Goal: Use online tool/utility: Utilize a website feature to perform a specific function

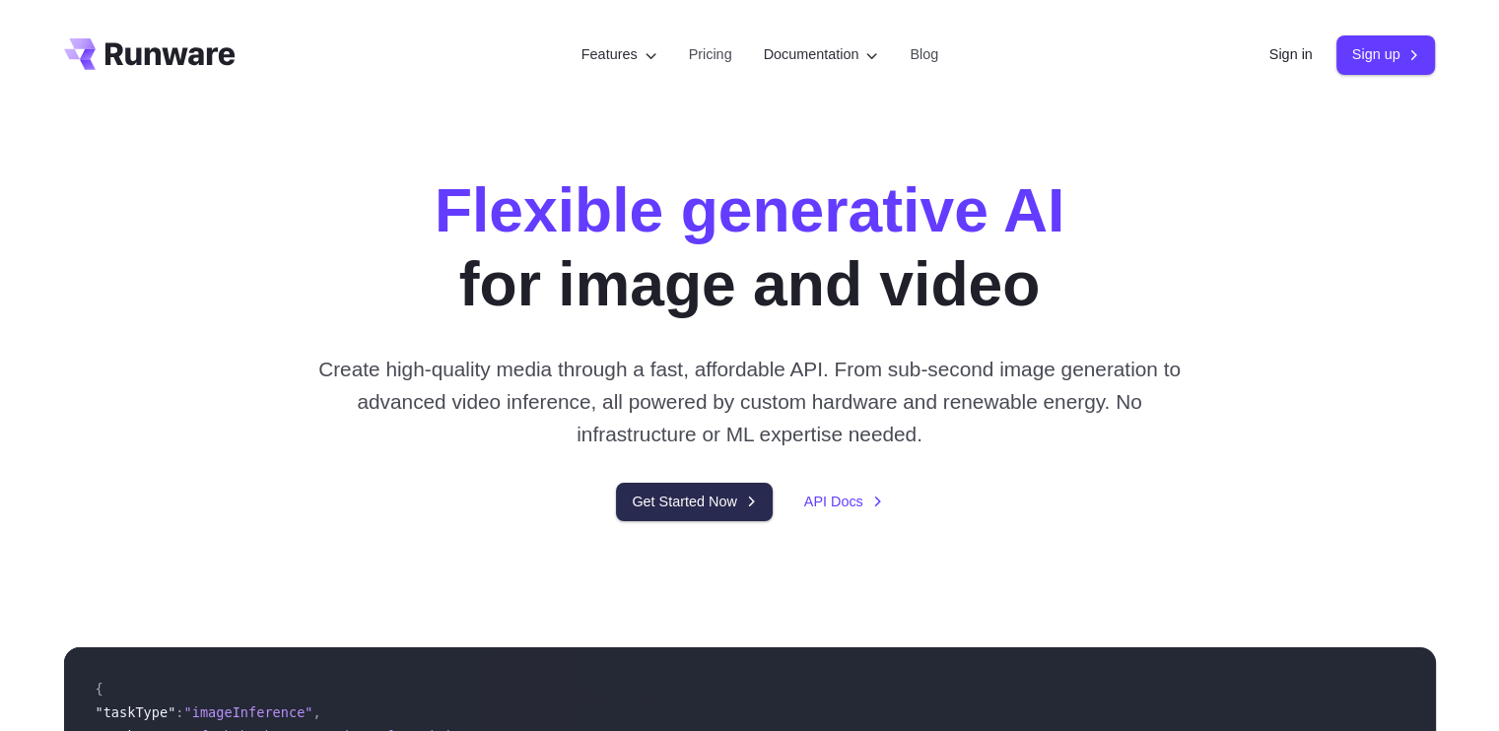
drag, startPoint x: 0, startPoint y: 0, endPoint x: 654, endPoint y: 516, distance: 833.7
click at [654, 516] on link "Get Started Now" at bounding box center [694, 502] width 156 height 38
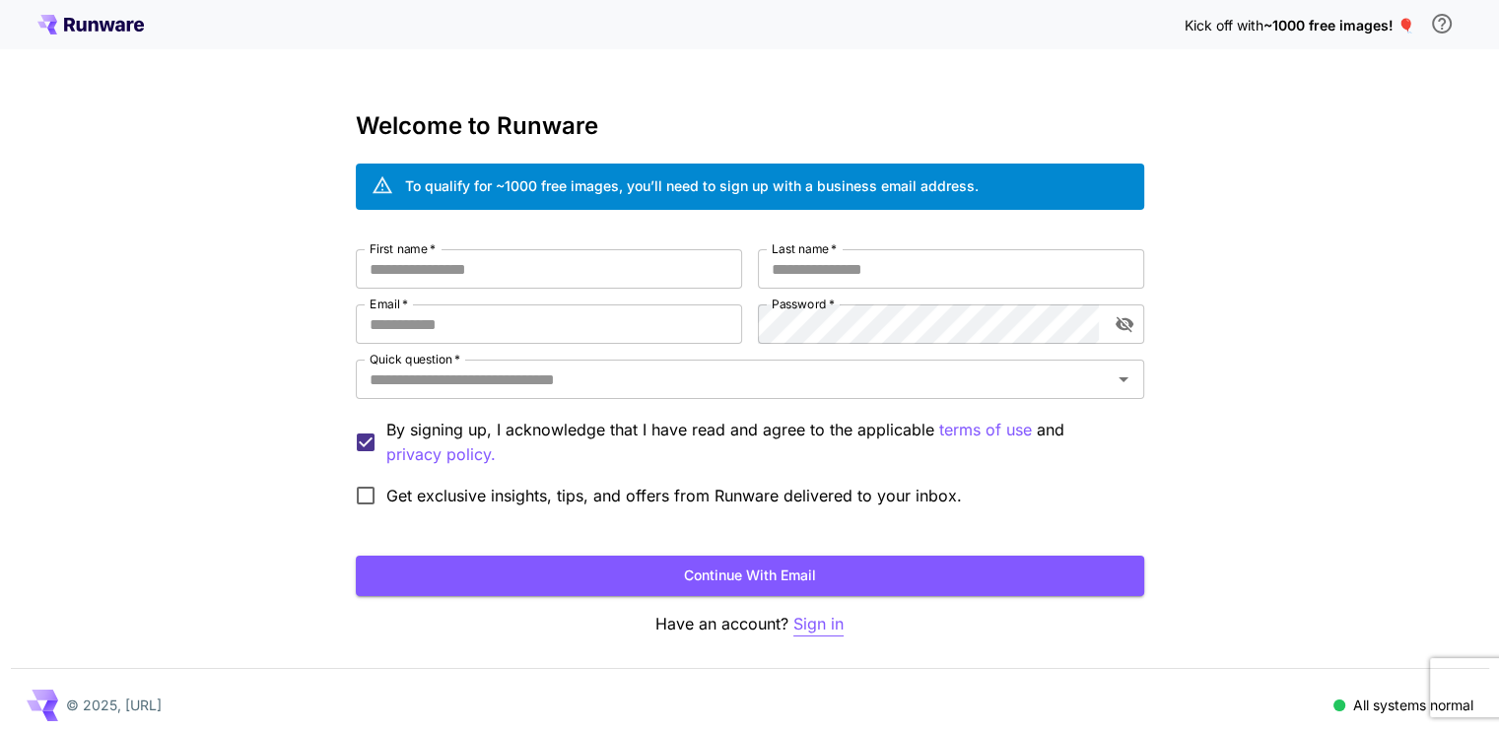
click at [823, 614] on p "Sign in" at bounding box center [818, 624] width 50 height 25
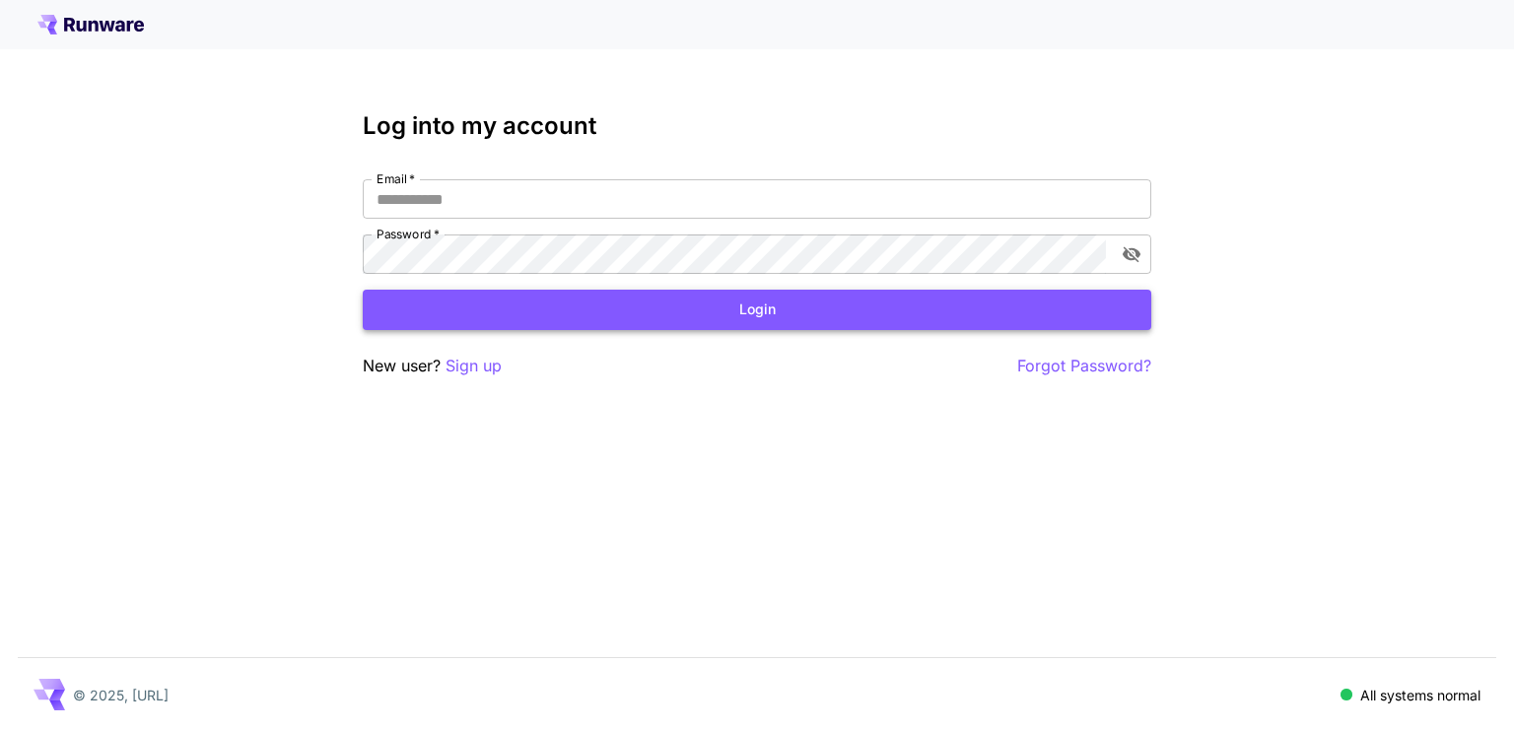
type input "**********"
click at [703, 310] on button "Login" at bounding box center [757, 310] width 789 height 40
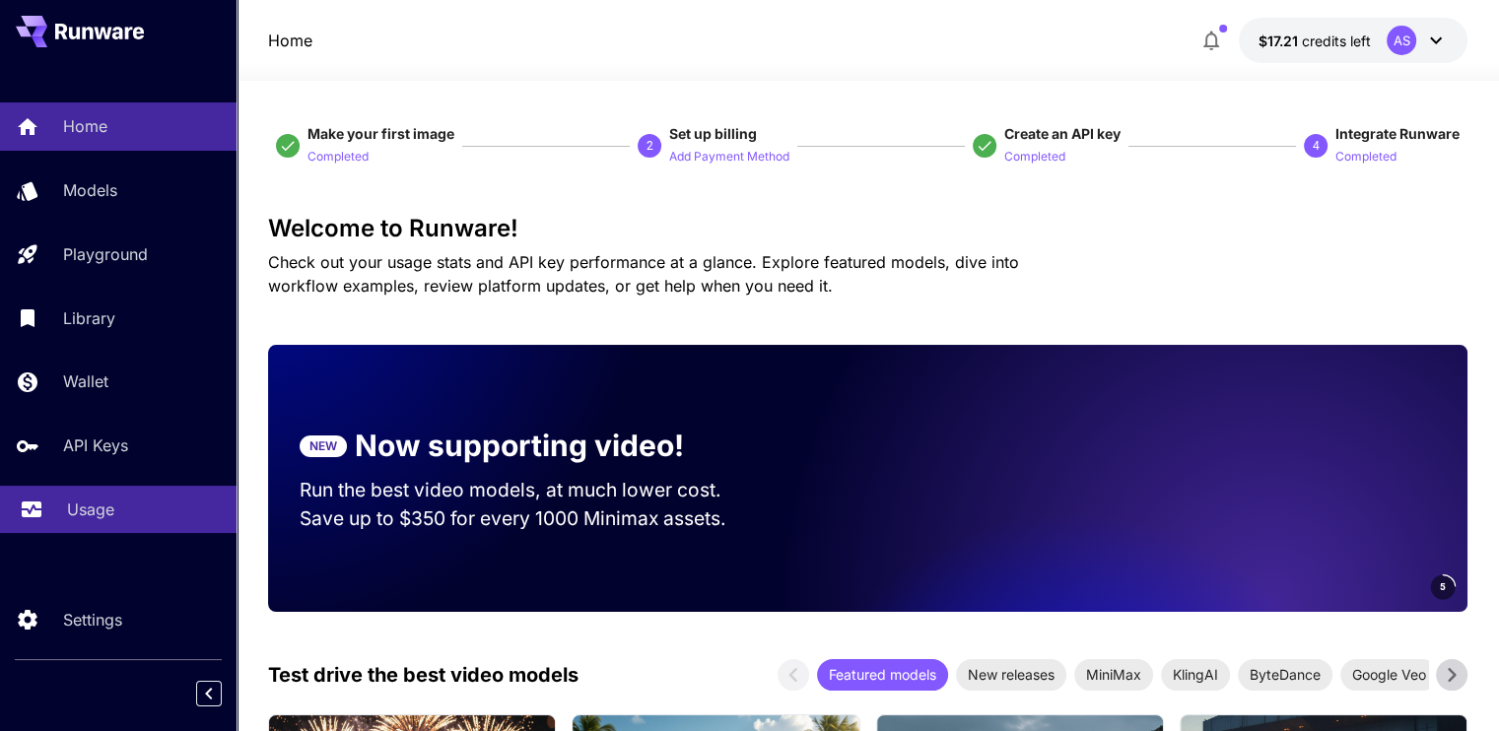
click at [124, 494] on link "Usage" at bounding box center [118, 510] width 237 height 48
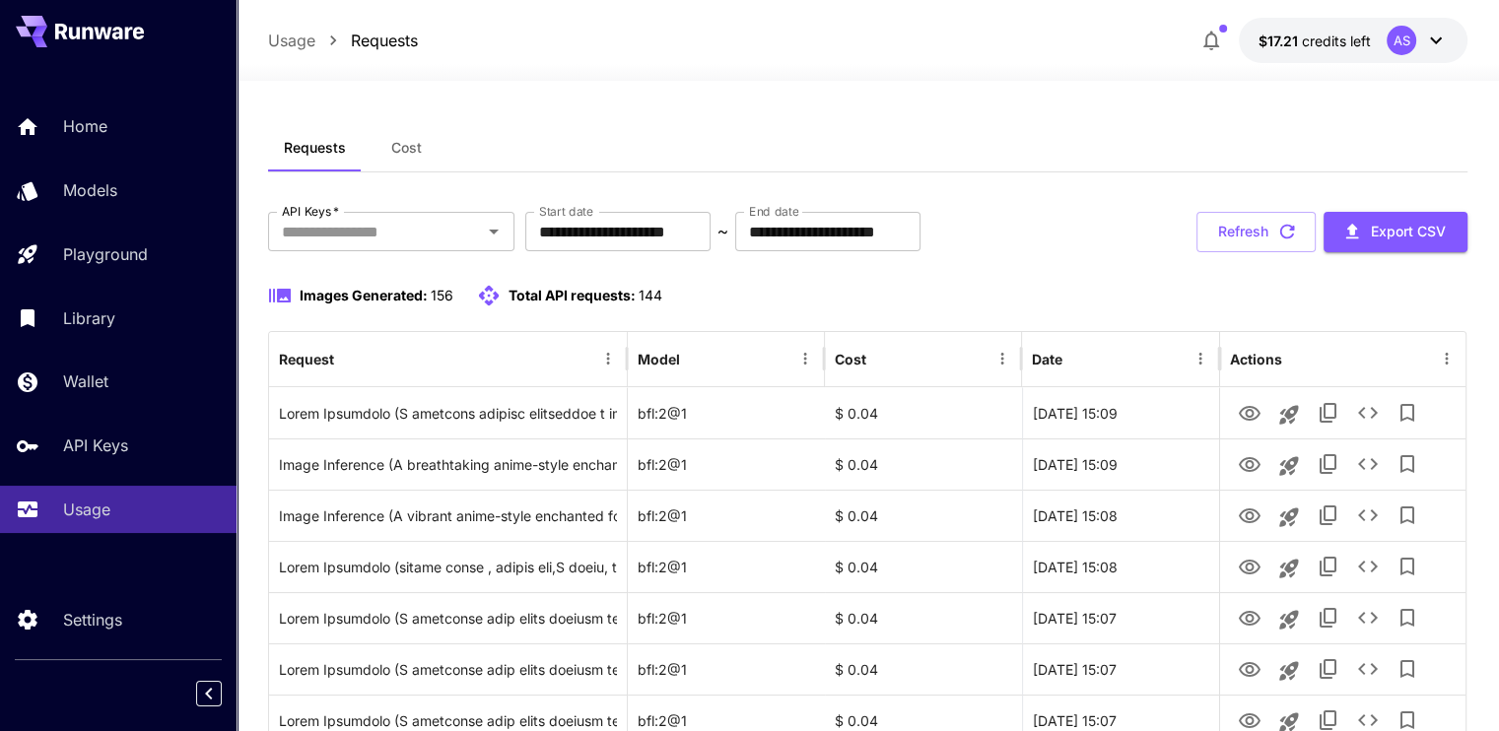
click at [114, 284] on div "Home Models Playground Library Wallet API Keys Usage" at bounding box center [118, 318] width 237 height 431
click at [114, 268] on link "Playground" at bounding box center [118, 255] width 237 height 48
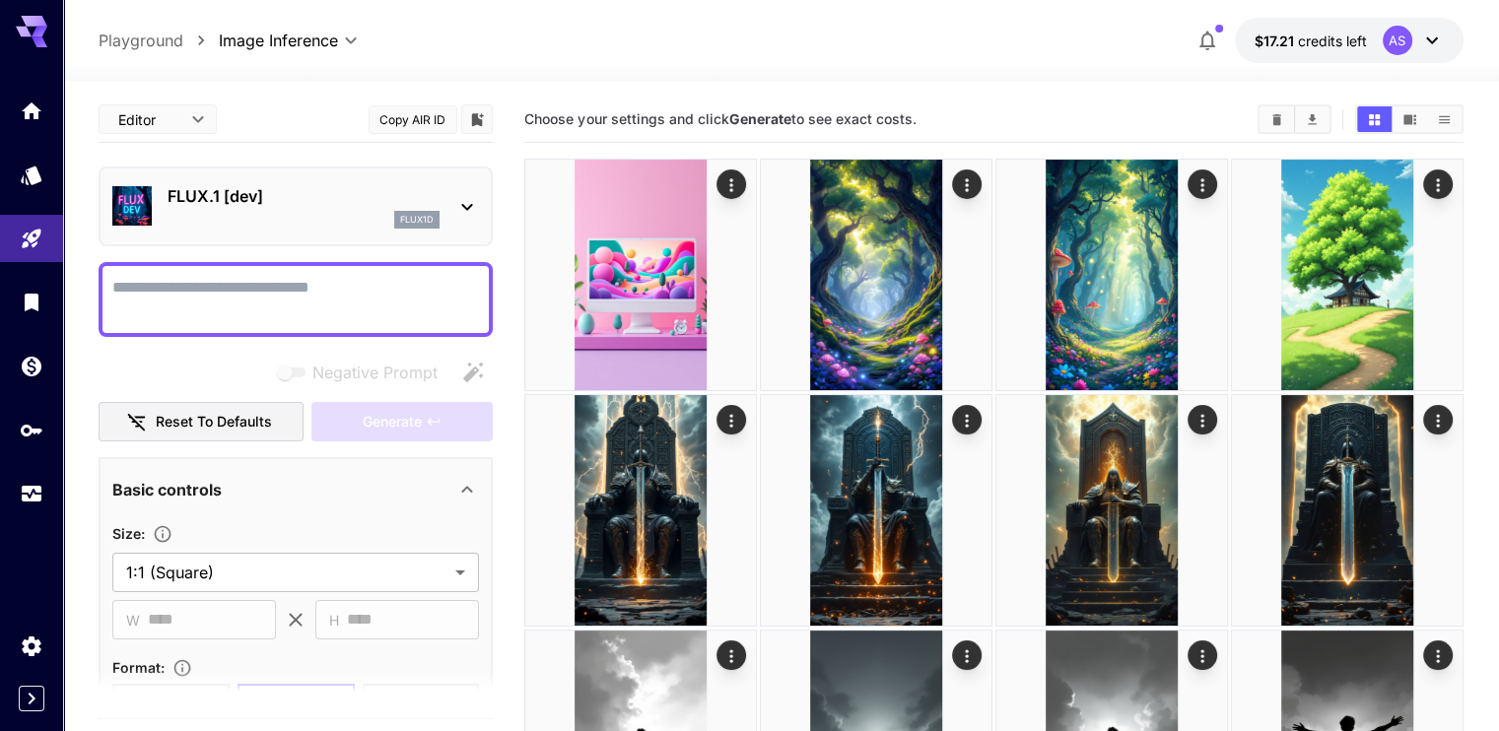
click at [549, 71] on div at bounding box center [781, 69] width 1436 height 24
click at [429, 207] on p "FLUX.1 [dev]" at bounding box center [304, 196] width 272 height 24
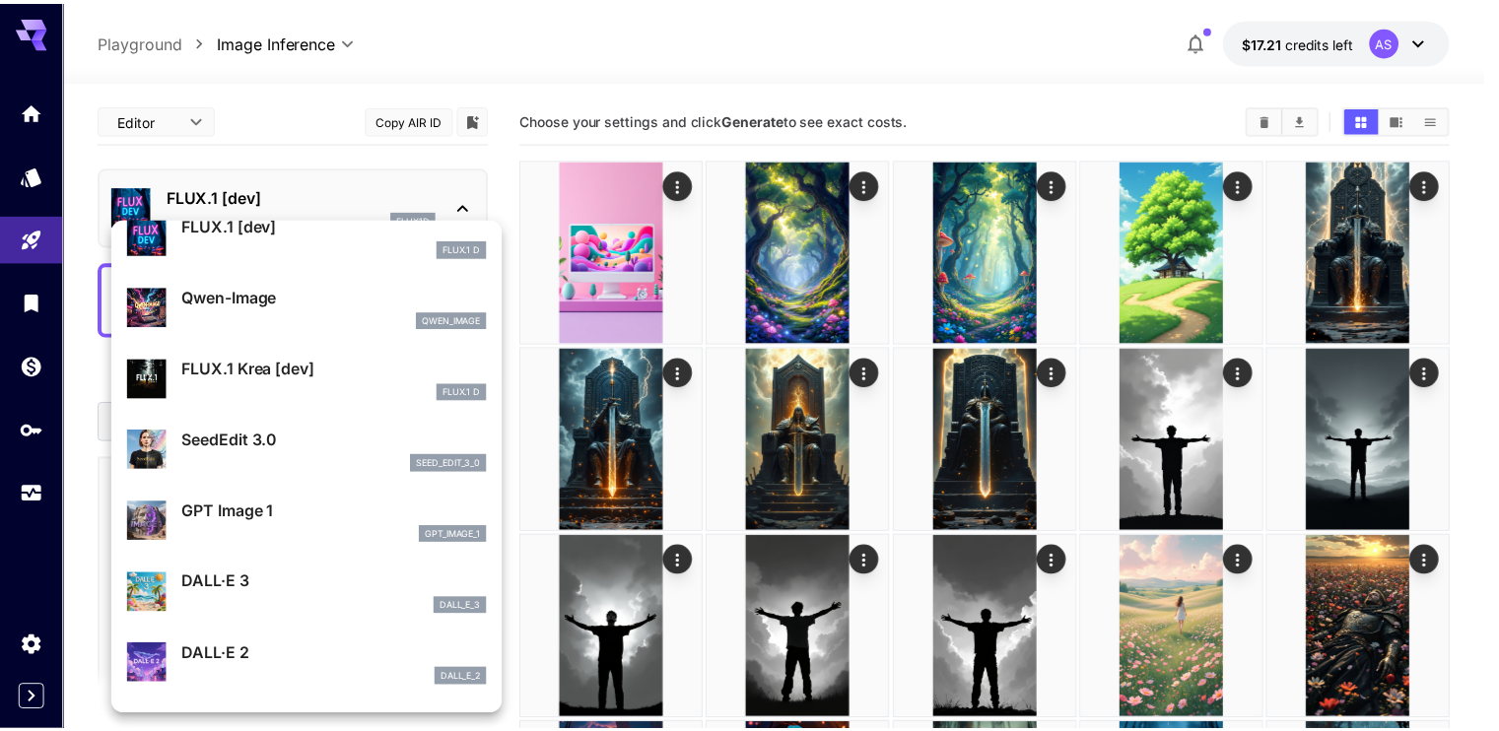
scroll to position [99, 0]
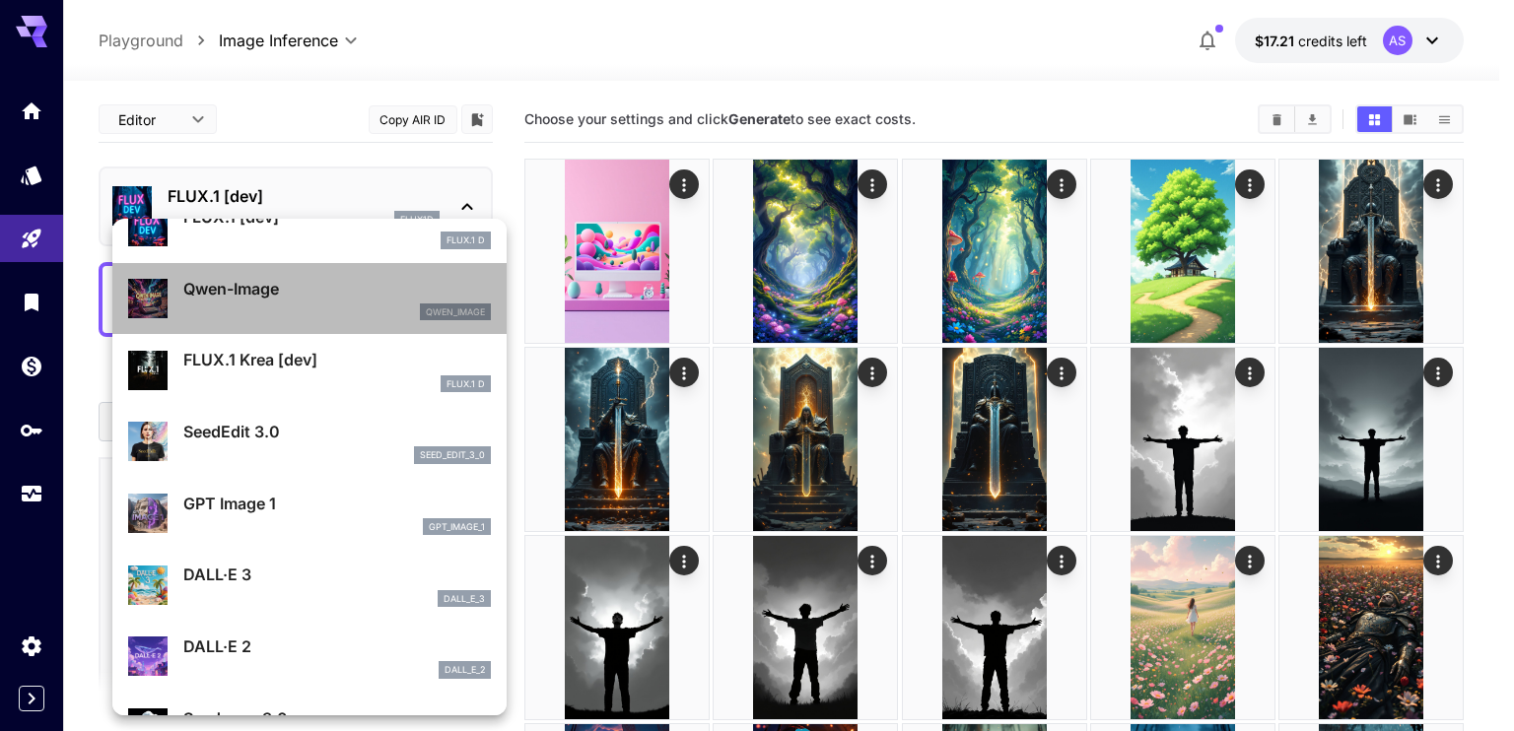
click at [385, 308] on div "qwen_image" at bounding box center [337, 313] width 308 height 18
type input "**"
type input "***"
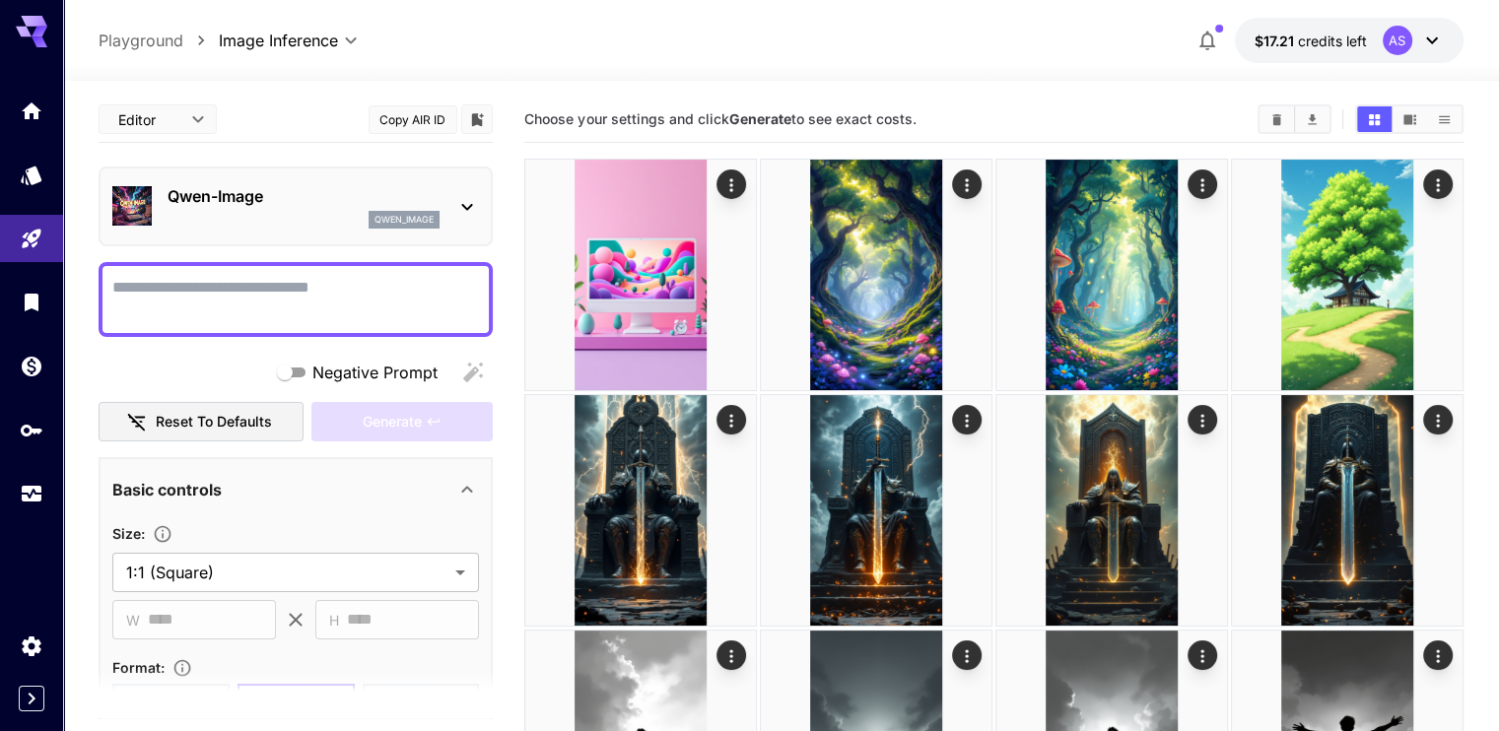
click at [401, 307] on textarea "Negative Prompt" at bounding box center [295, 299] width 367 height 47
paste textarea "**********"
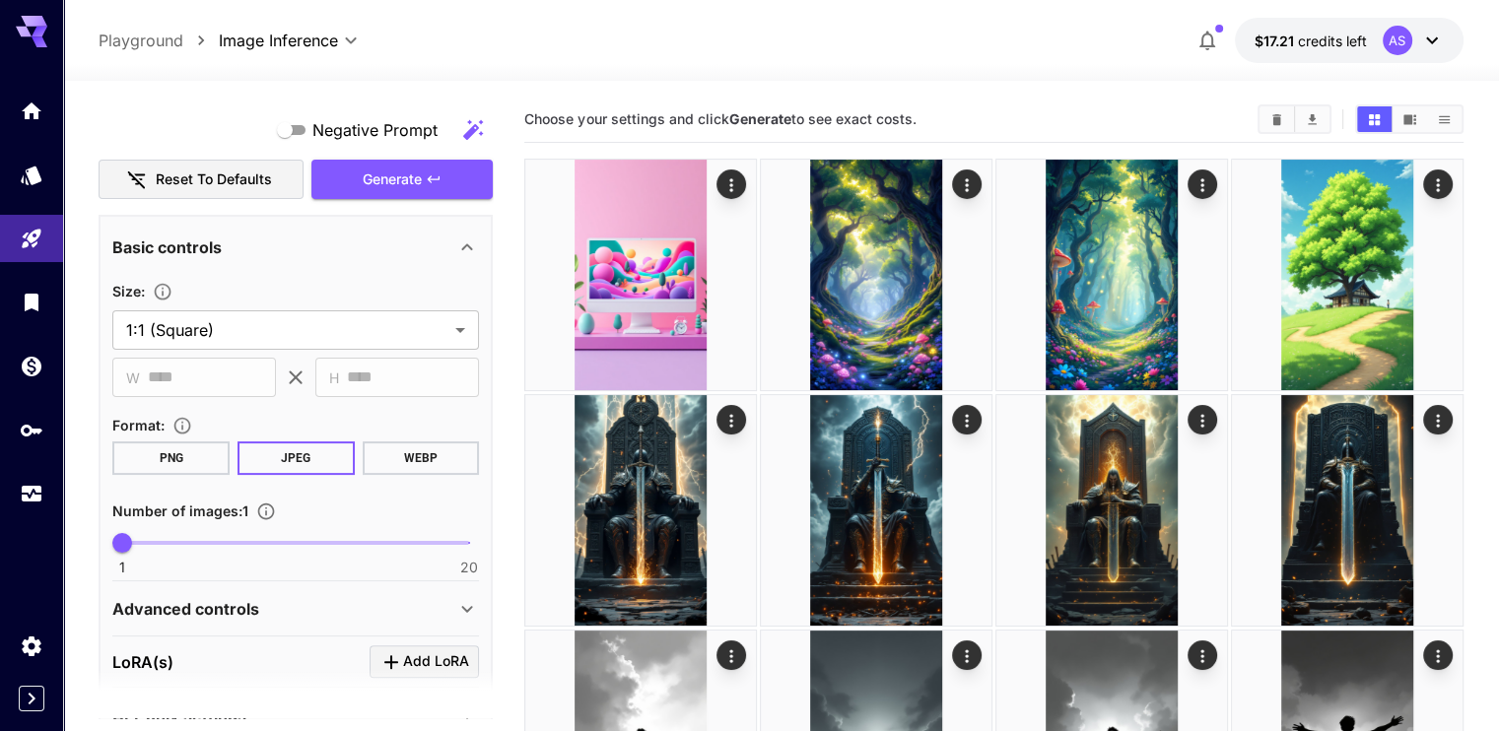
scroll to position [493, 0]
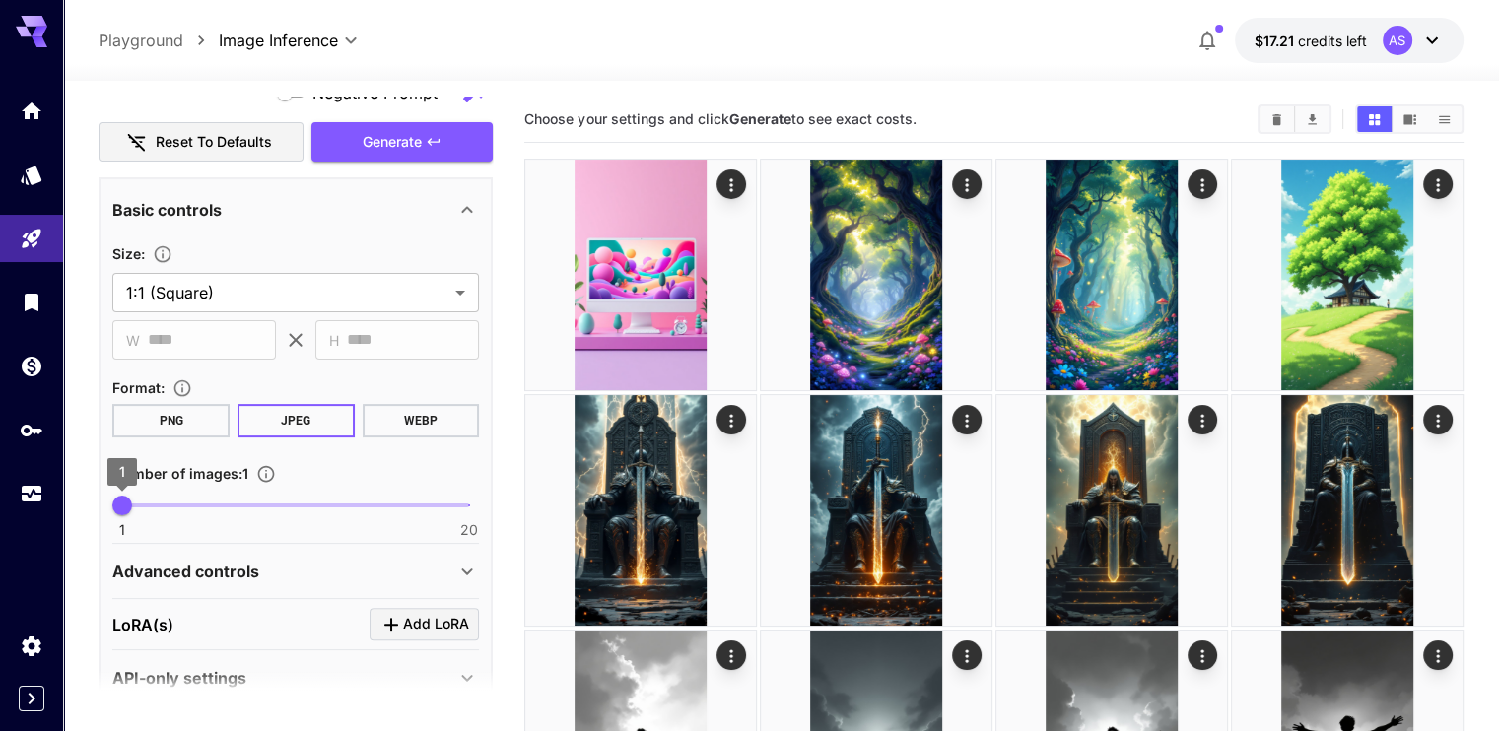
type textarea "**********"
drag, startPoint x: 118, startPoint y: 508, endPoint x: 96, endPoint y: 503, distance: 23.2
click at [114, 506] on span "1" at bounding box center [122, 506] width 20 height 20
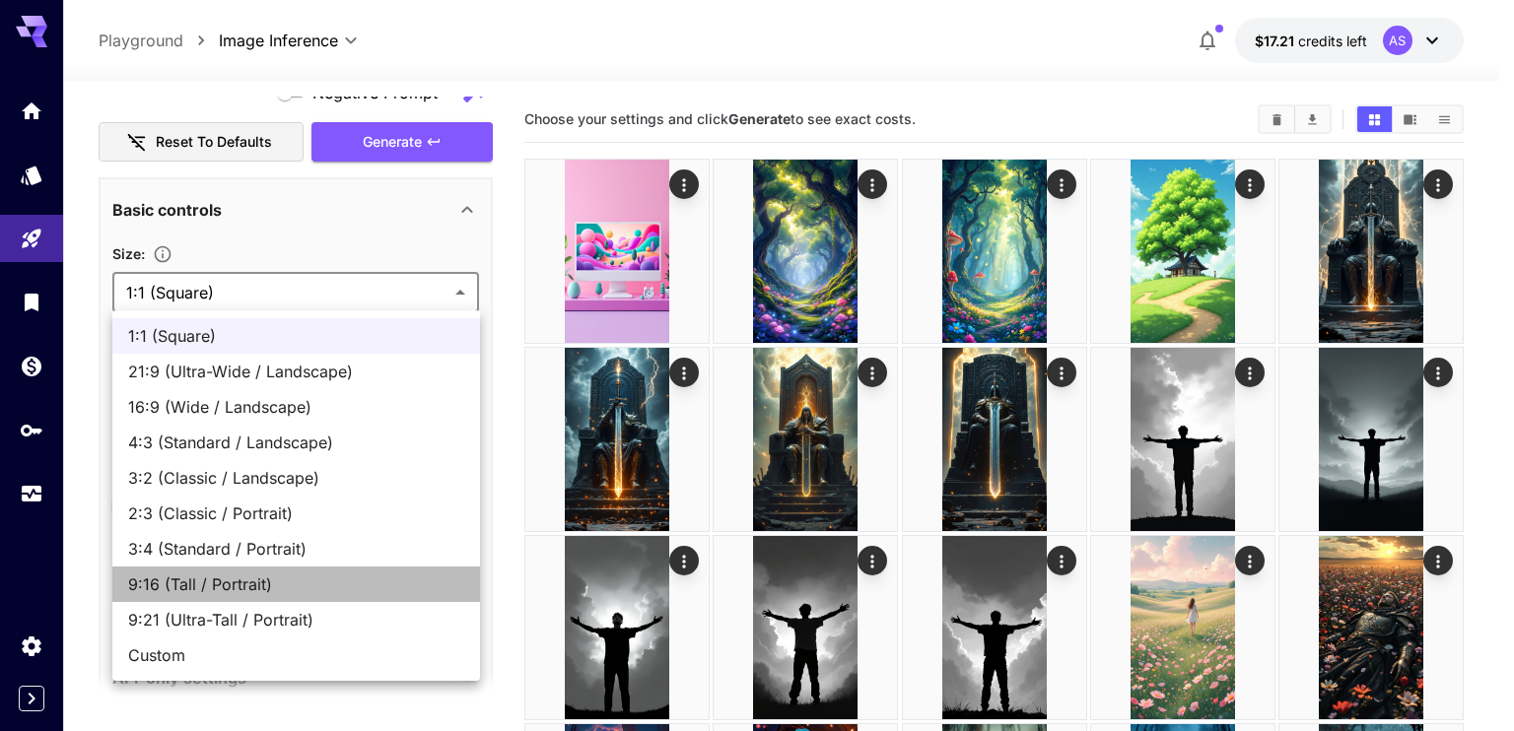
click at [183, 573] on span "9:16 (Tall / Portrait)" at bounding box center [296, 585] width 336 height 24
type input "**********"
type input "***"
type input "****"
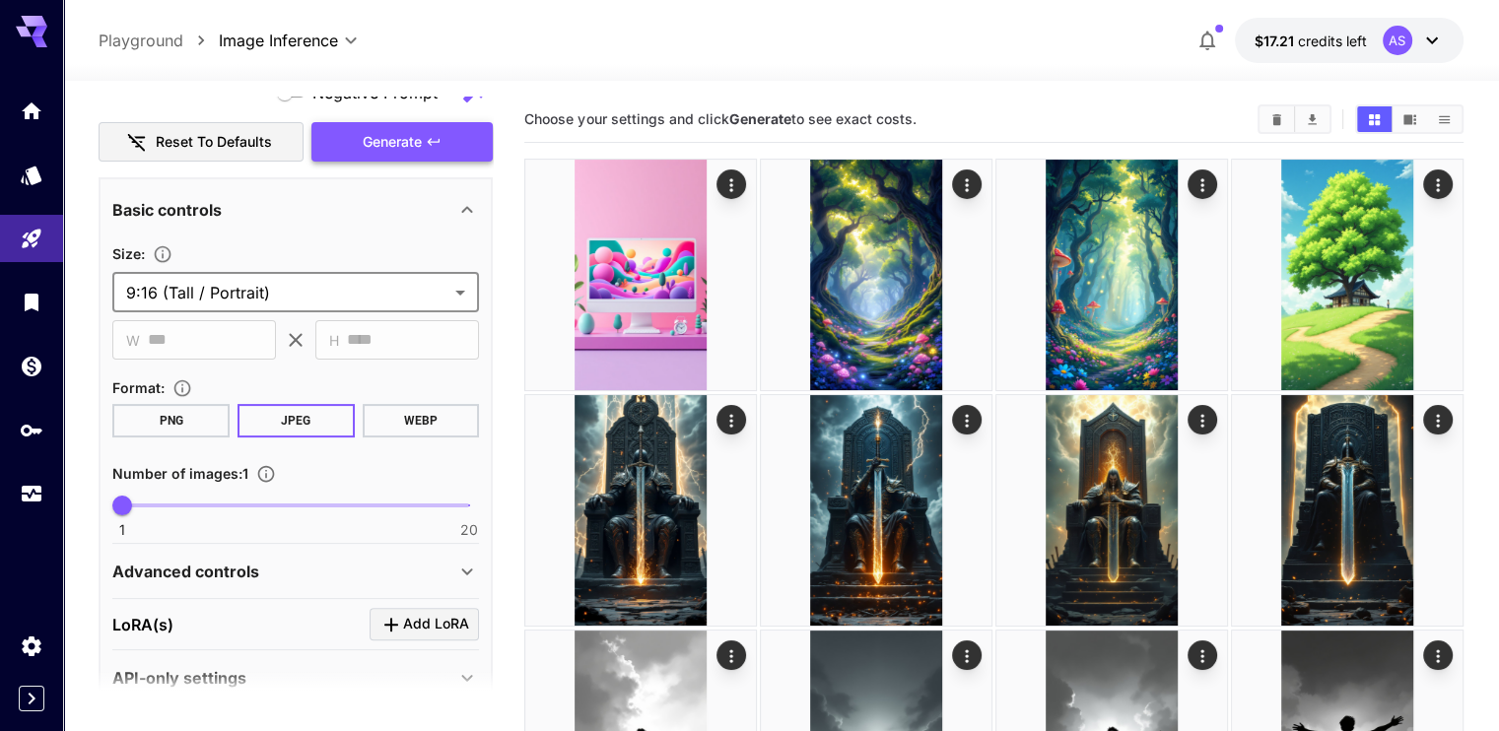
click at [414, 153] on span "Generate" at bounding box center [392, 142] width 59 height 25
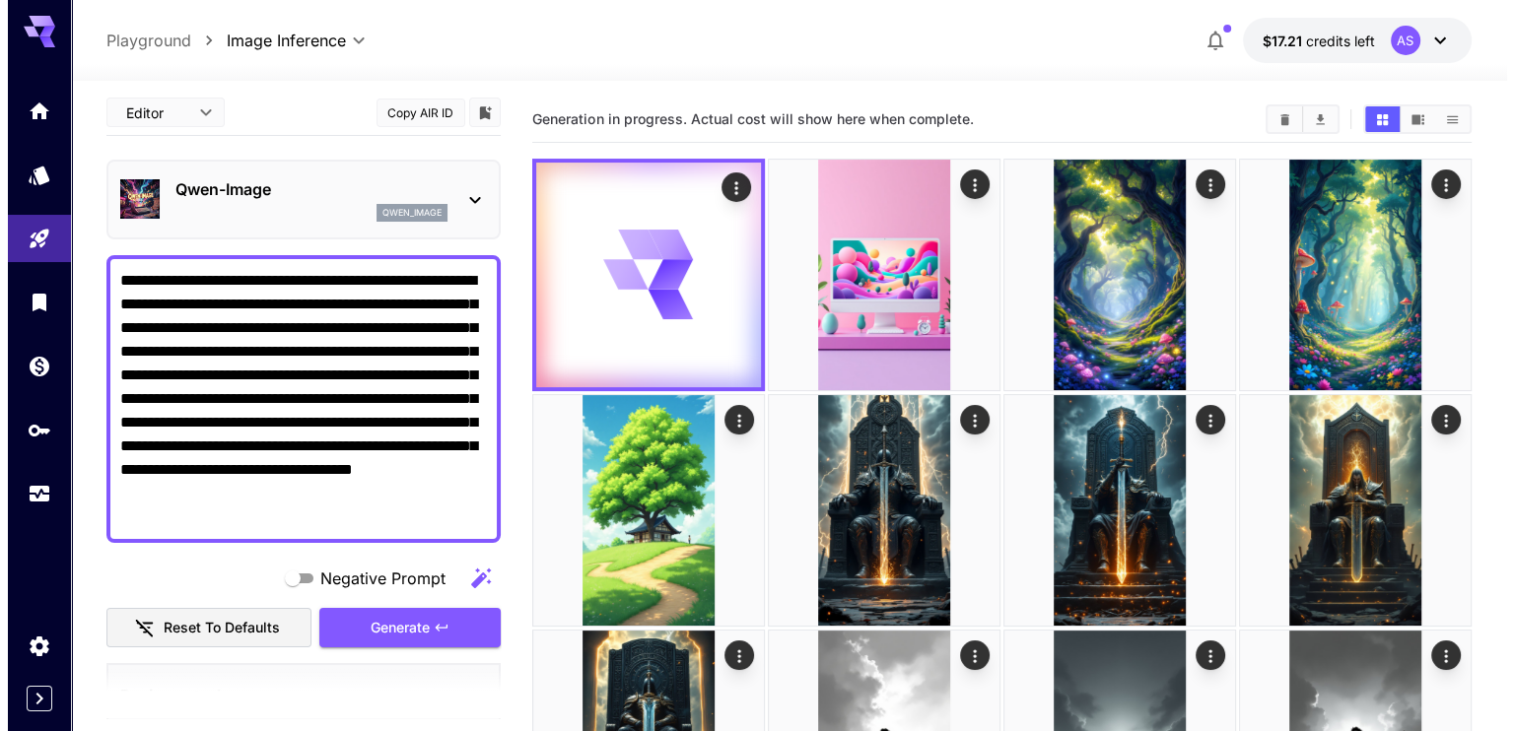
scroll to position [0, 0]
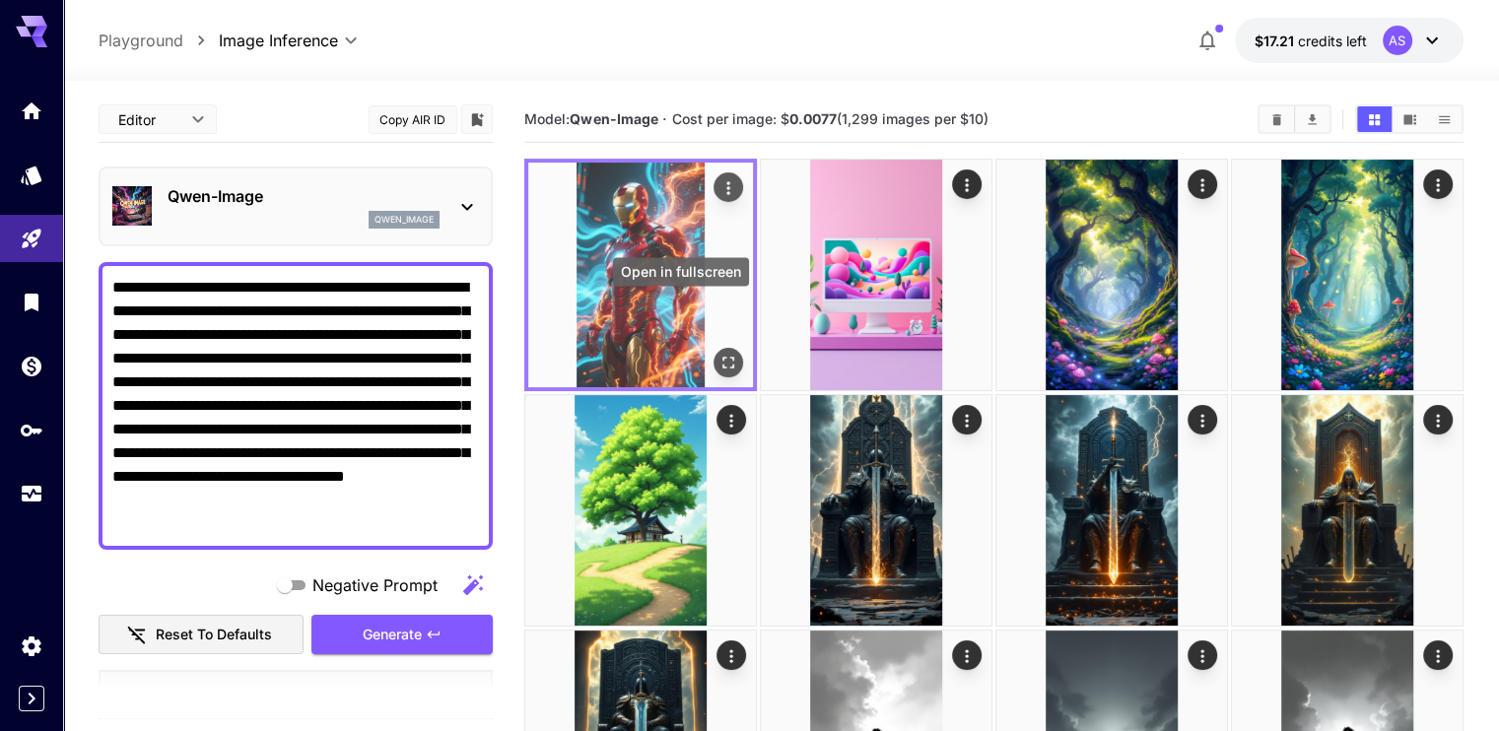
click at [722, 357] on icon "Open in fullscreen" at bounding box center [728, 363] width 12 height 12
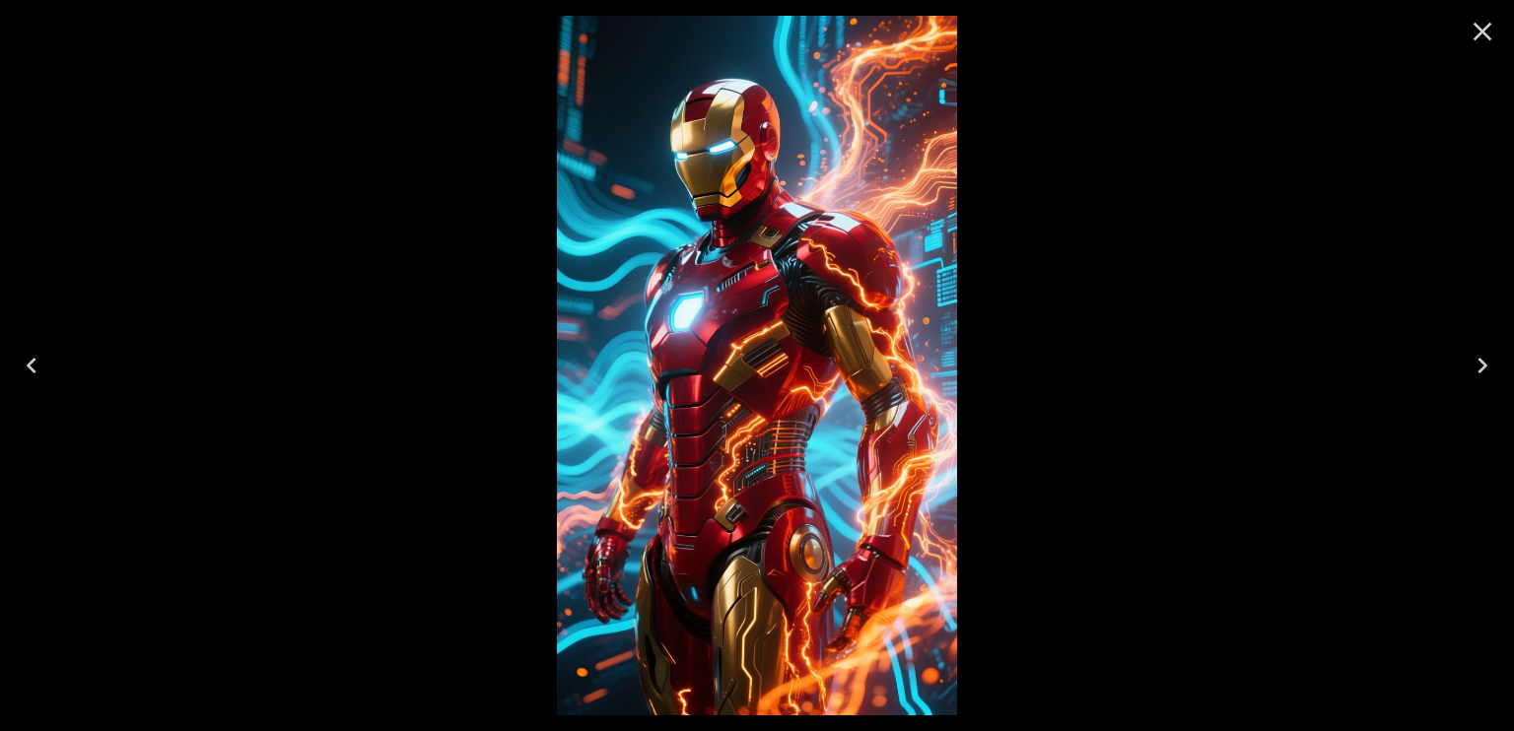
click at [468, 249] on div at bounding box center [757, 365] width 1514 height 731
click at [1479, 38] on icon "Close" at bounding box center [1483, 32] width 32 height 32
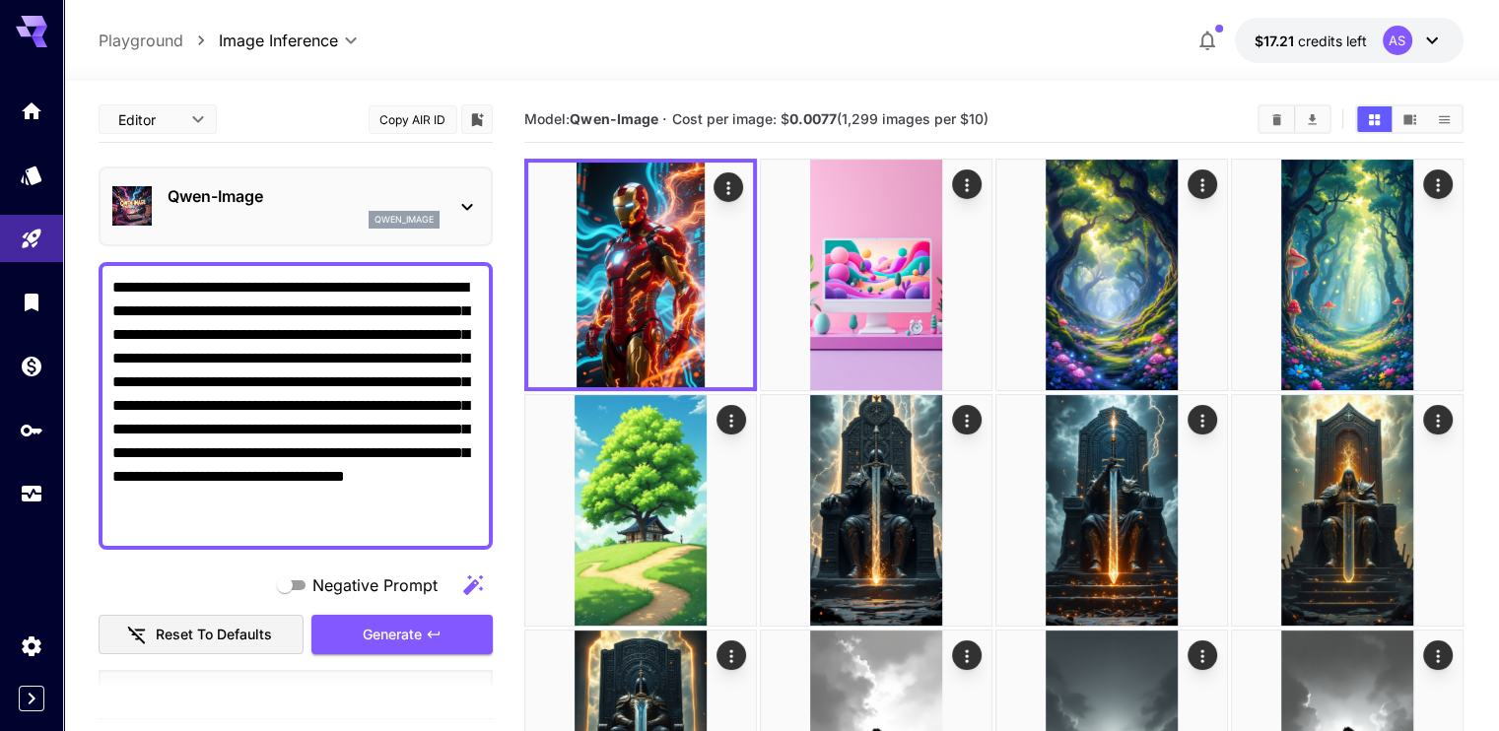
click at [380, 180] on div "Qwen-Image qwen_image" at bounding box center [295, 206] width 367 height 60
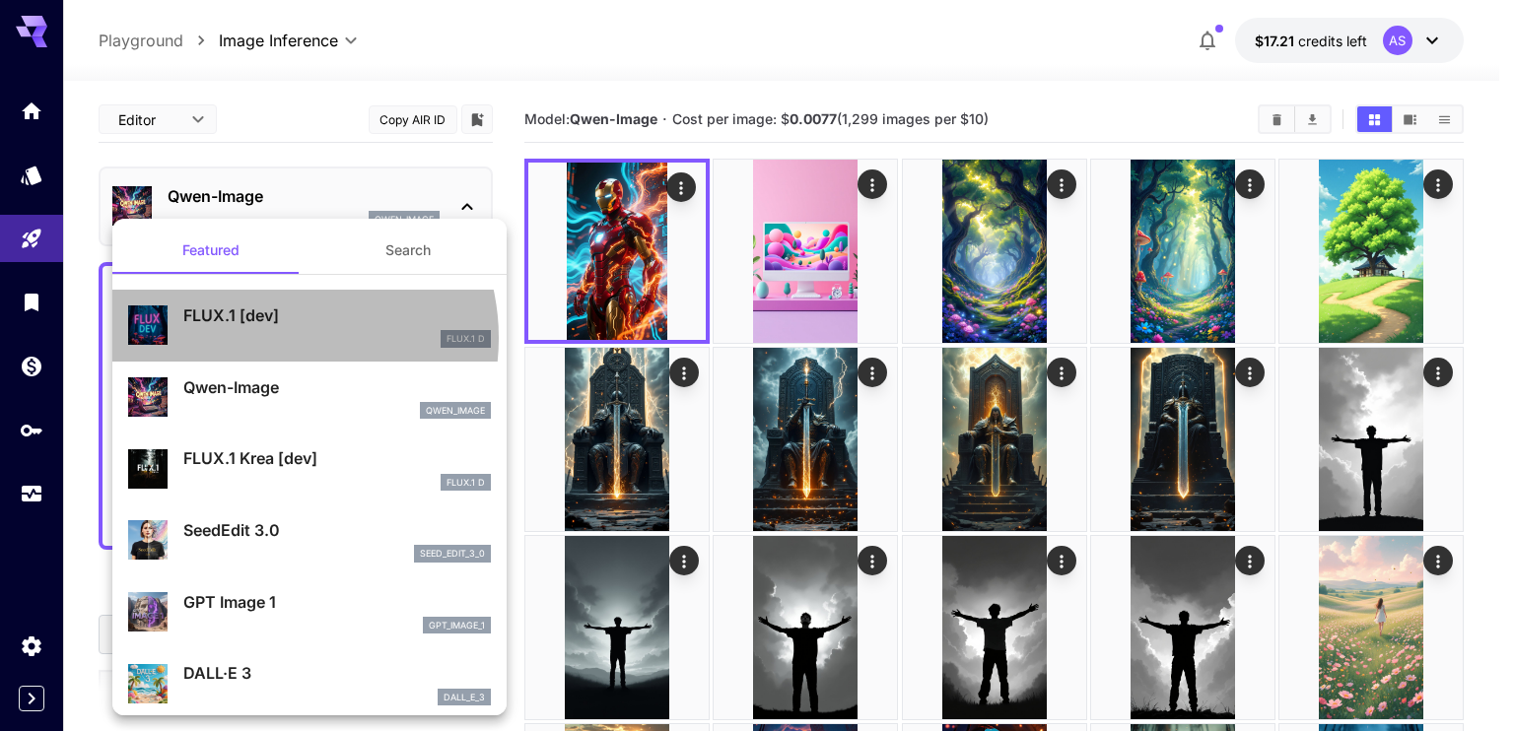
click at [273, 338] on div "FLUX.1 D" at bounding box center [337, 339] width 308 height 18
type input "**"
type input "***"
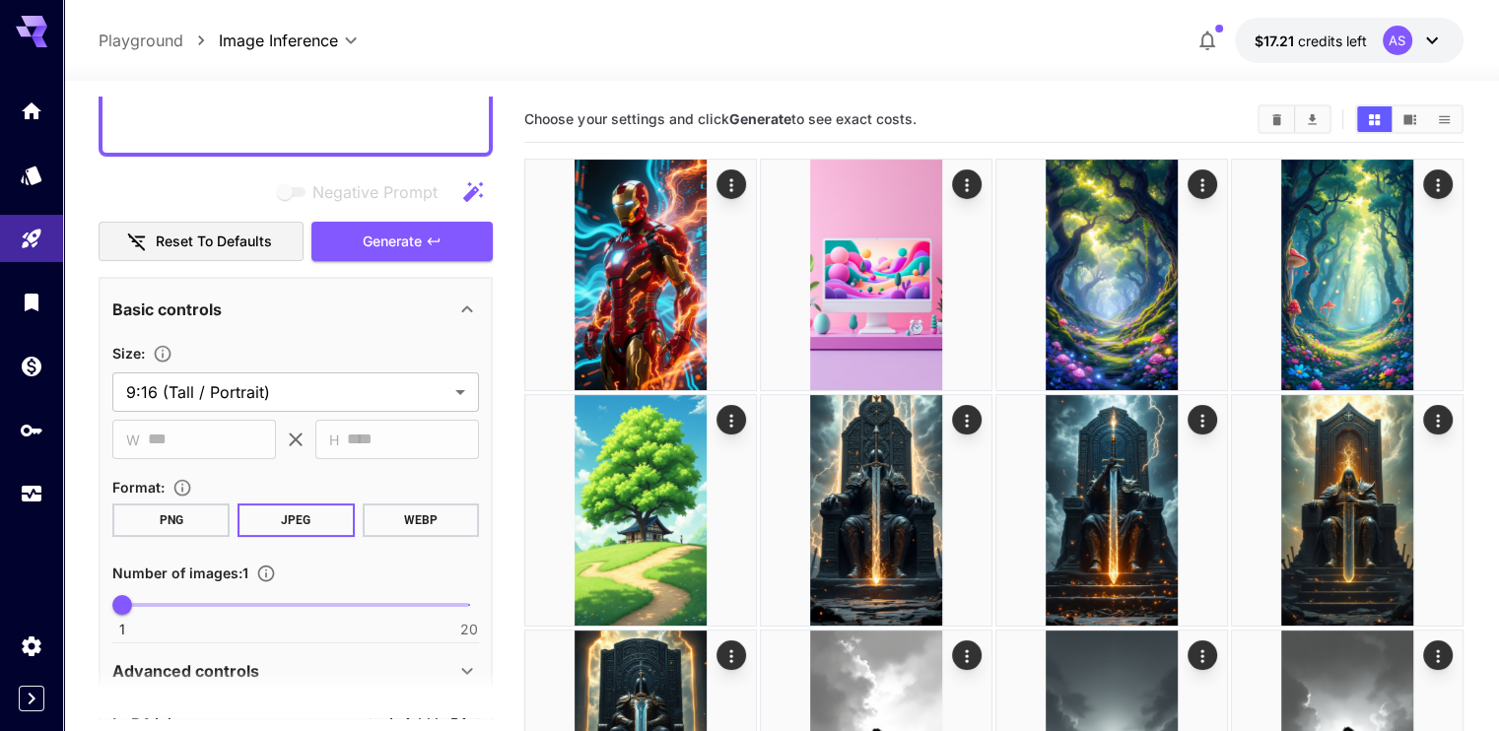
scroll to position [394, 0]
click at [375, 241] on span "Generate" at bounding box center [392, 241] width 59 height 25
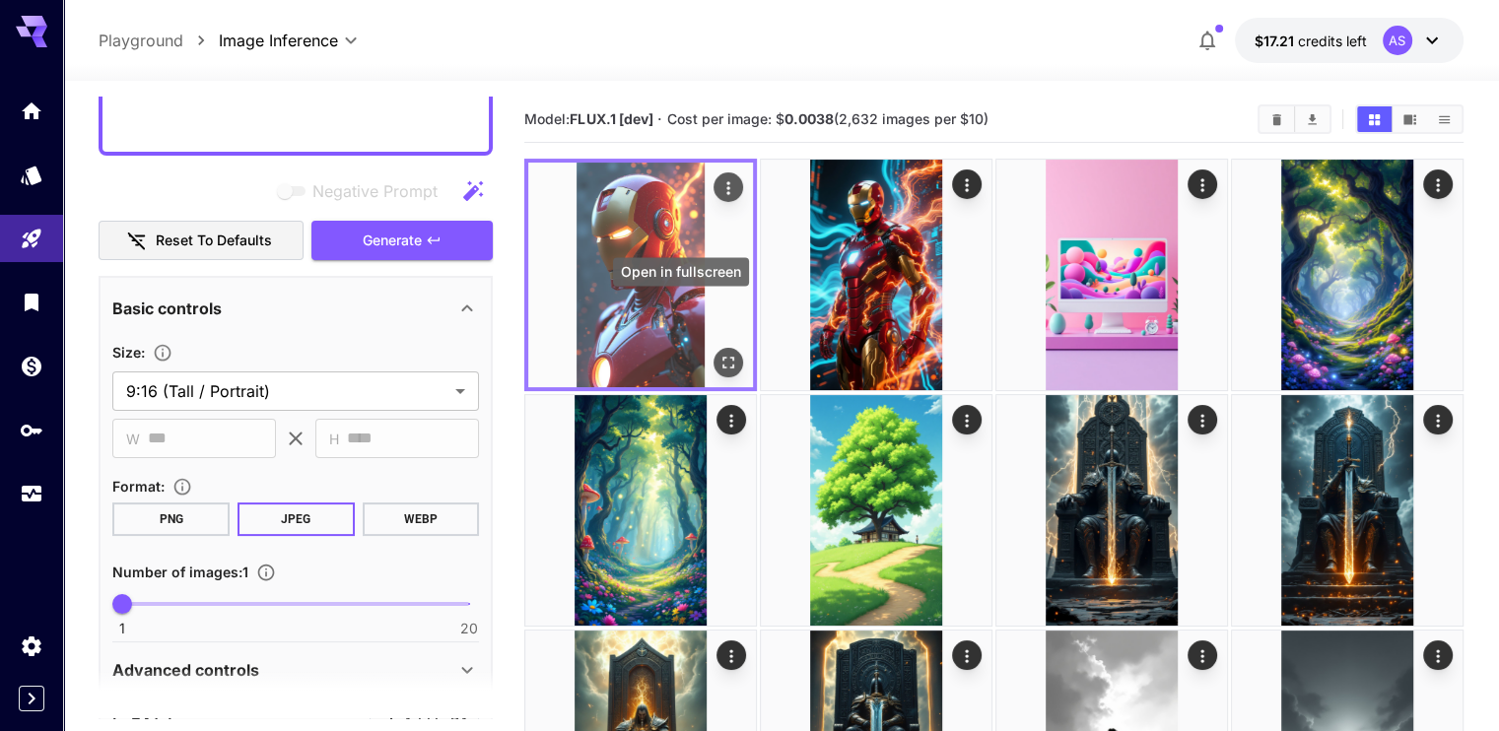
click at [714, 348] on button "Open in fullscreen" at bounding box center [729, 363] width 30 height 30
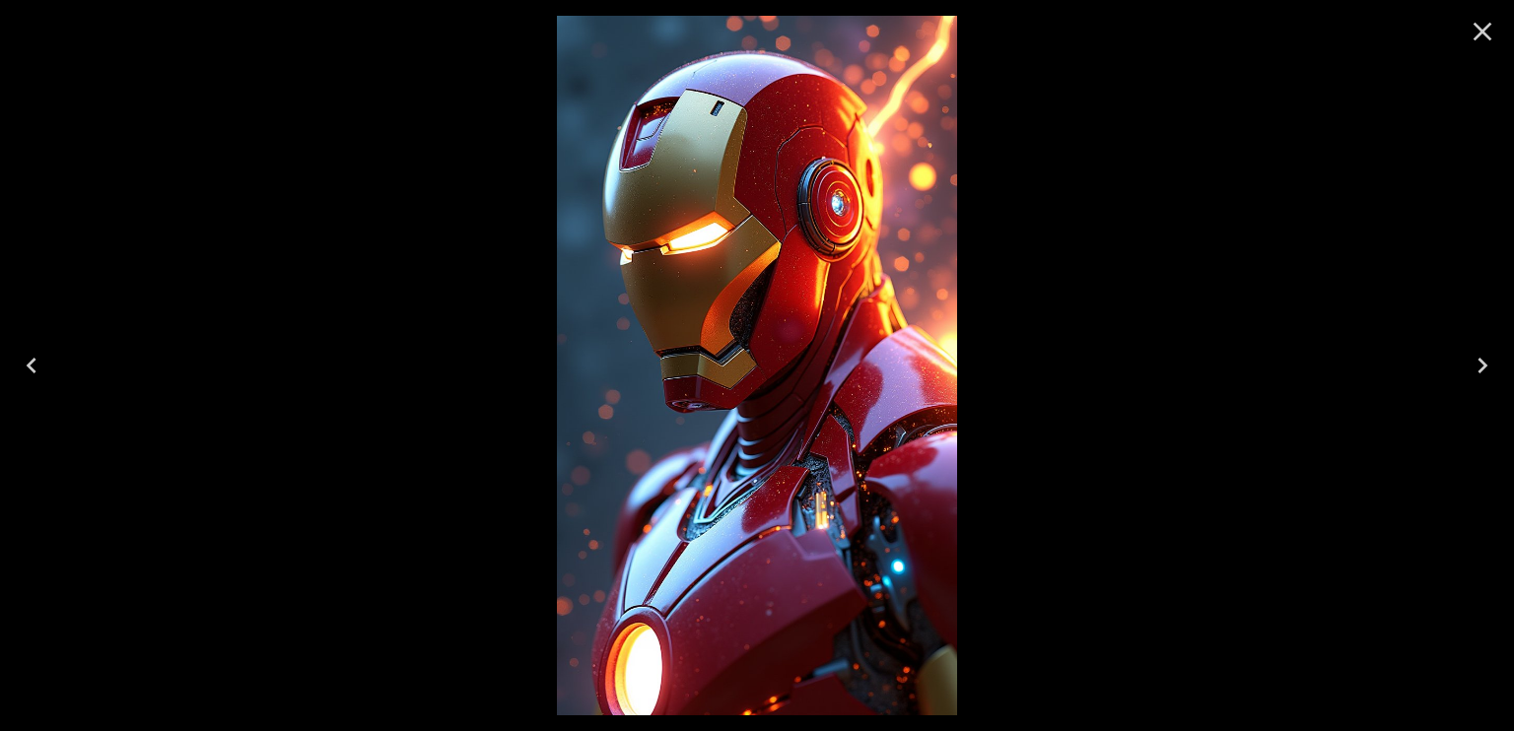
click at [469, 264] on div at bounding box center [757, 365] width 1514 height 731
click at [1478, 39] on icon "Close" at bounding box center [1483, 32] width 32 height 32
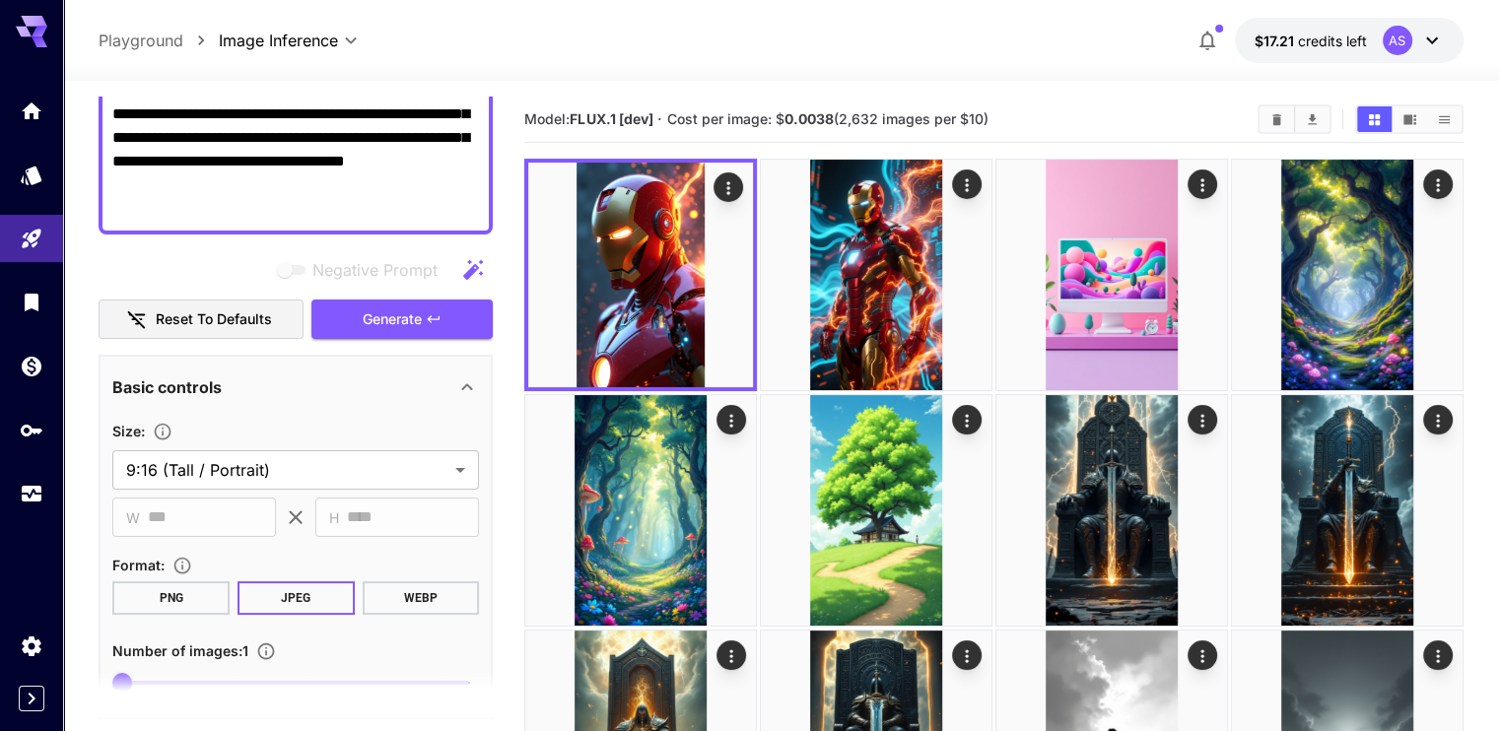
scroll to position [296, 0]
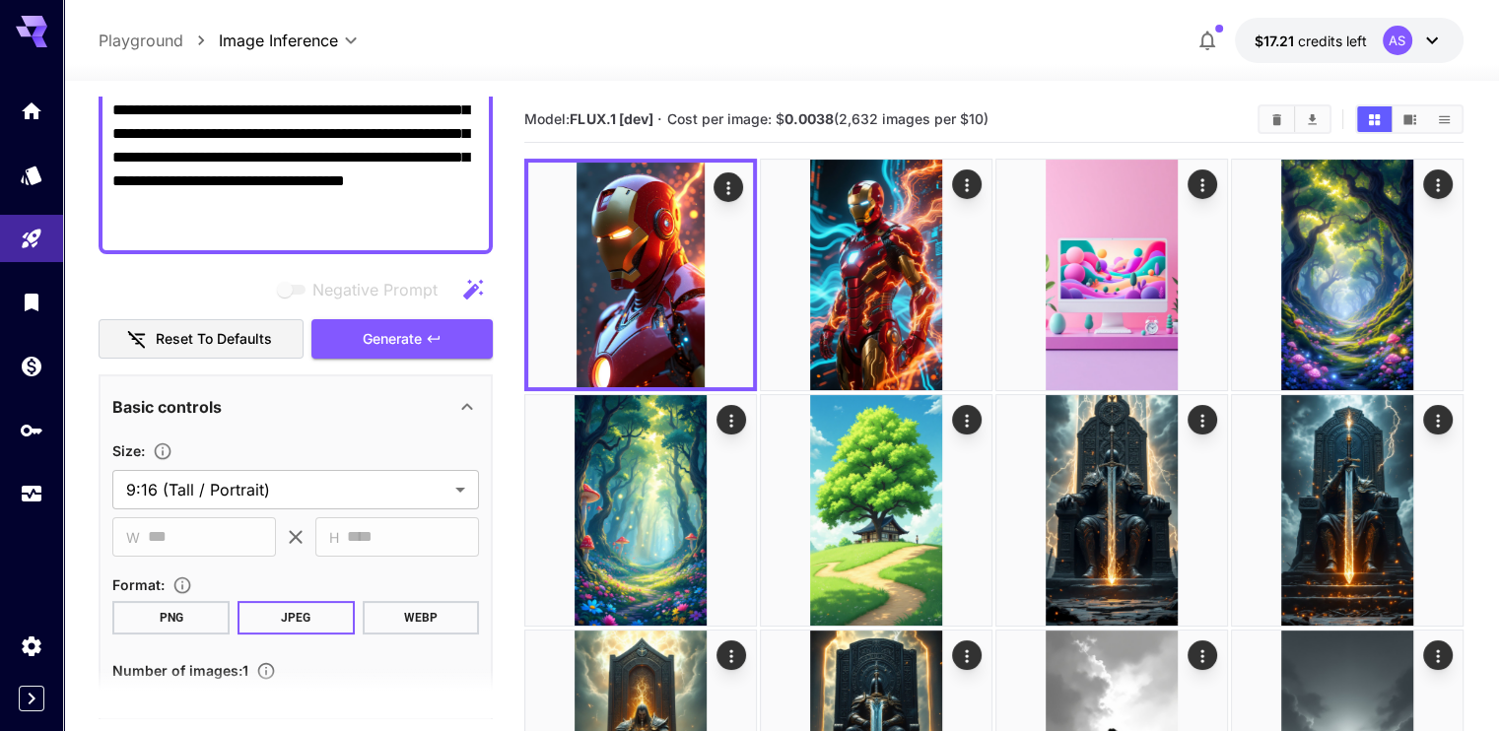
click at [291, 202] on textarea "**********" at bounding box center [295, 110] width 367 height 260
paste textarea "**********"
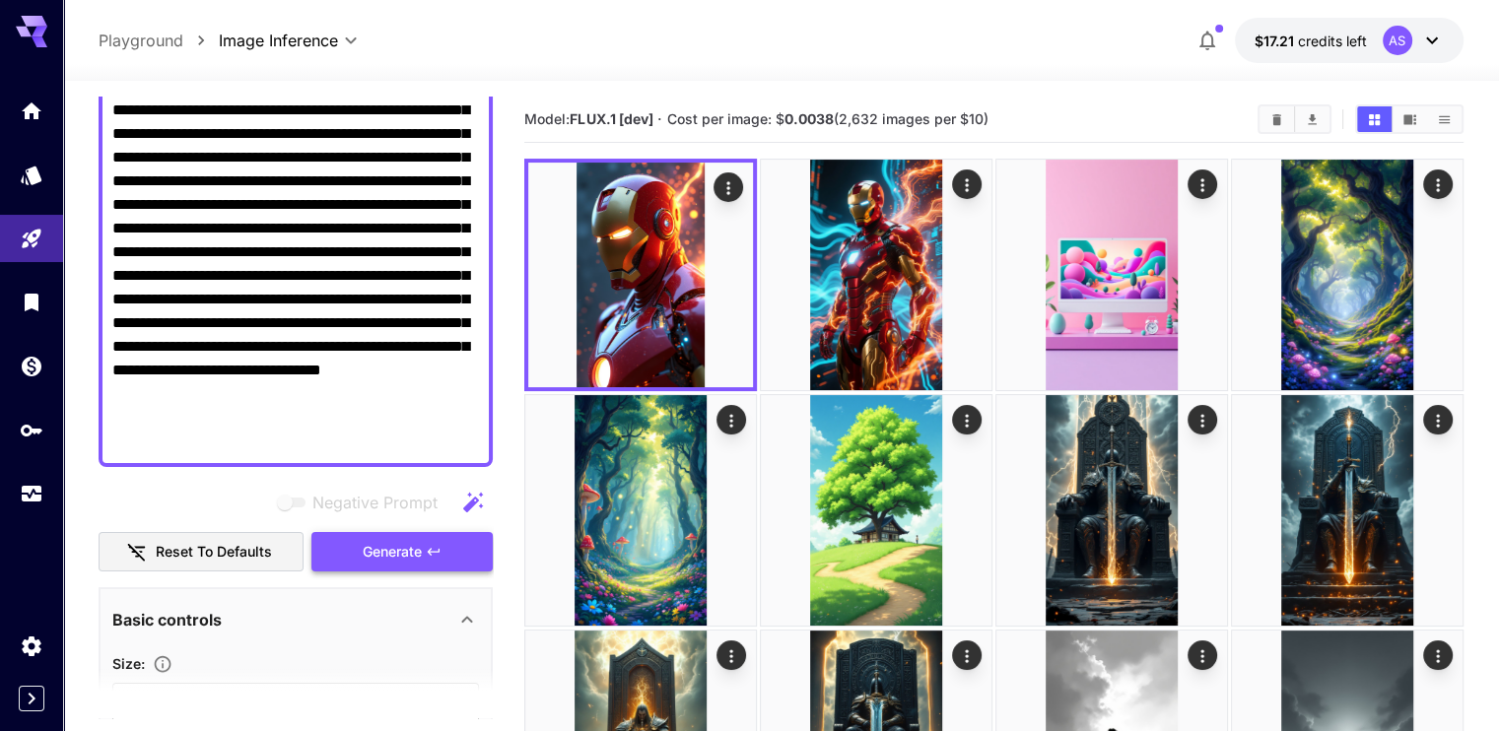
click at [415, 547] on span "Generate" at bounding box center [392, 552] width 59 height 25
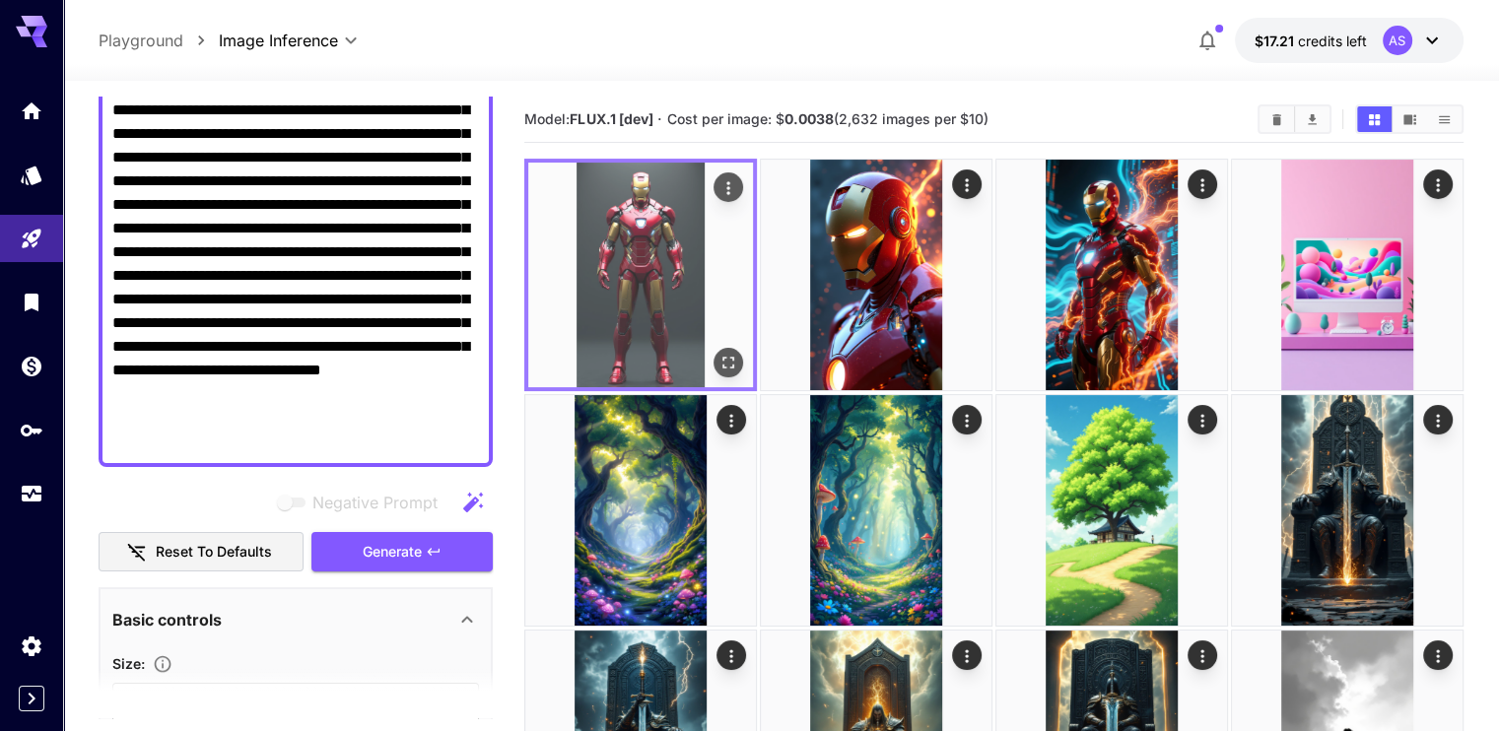
click at [622, 267] on img at bounding box center [640, 275] width 225 height 225
click at [719, 353] on icon "Open in fullscreen" at bounding box center [729, 363] width 20 height 20
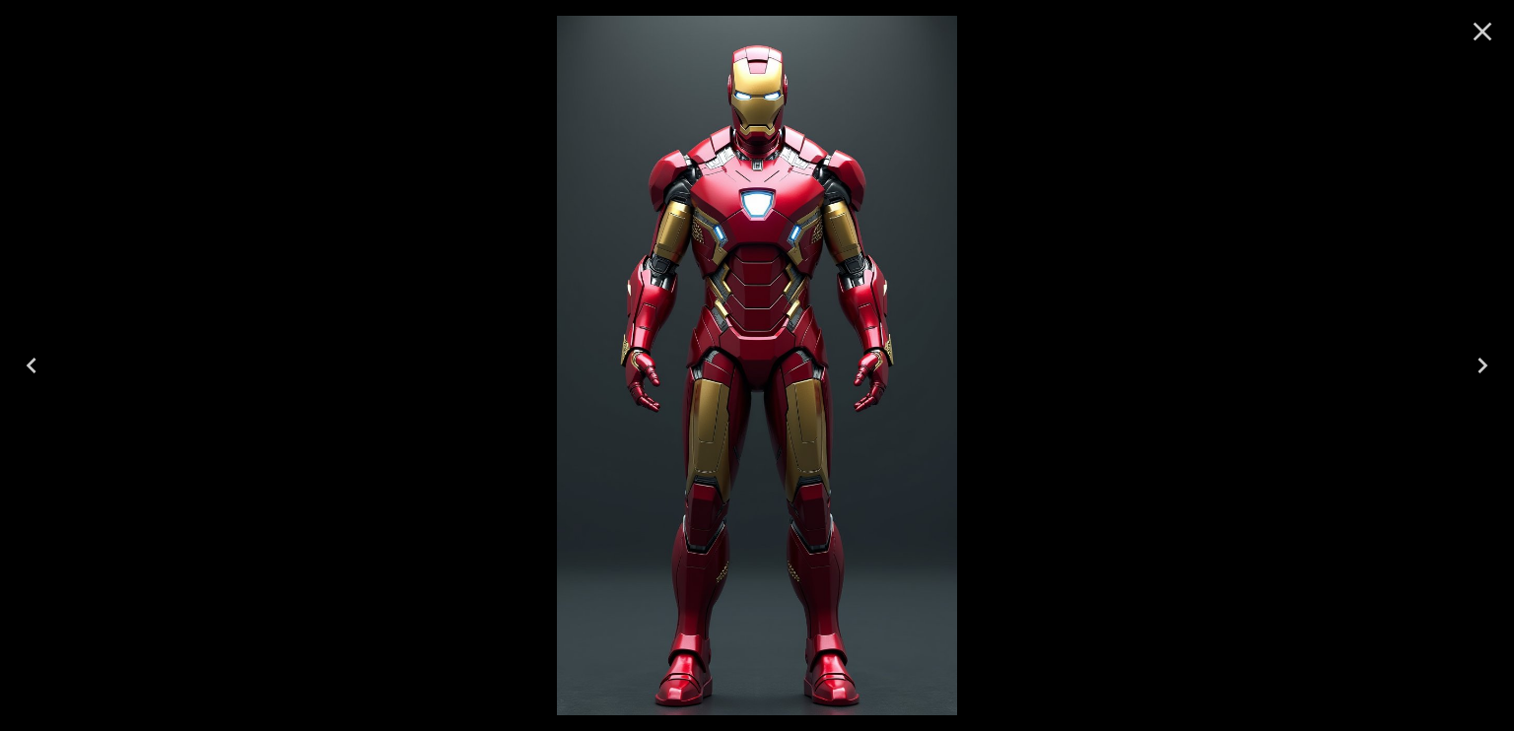
click at [419, 396] on div at bounding box center [757, 365] width 1514 height 731
click at [1487, 22] on icon "Close" at bounding box center [1483, 32] width 32 height 32
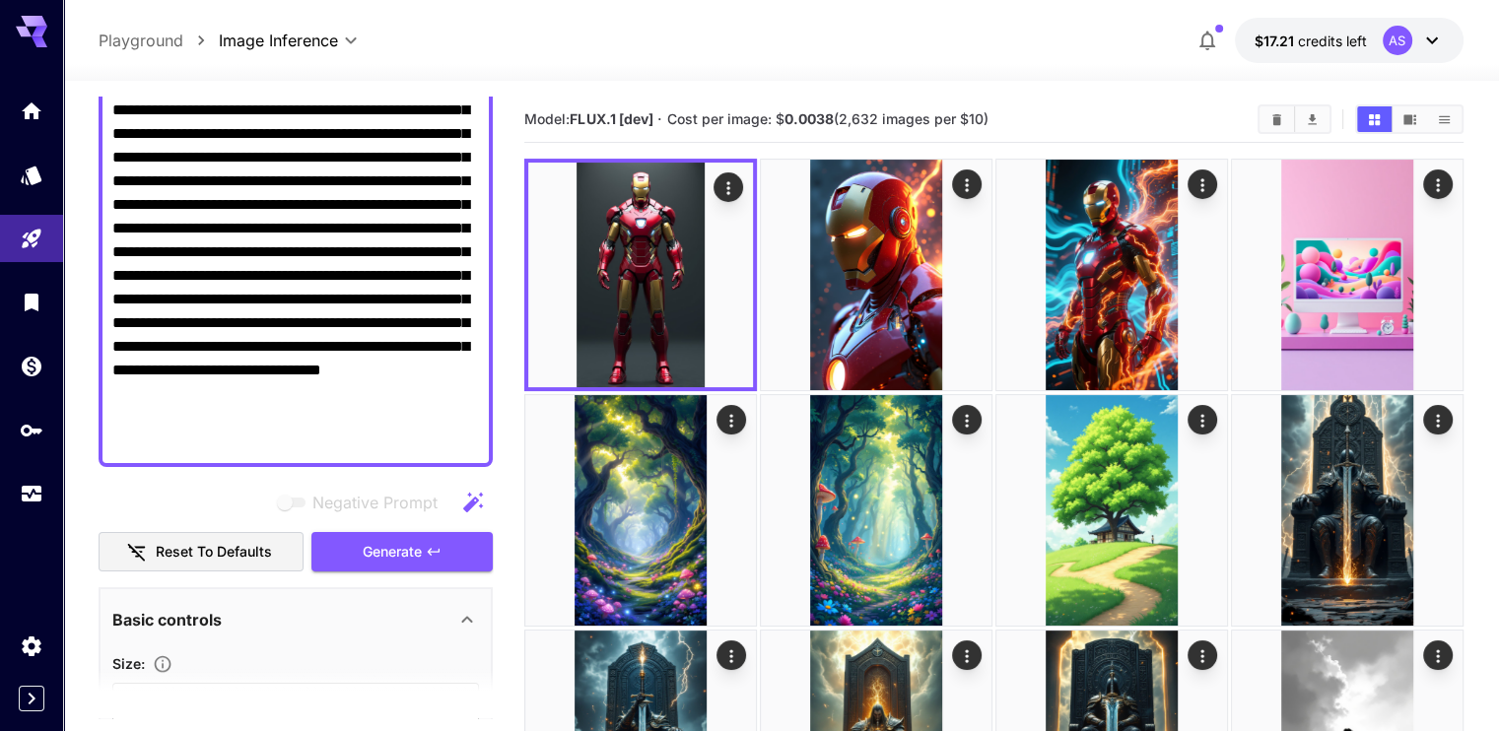
click at [359, 313] on textarea "**********" at bounding box center [295, 216] width 367 height 473
paste textarea "**********"
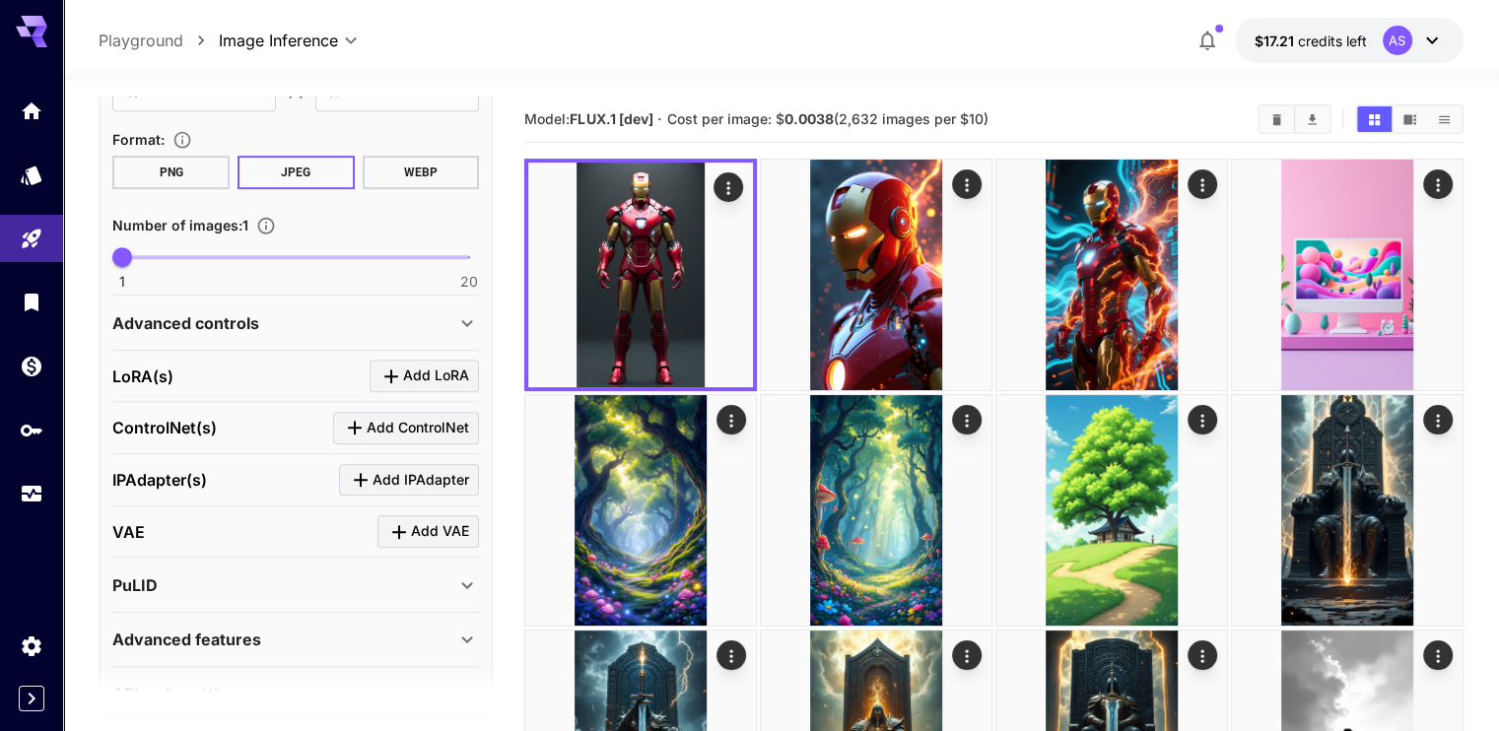
scroll to position [986, 0]
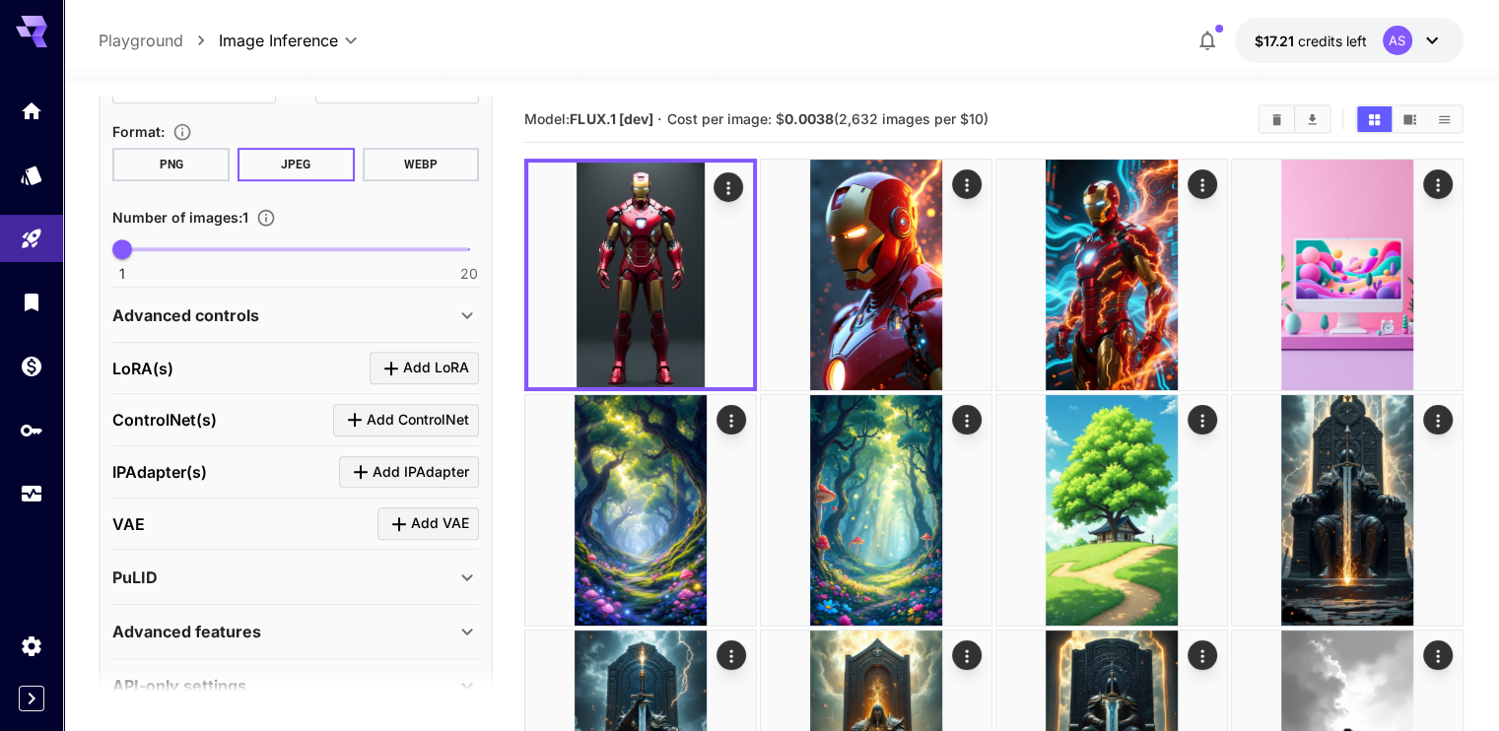
type textarea "**********"
click at [323, 309] on div "Advanced controls" at bounding box center [283, 316] width 343 height 24
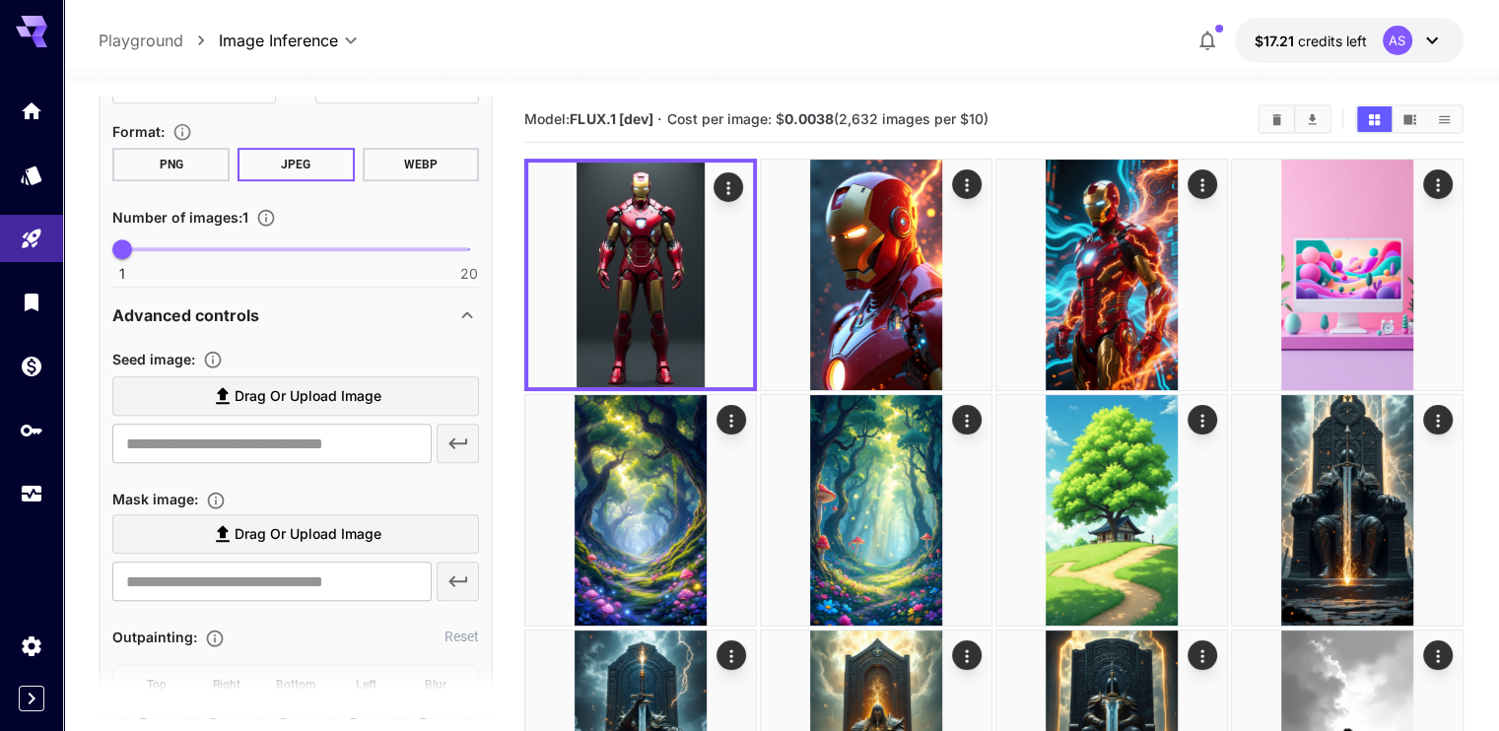
click at [323, 309] on div "Advanced controls" at bounding box center [283, 316] width 343 height 24
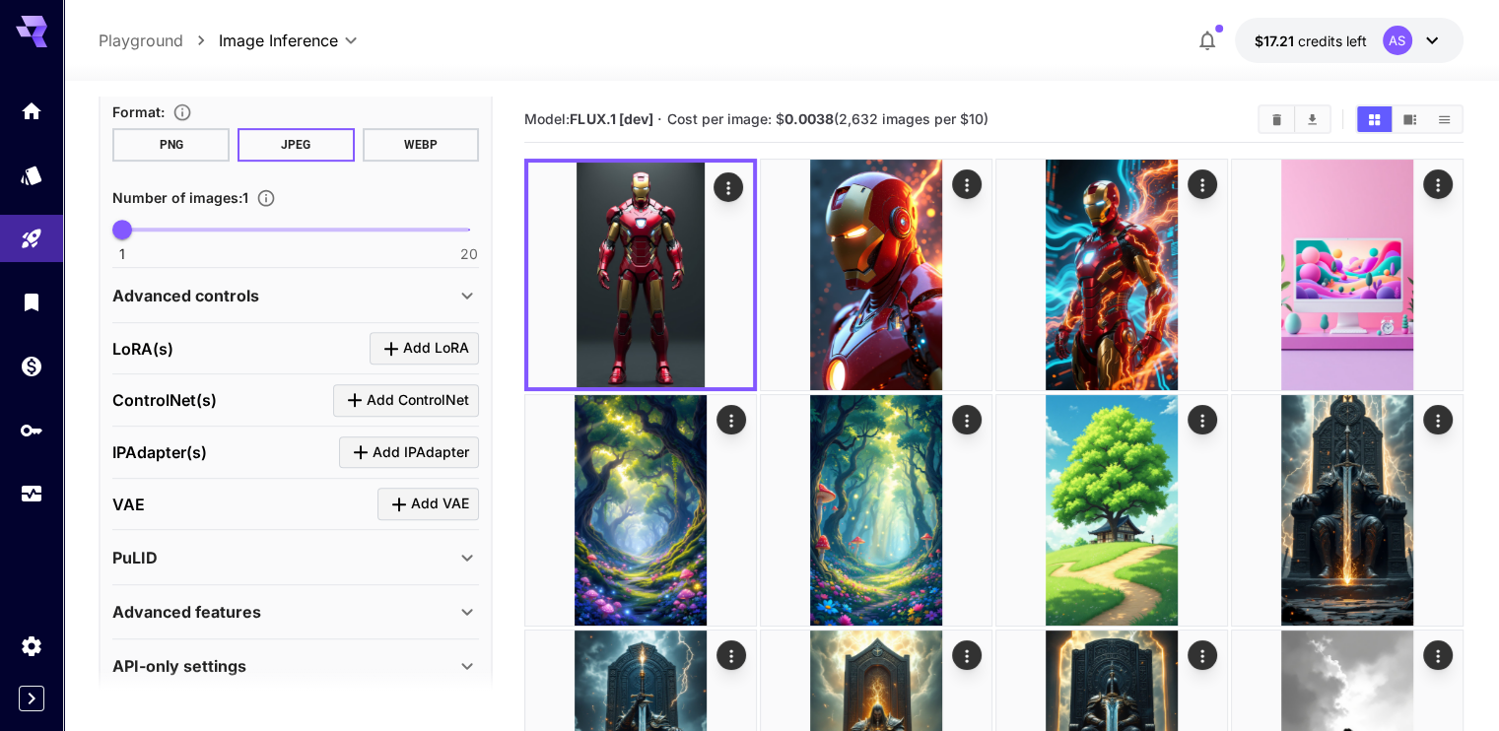
scroll to position [1025, 0]
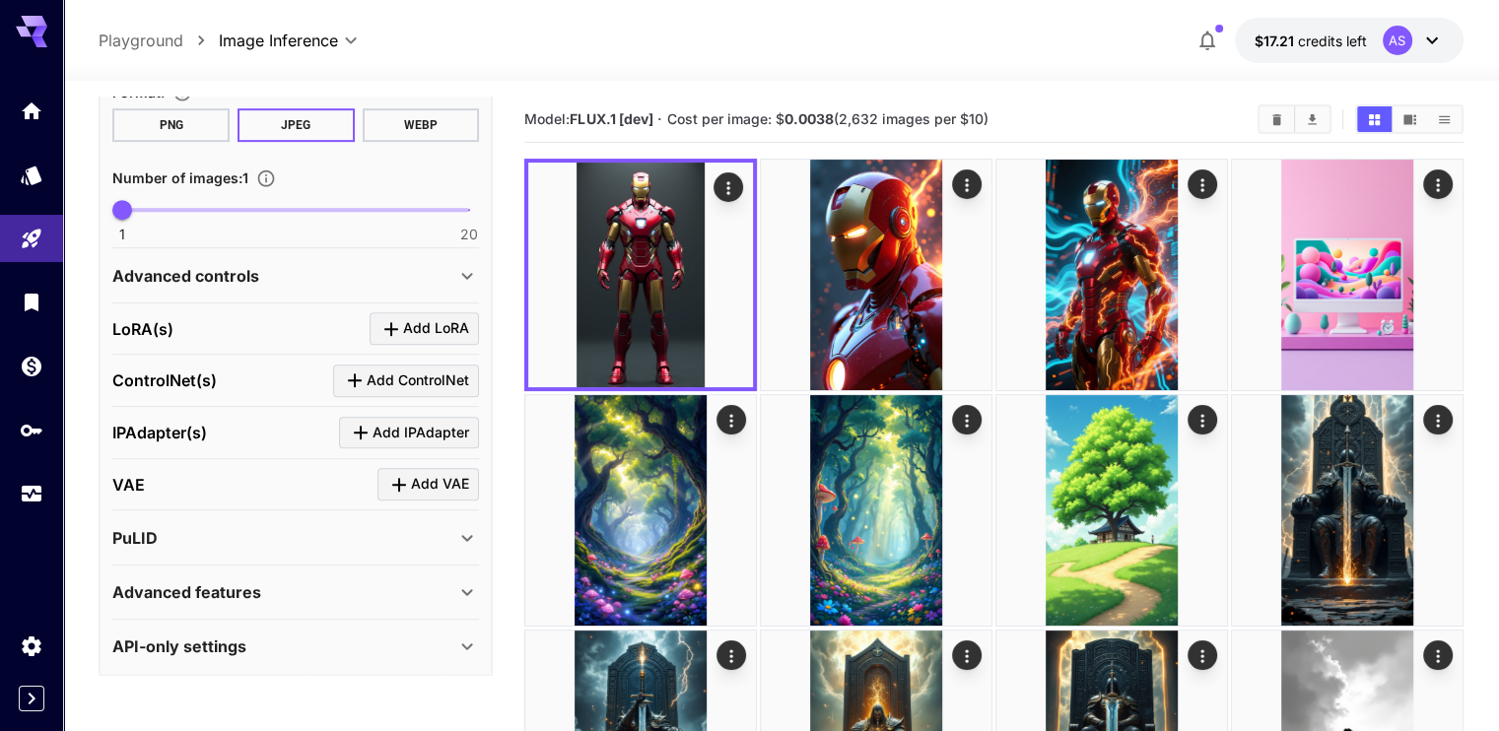
click at [276, 582] on div "Advanced features" at bounding box center [283, 593] width 343 height 24
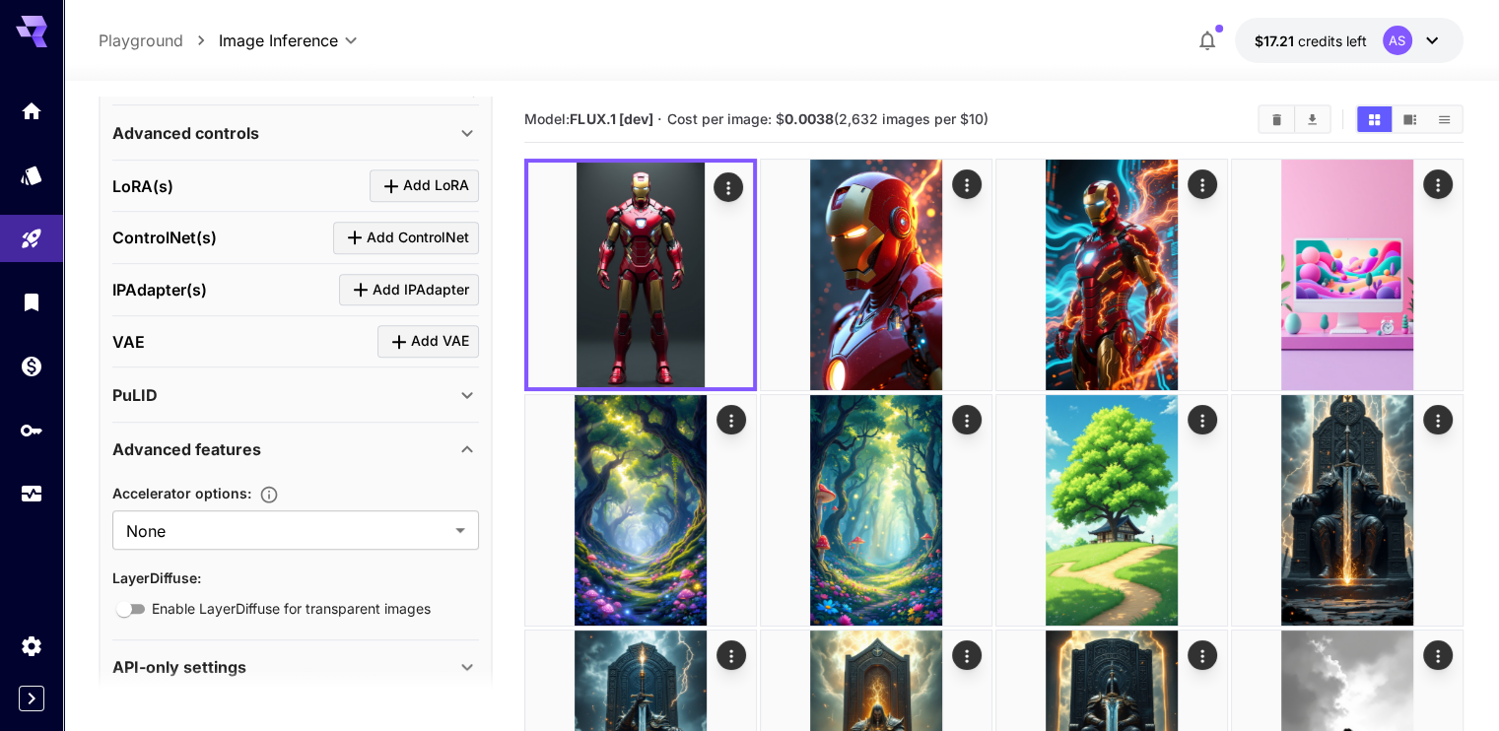
scroll to position [1189, 0]
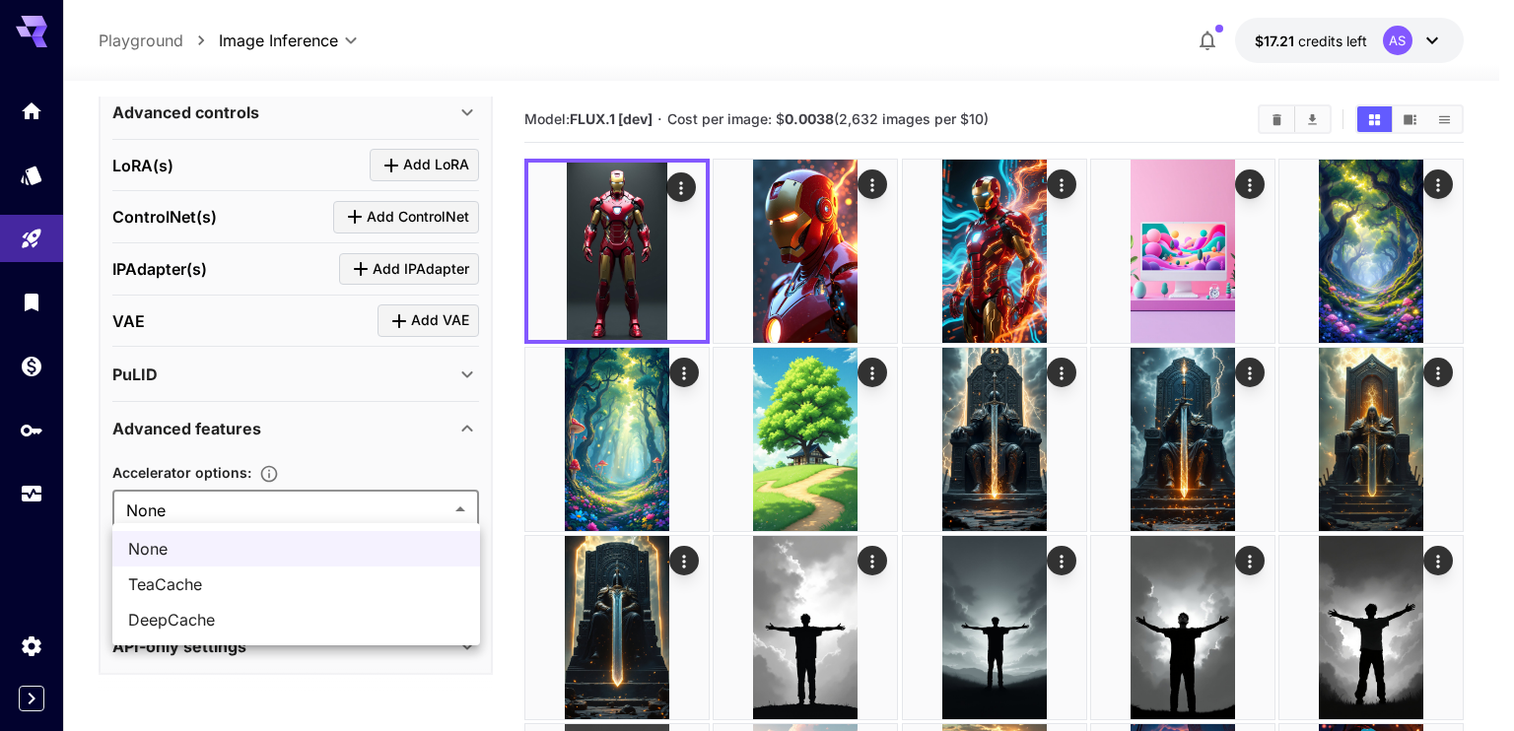
click at [292, 505] on div at bounding box center [757, 365] width 1514 height 731
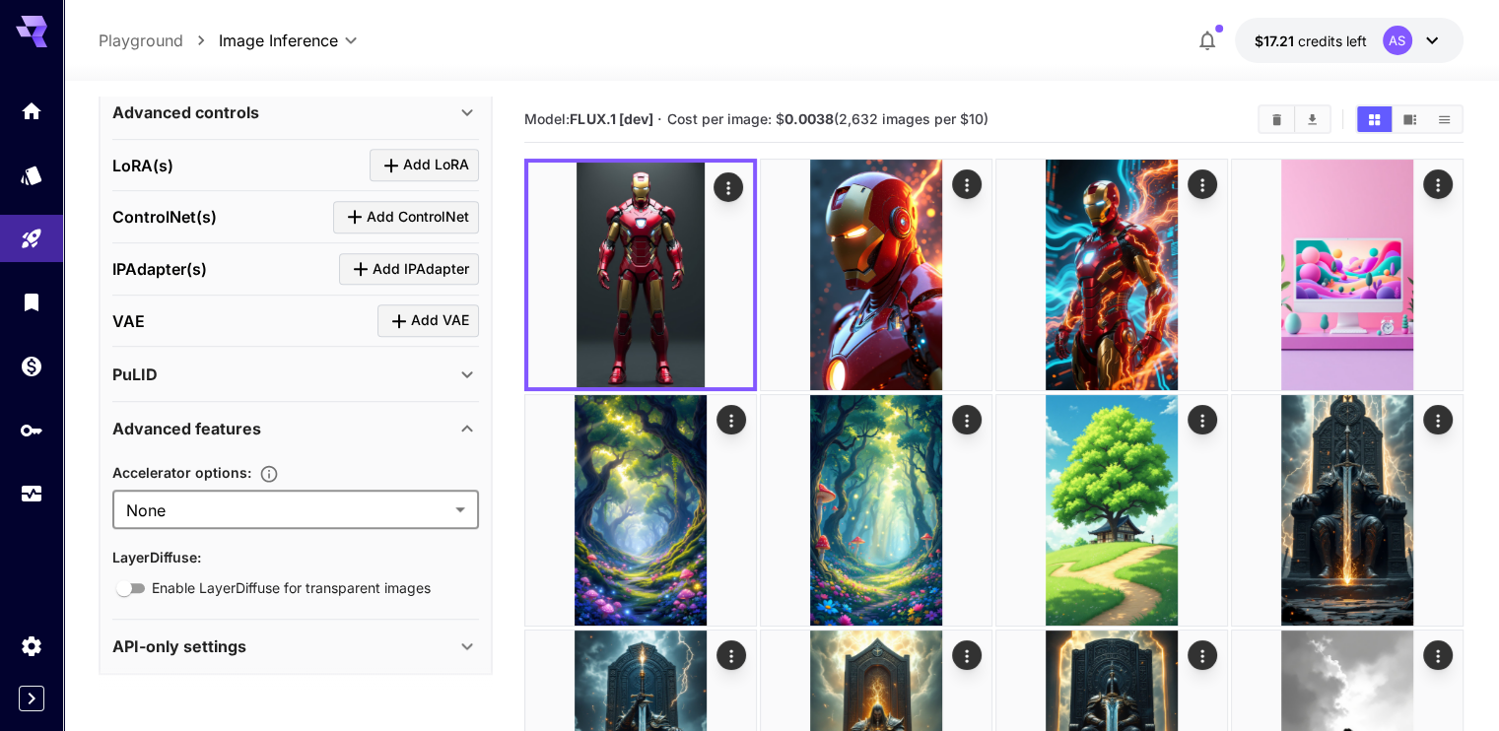
click at [421, 423] on div "Advanced features" at bounding box center [283, 429] width 343 height 24
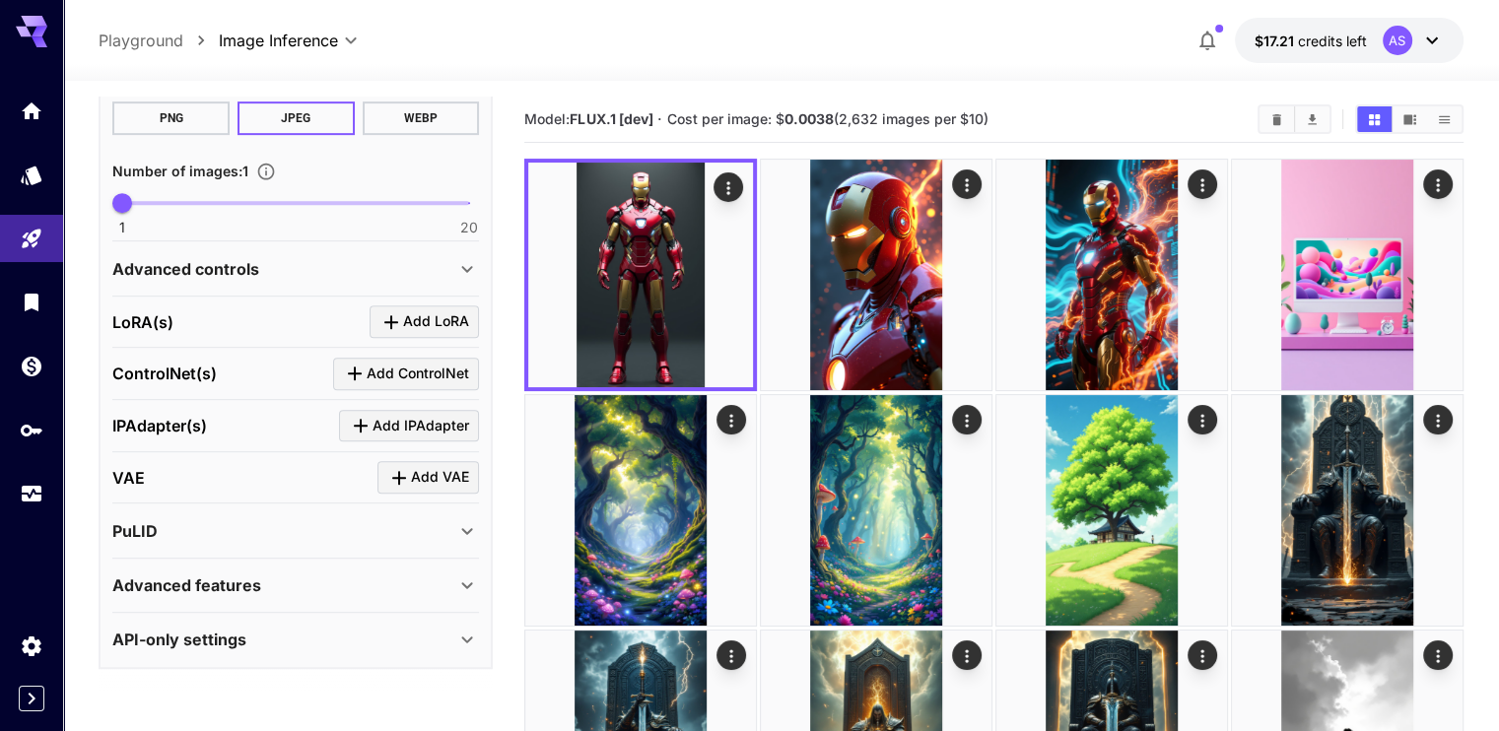
scroll to position [1025, 0]
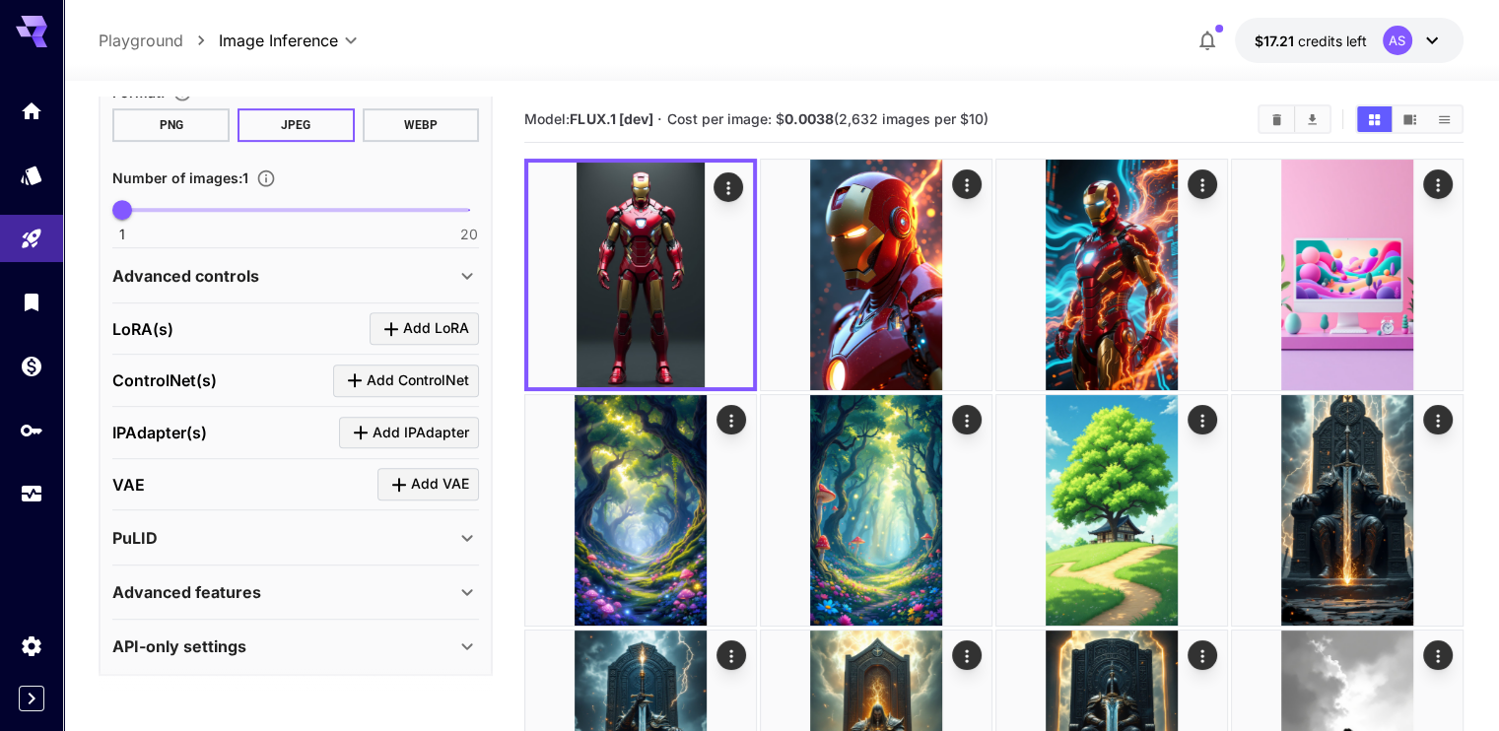
click at [433, 474] on span "Add VAE" at bounding box center [440, 484] width 58 height 25
click at [320, 583] on div "Select model" at bounding box center [280, 605] width 308 height 47
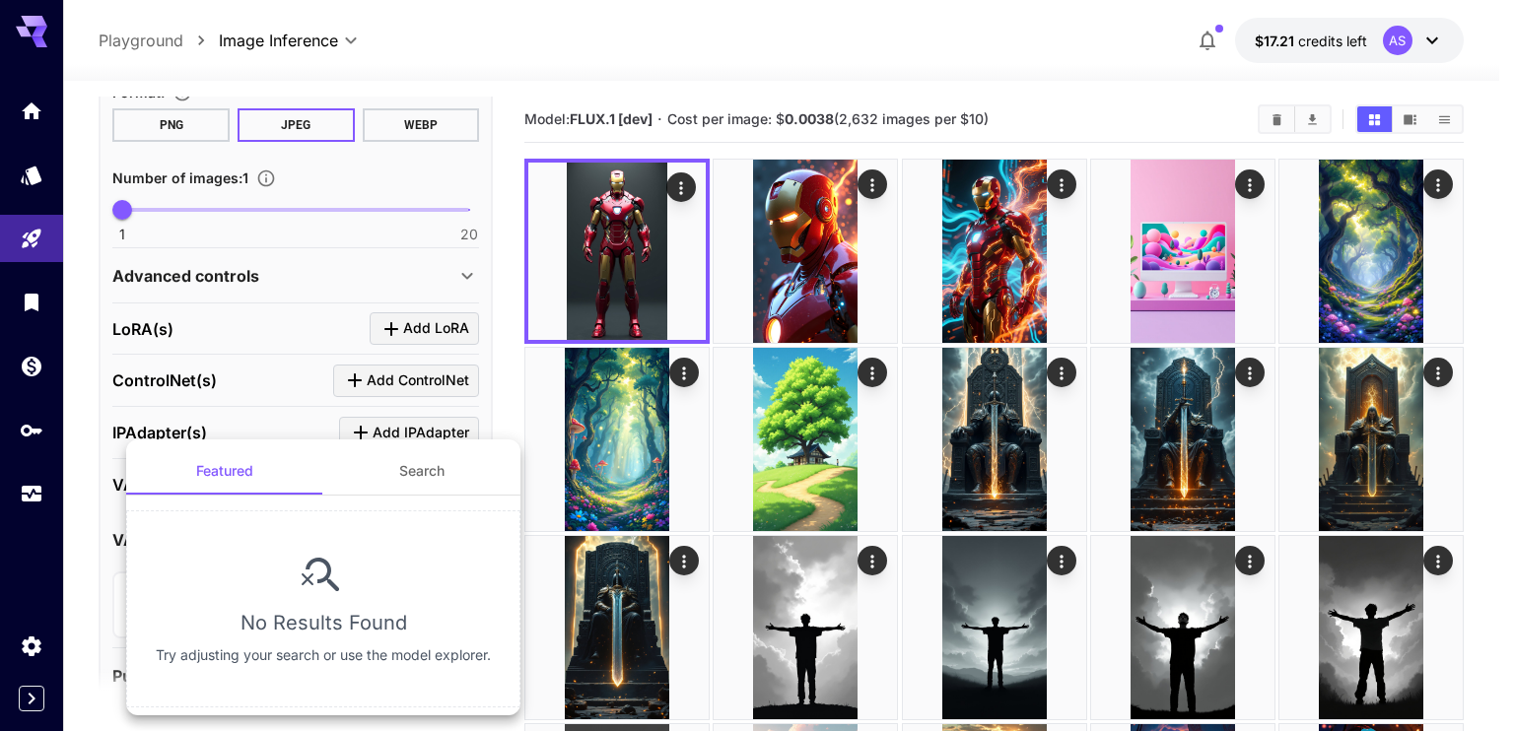
click at [72, 551] on div at bounding box center [757, 365] width 1514 height 731
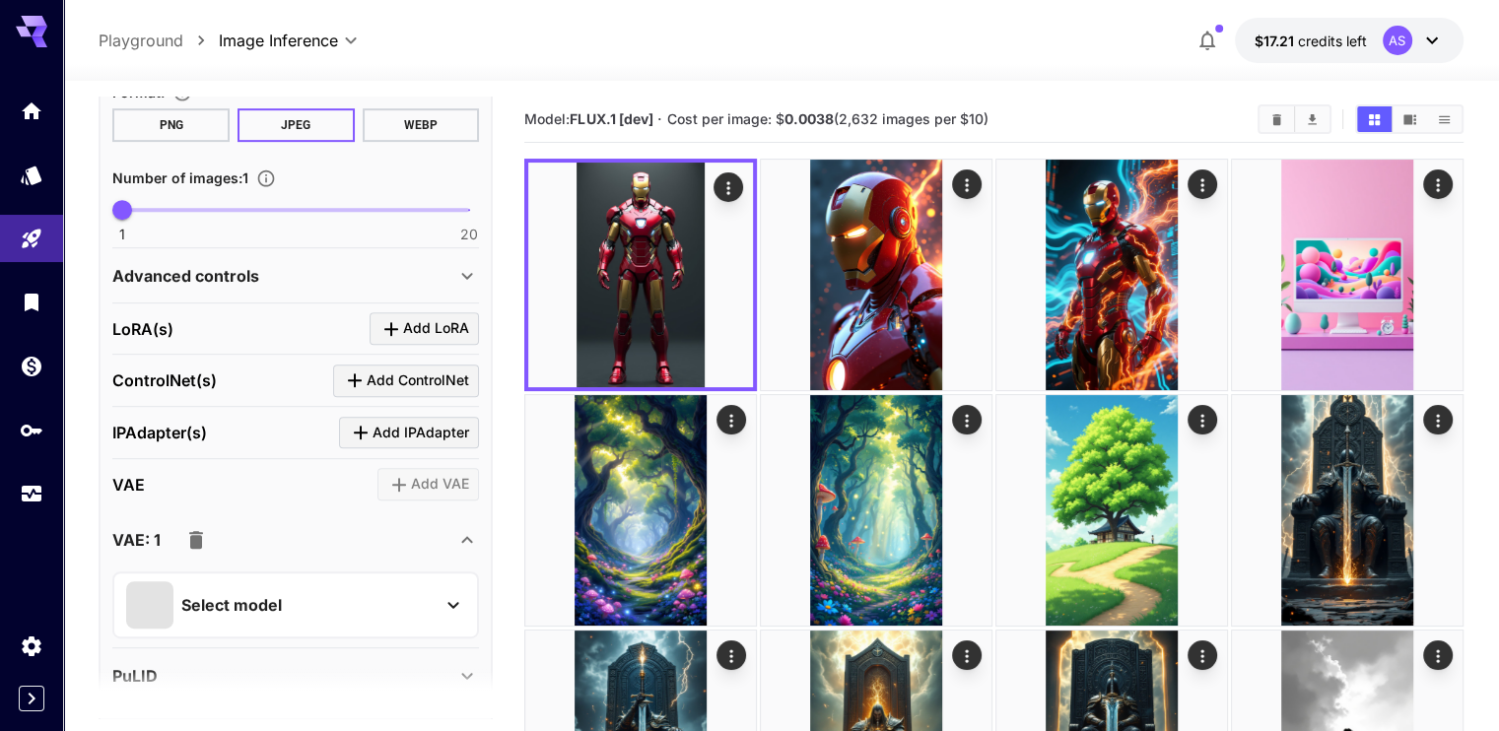
click at [197, 534] on icon "button" at bounding box center [196, 540] width 14 height 18
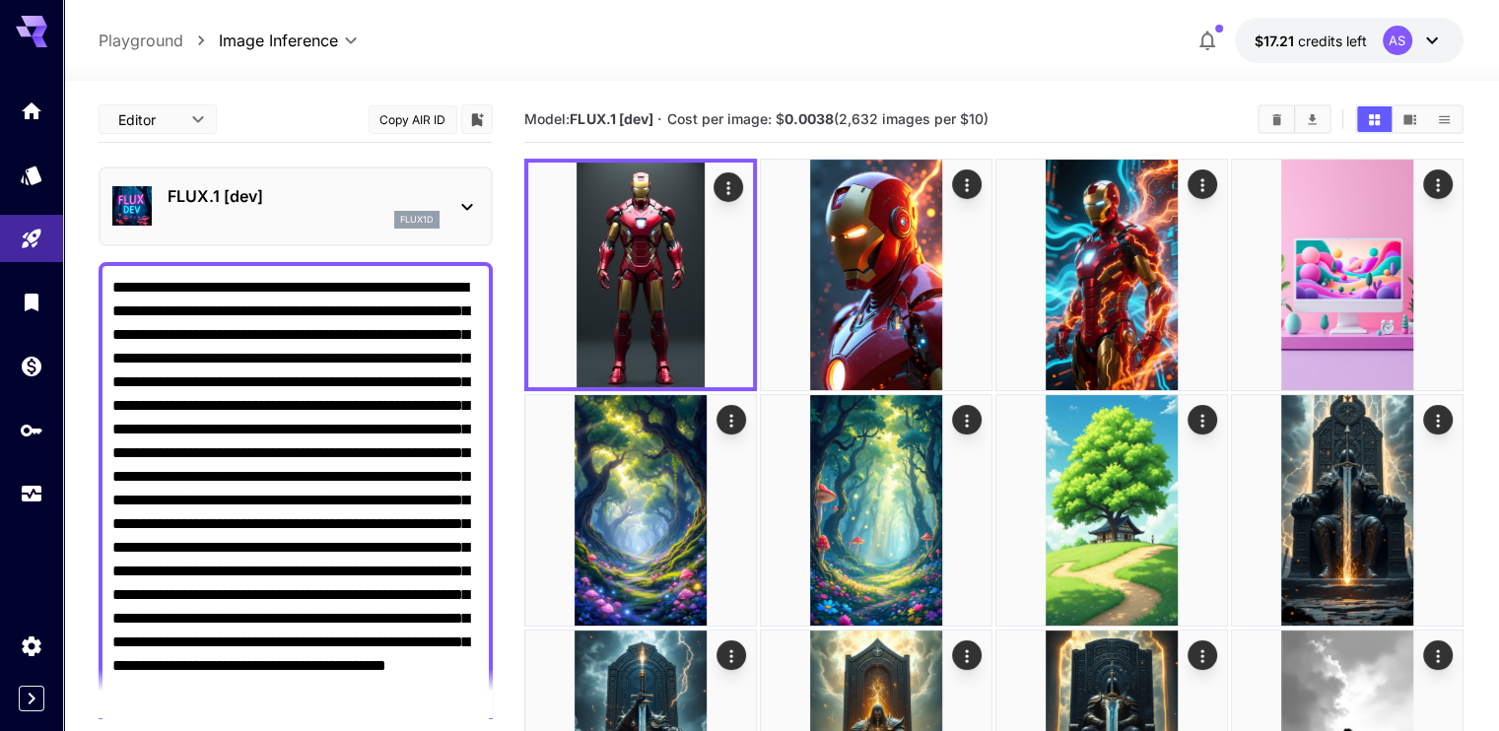
scroll to position [631, 0]
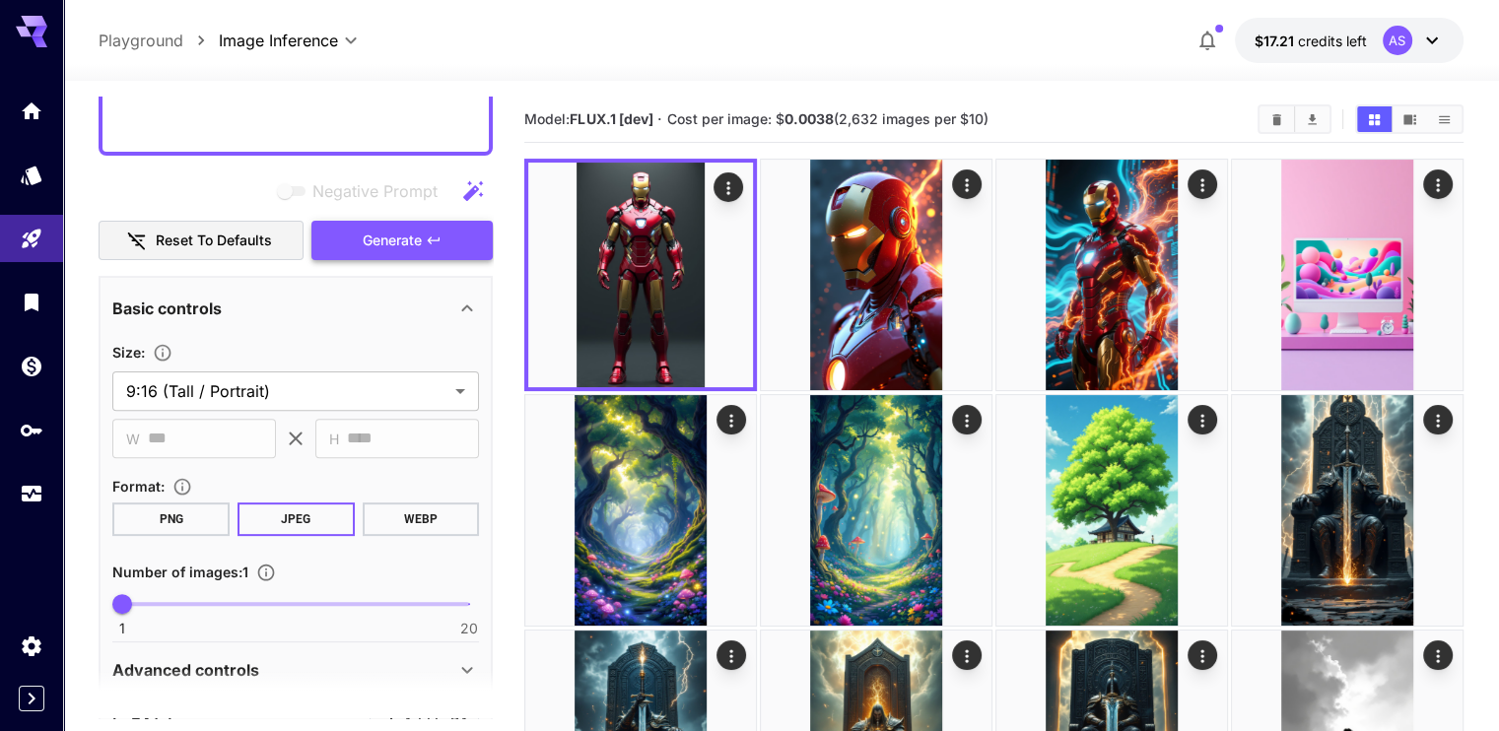
click at [381, 245] on span "Generate" at bounding box center [392, 241] width 59 height 25
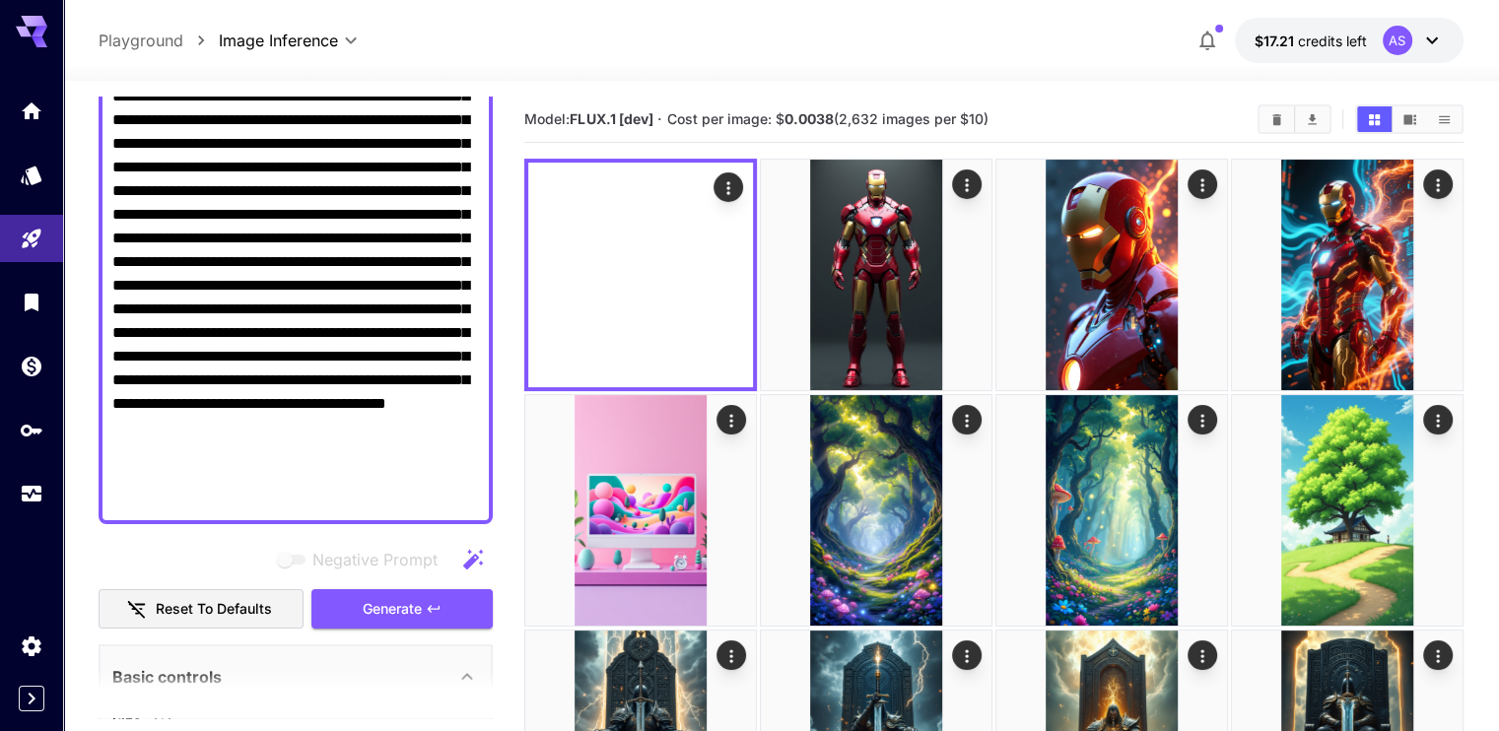
scroll to position [237, 0]
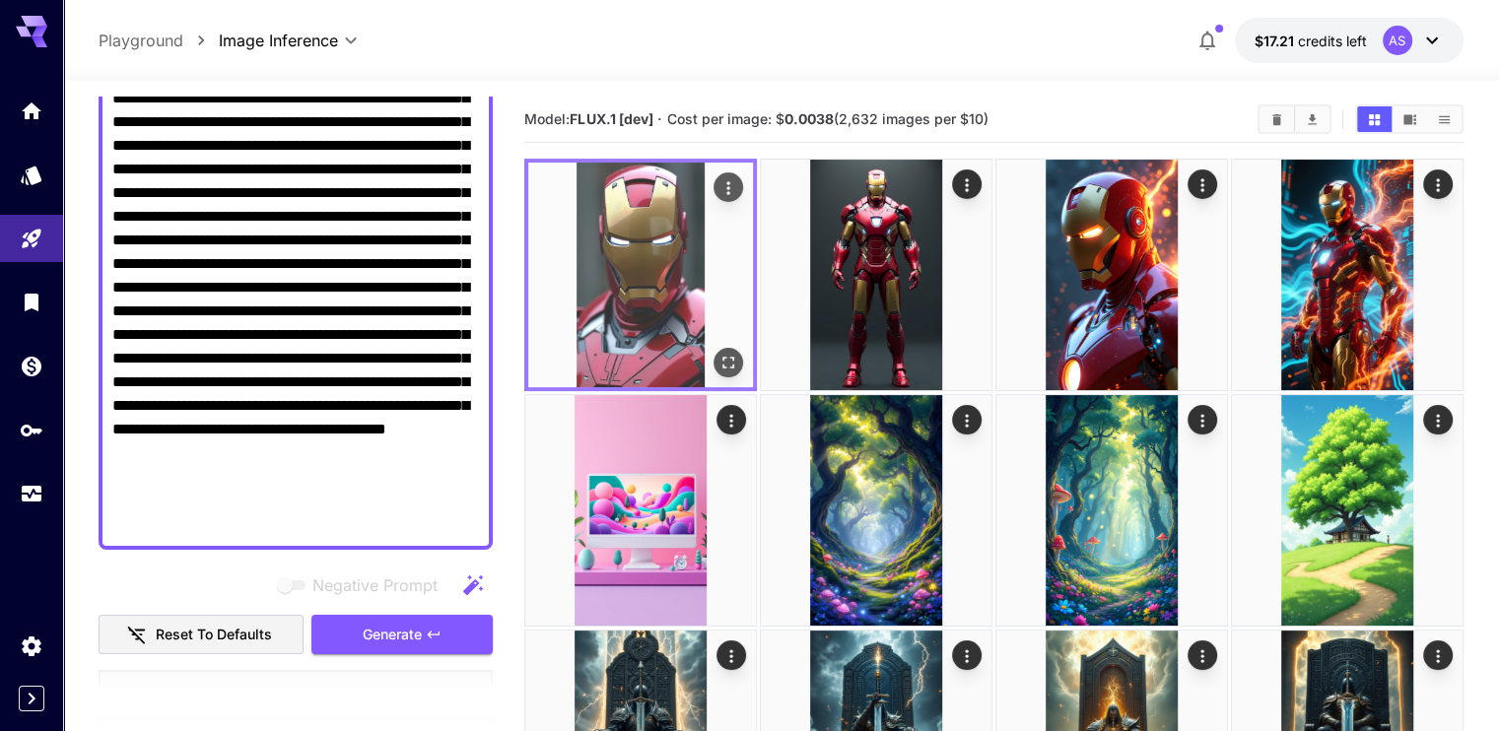
click at [719, 353] on icon "Open in fullscreen" at bounding box center [729, 363] width 20 height 20
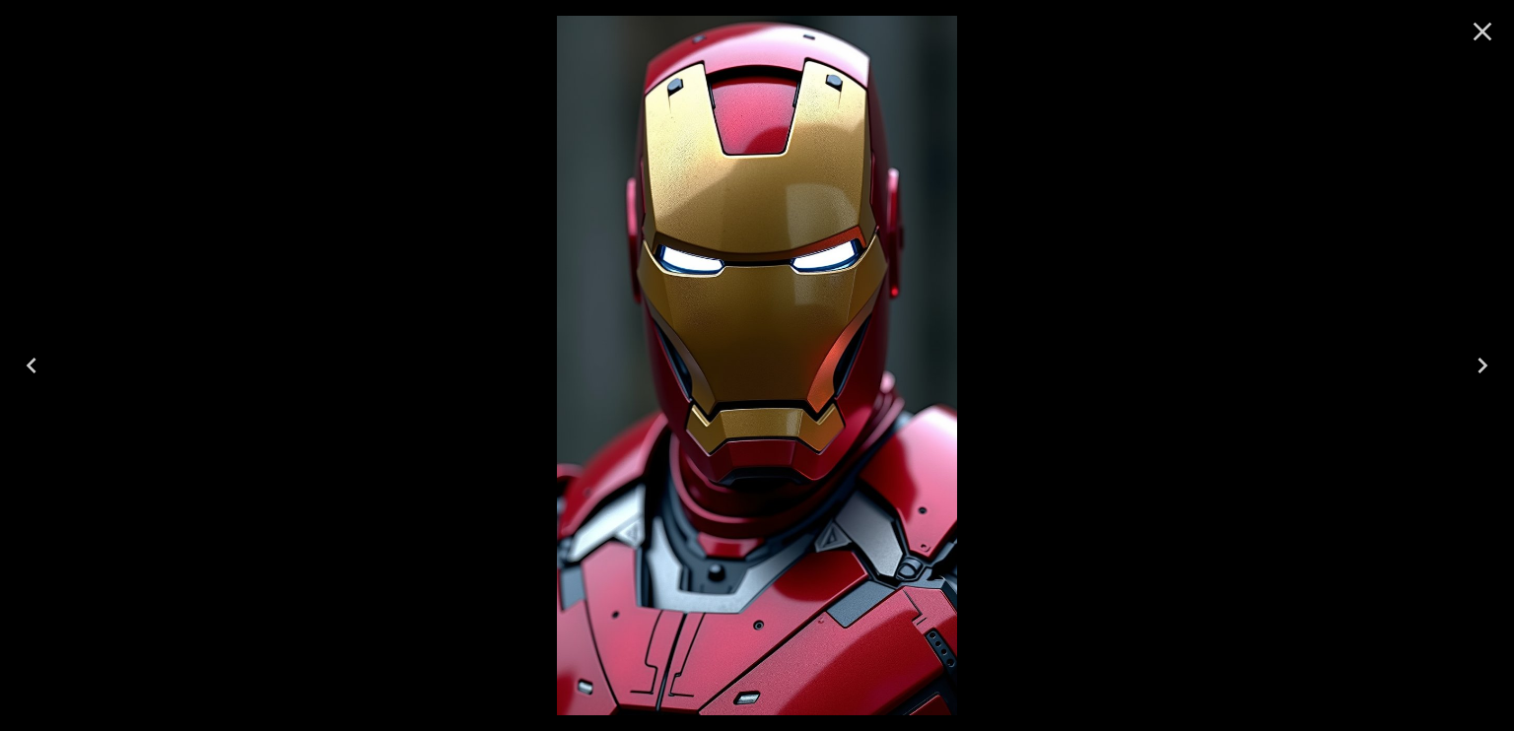
click at [385, 349] on div at bounding box center [757, 365] width 1514 height 731
click at [1488, 32] on icon "Close" at bounding box center [1483, 32] width 32 height 32
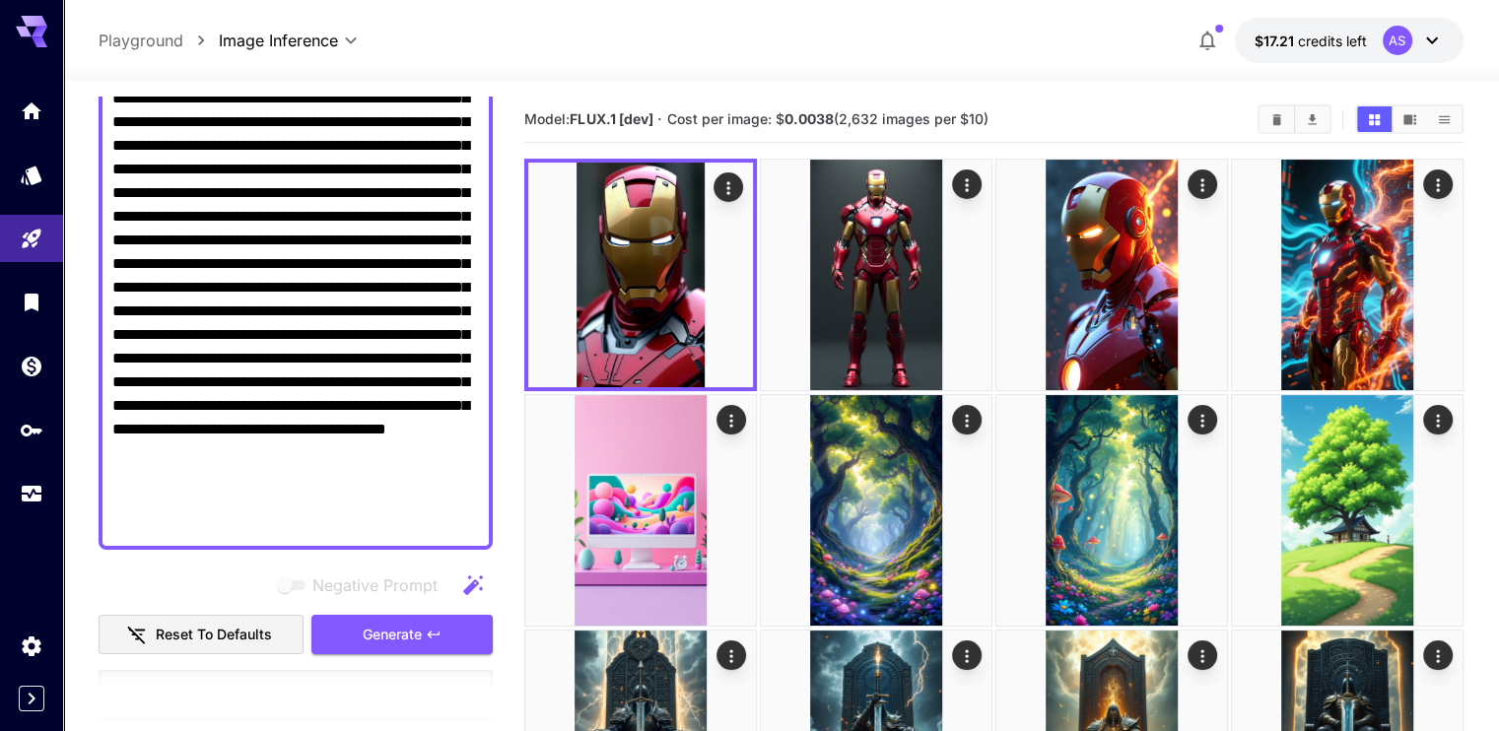
click at [315, 390] on textarea "**********" at bounding box center [295, 287] width 367 height 497
paste textarea
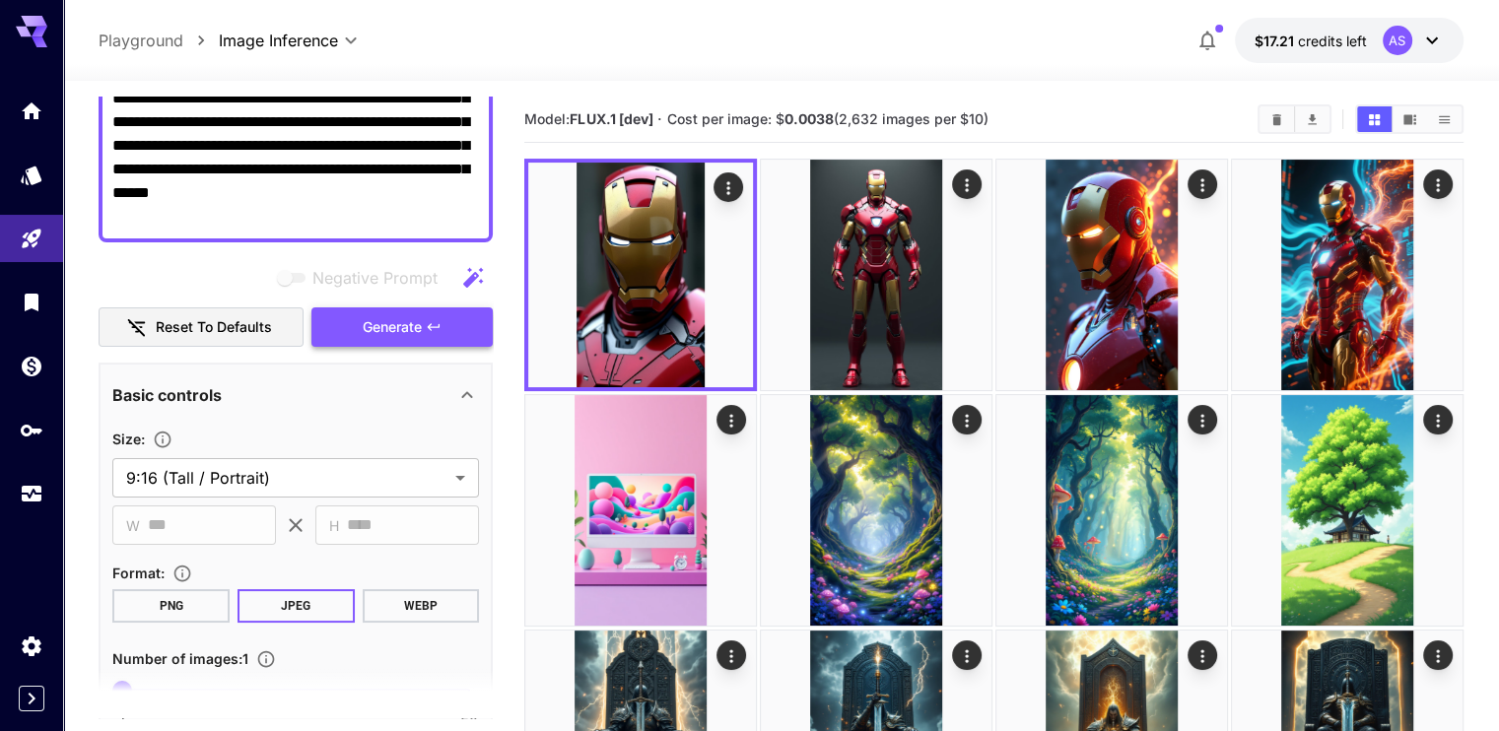
click at [416, 334] on span "Generate" at bounding box center [392, 327] width 59 height 25
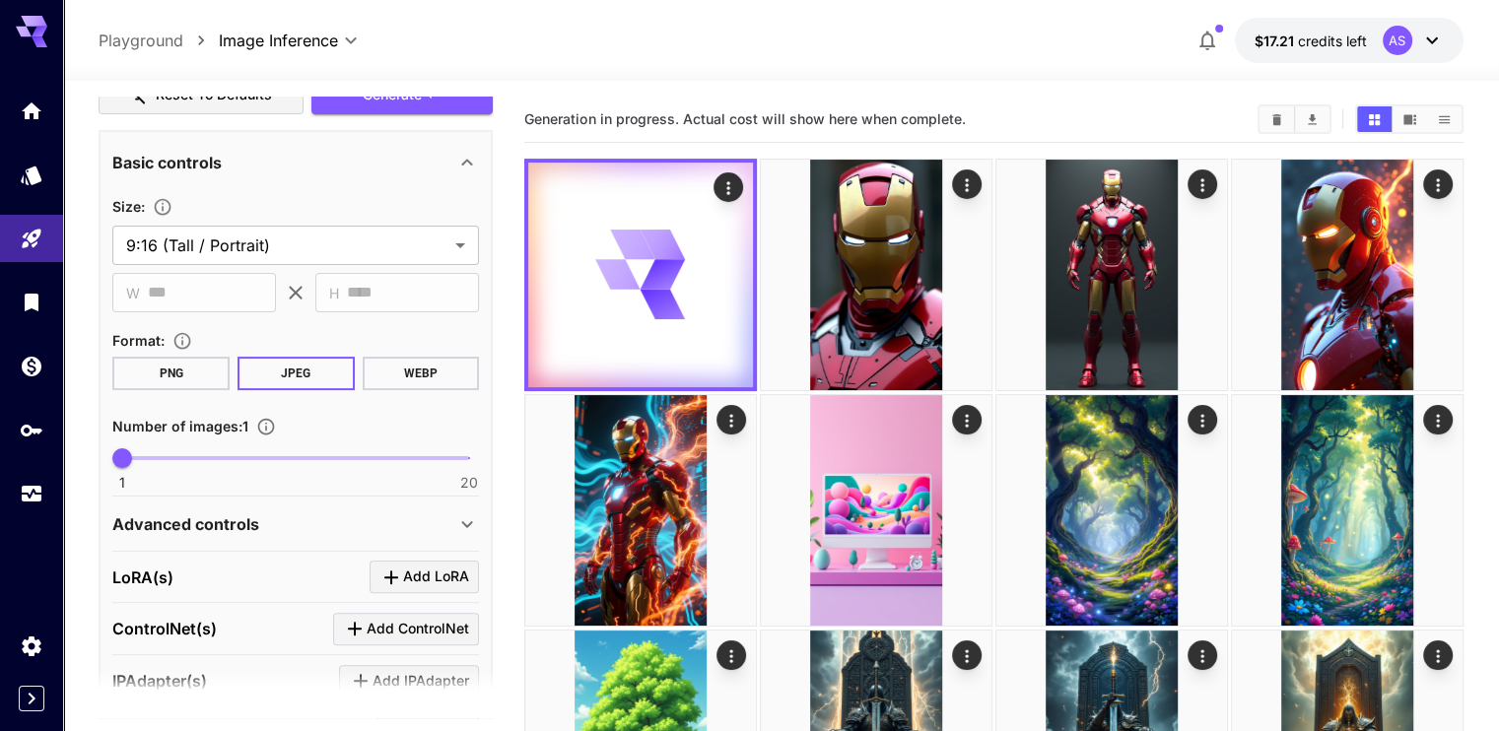
scroll to position [323, 0]
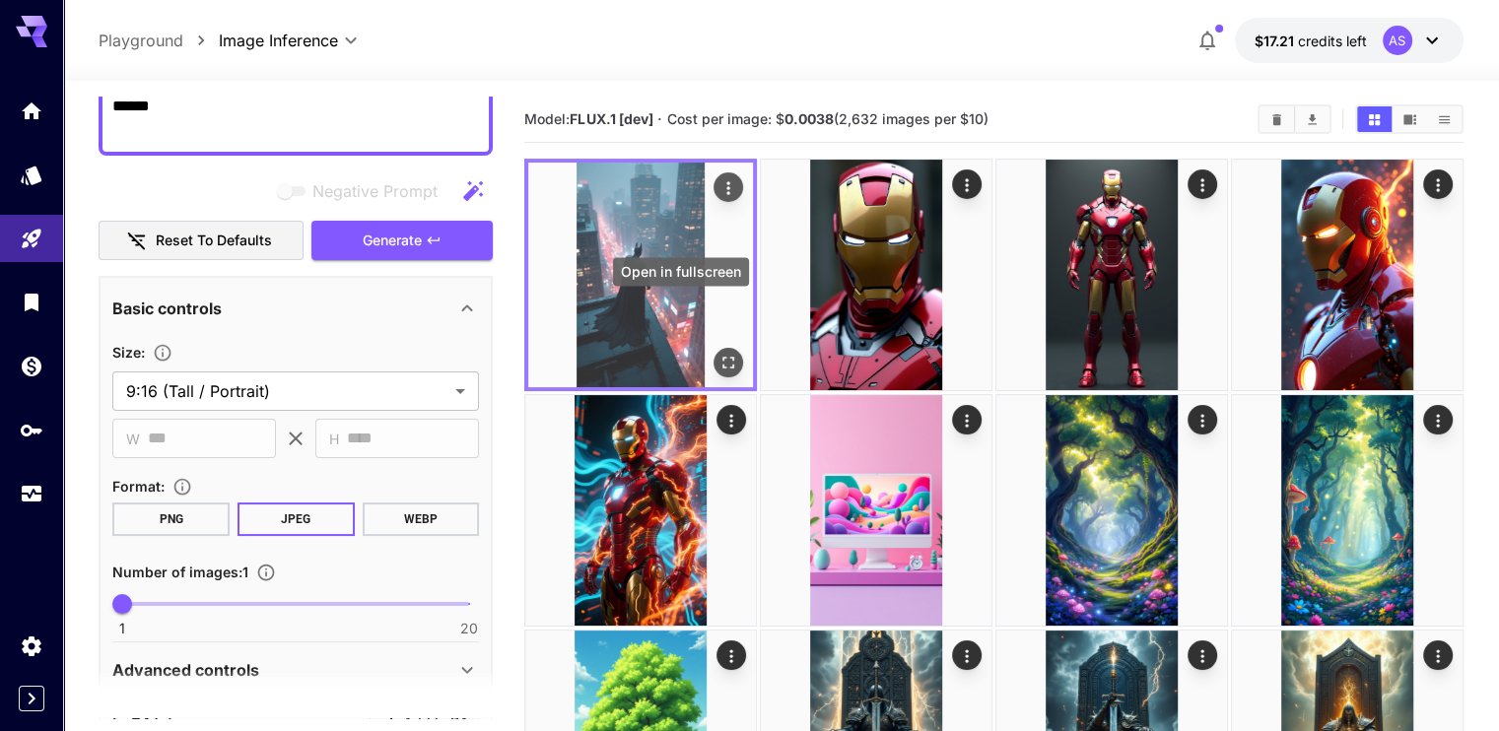
click at [719, 353] on icon "Open in fullscreen" at bounding box center [729, 363] width 20 height 20
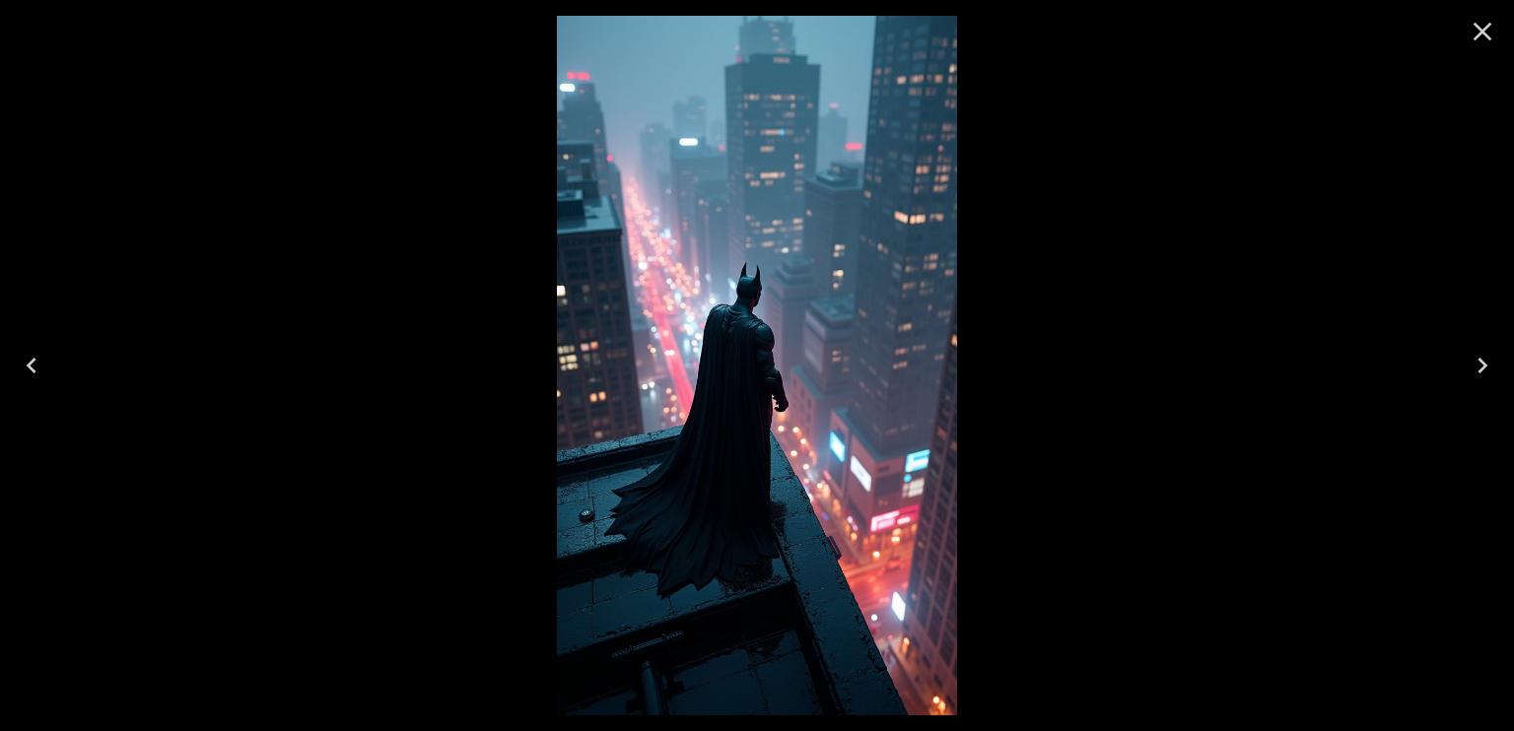
click at [464, 318] on div at bounding box center [757, 365] width 1514 height 731
click at [1481, 10] on button "Close" at bounding box center [1482, 31] width 47 height 47
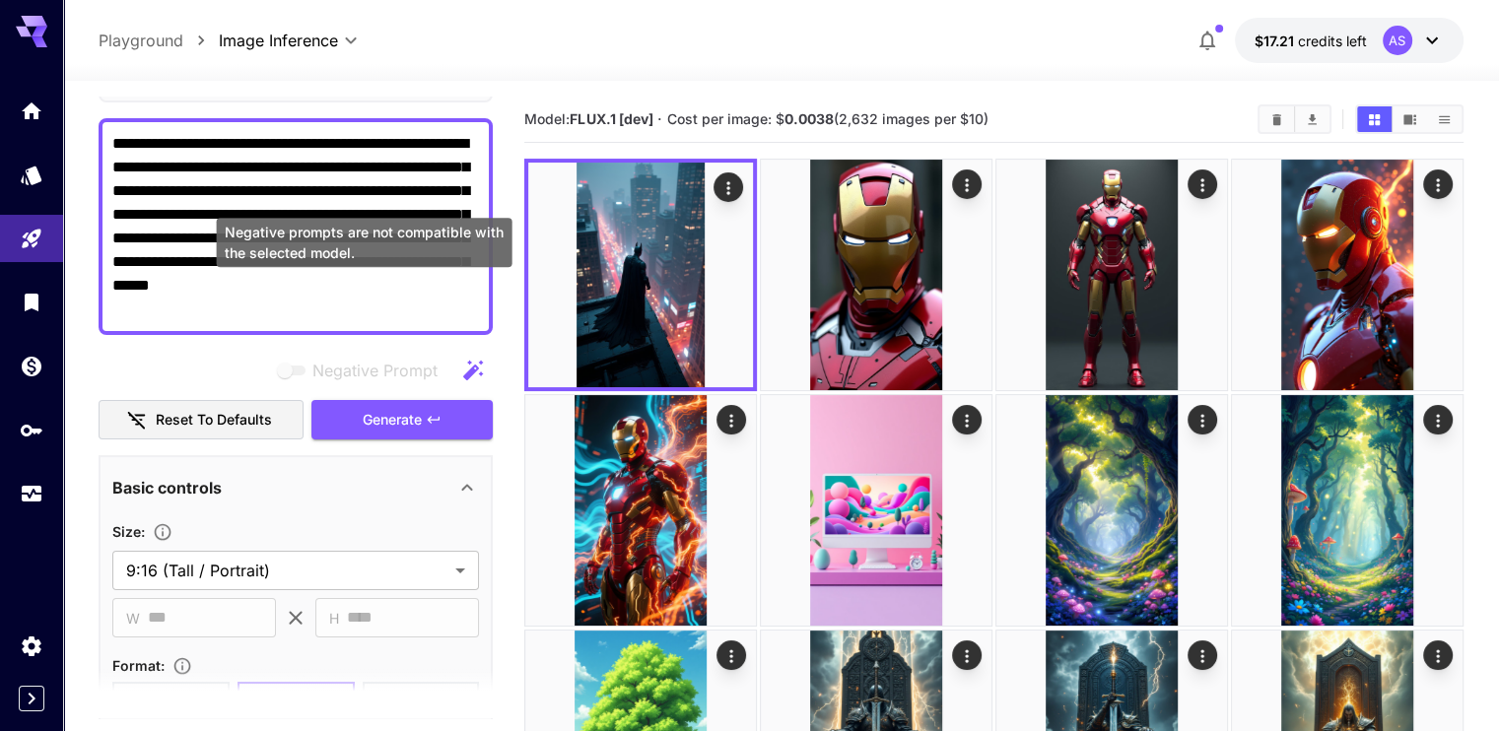
scroll to position [126, 0]
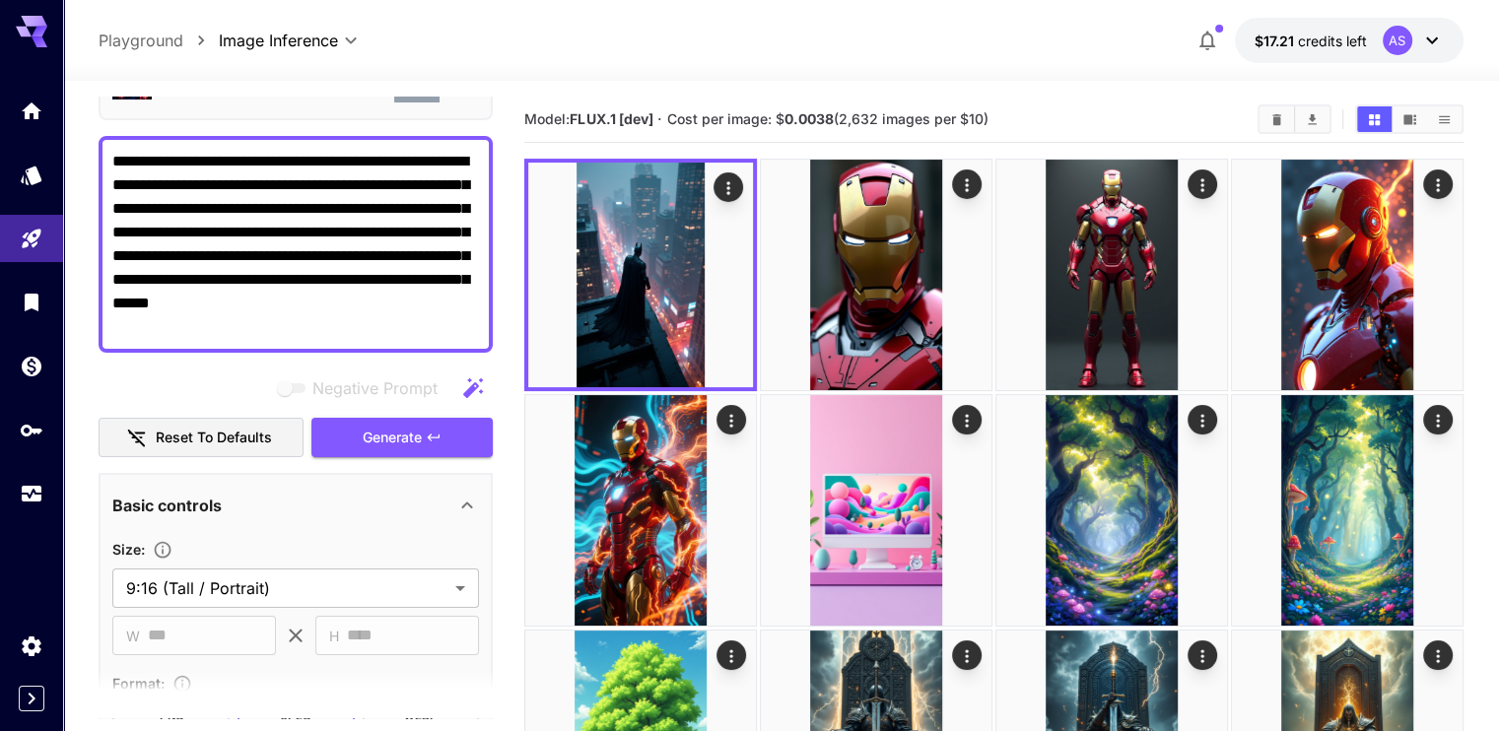
click at [272, 246] on textarea "**********" at bounding box center [295, 244] width 367 height 189
paste textarea
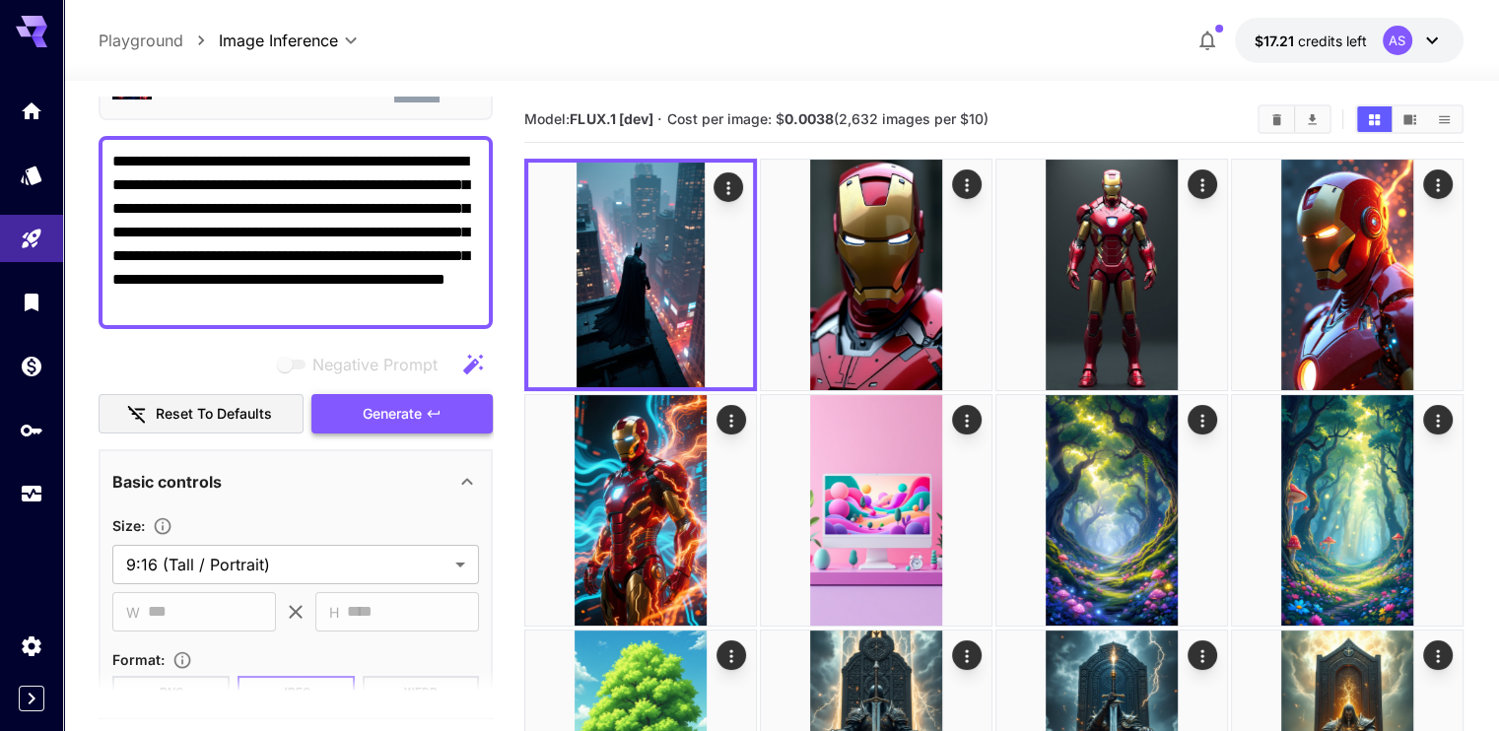
type textarea "**********"
click at [412, 416] on span "Generate" at bounding box center [392, 414] width 59 height 25
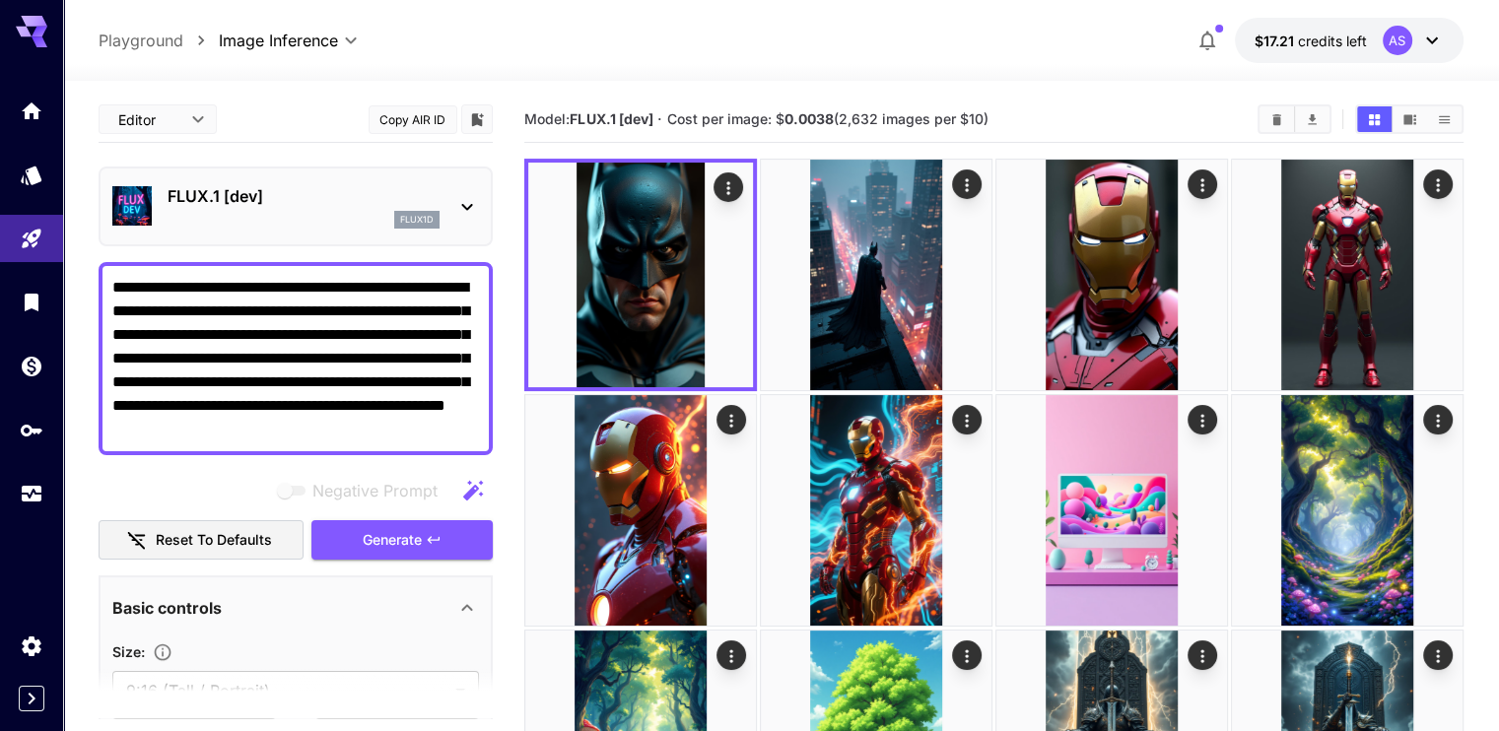
scroll to position [126, 0]
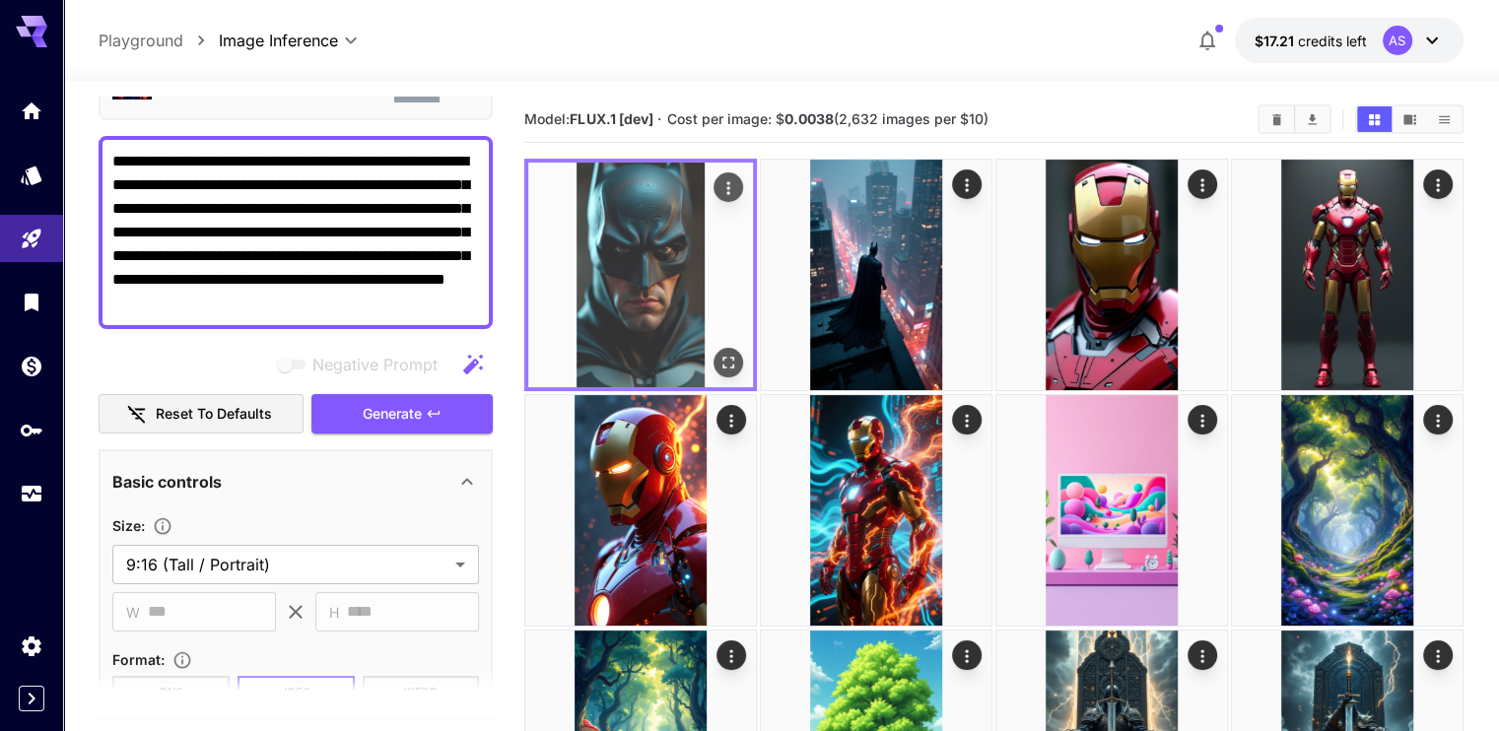
click at [719, 353] on icon "Open in fullscreen" at bounding box center [729, 363] width 20 height 20
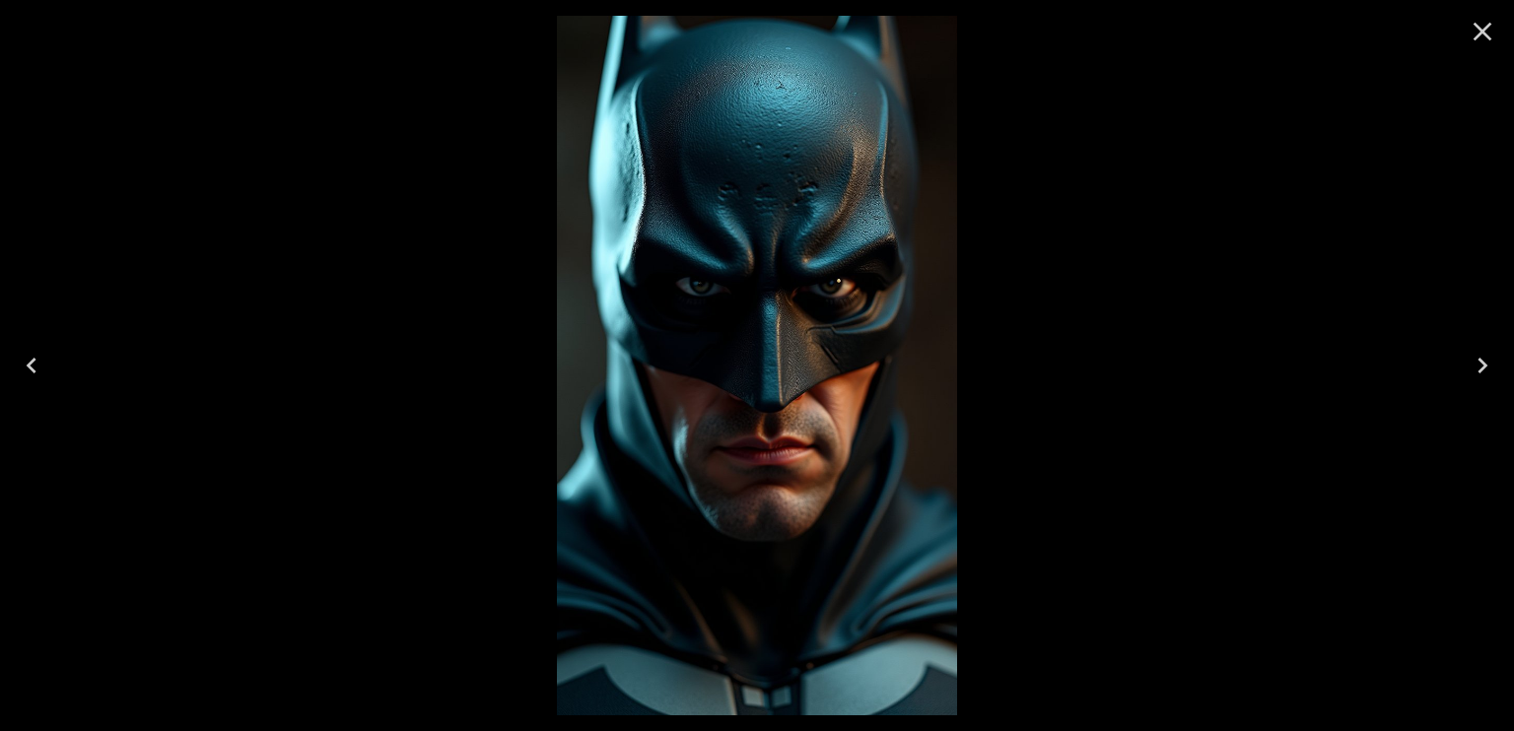
click at [447, 284] on div at bounding box center [757, 365] width 1514 height 731
click at [1496, 22] on icon "Close" at bounding box center [1483, 32] width 32 height 32
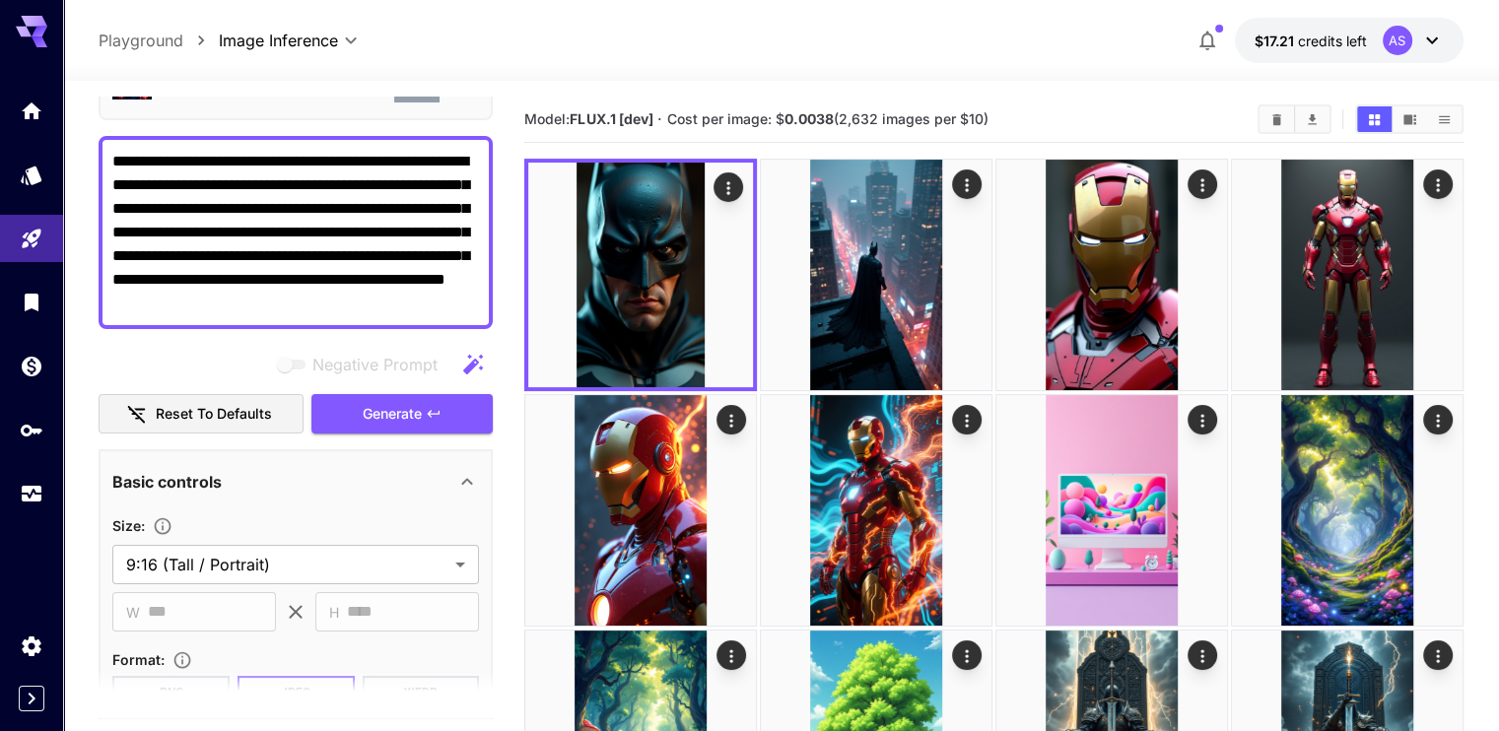
click at [352, 222] on textarea "**********" at bounding box center [295, 233] width 367 height 166
paste textarea
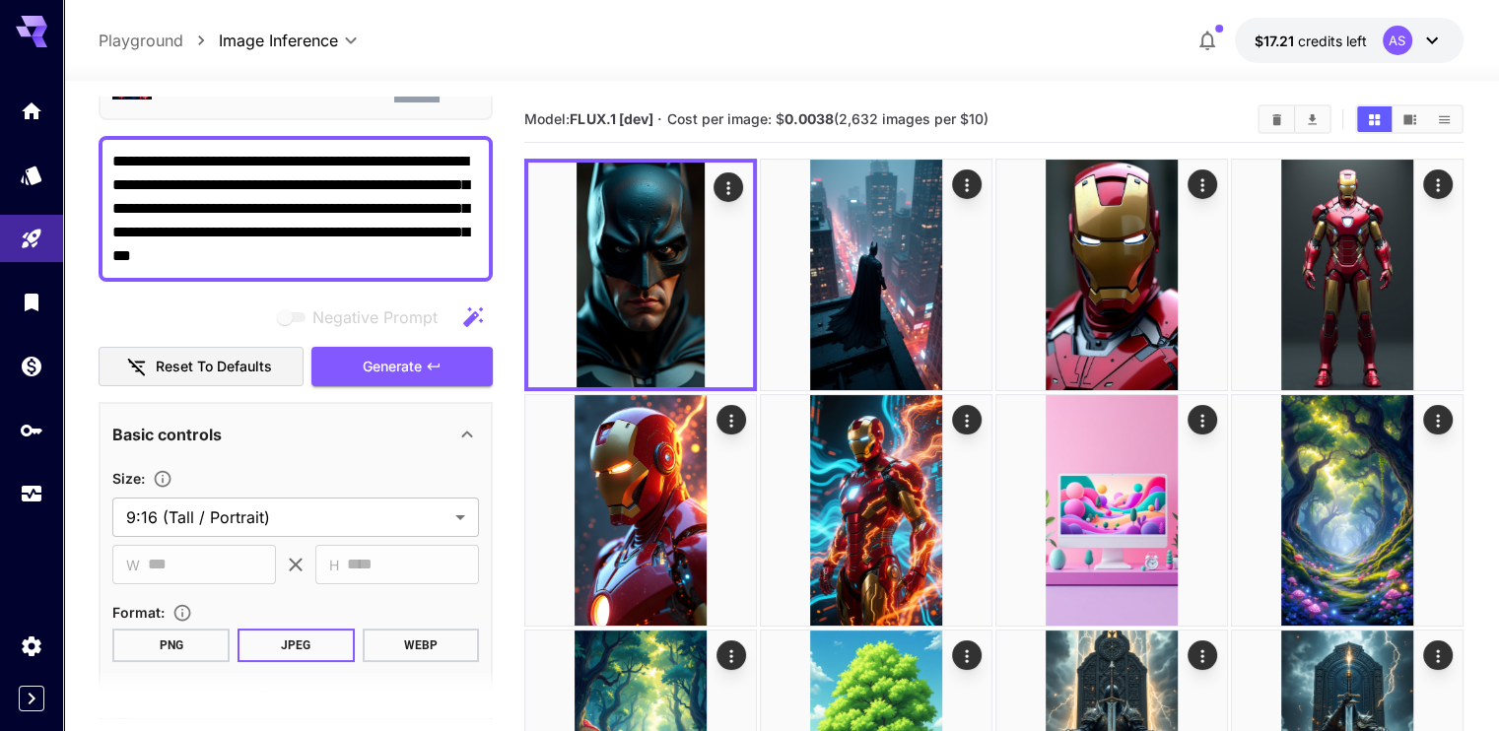
click at [401, 404] on section "**********" at bounding box center [295, 586] width 367 height 365
click at [409, 350] on button "Generate" at bounding box center [401, 367] width 181 height 40
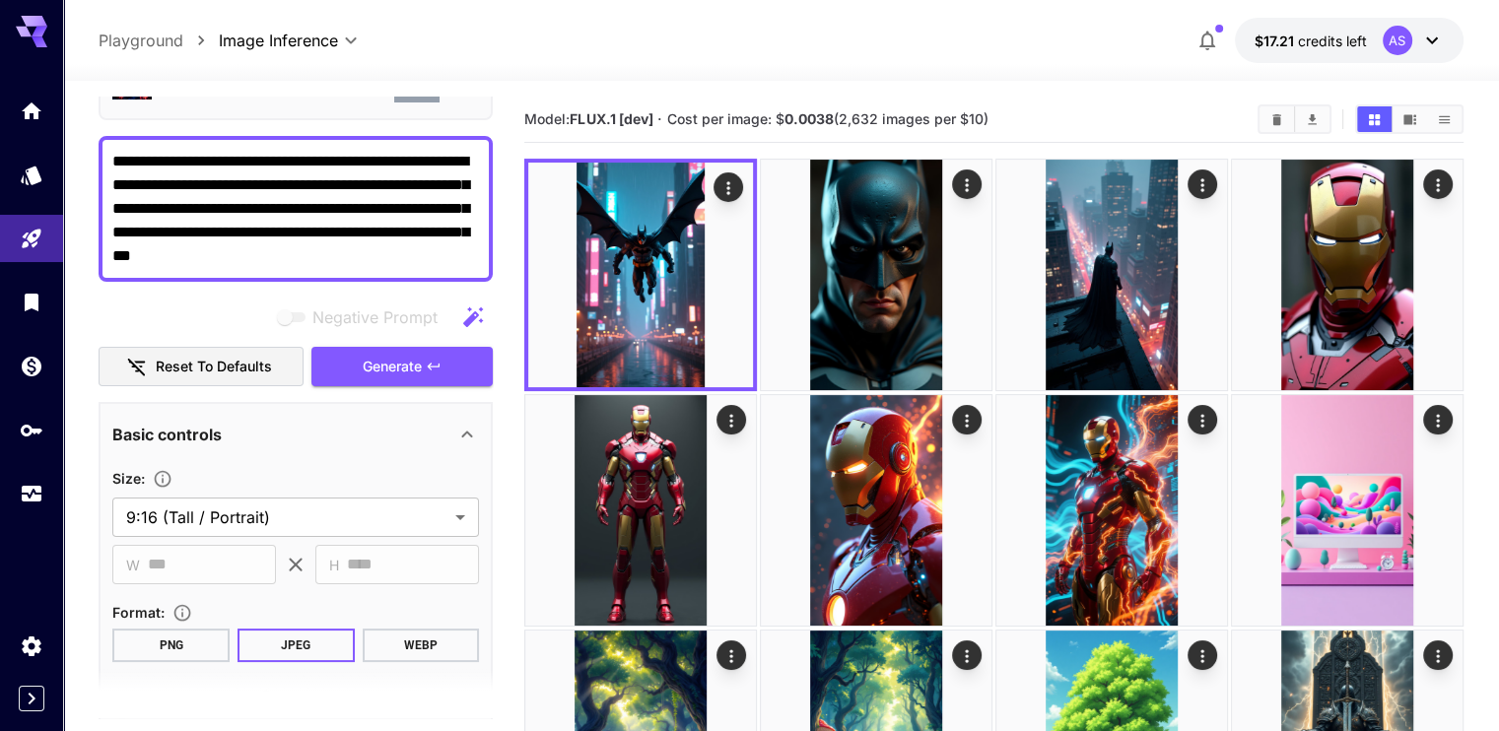
click at [316, 243] on textarea "**********" at bounding box center [295, 209] width 367 height 118
paste textarea
type textarea "**********"
click at [427, 365] on icon "button" at bounding box center [434, 367] width 16 height 16
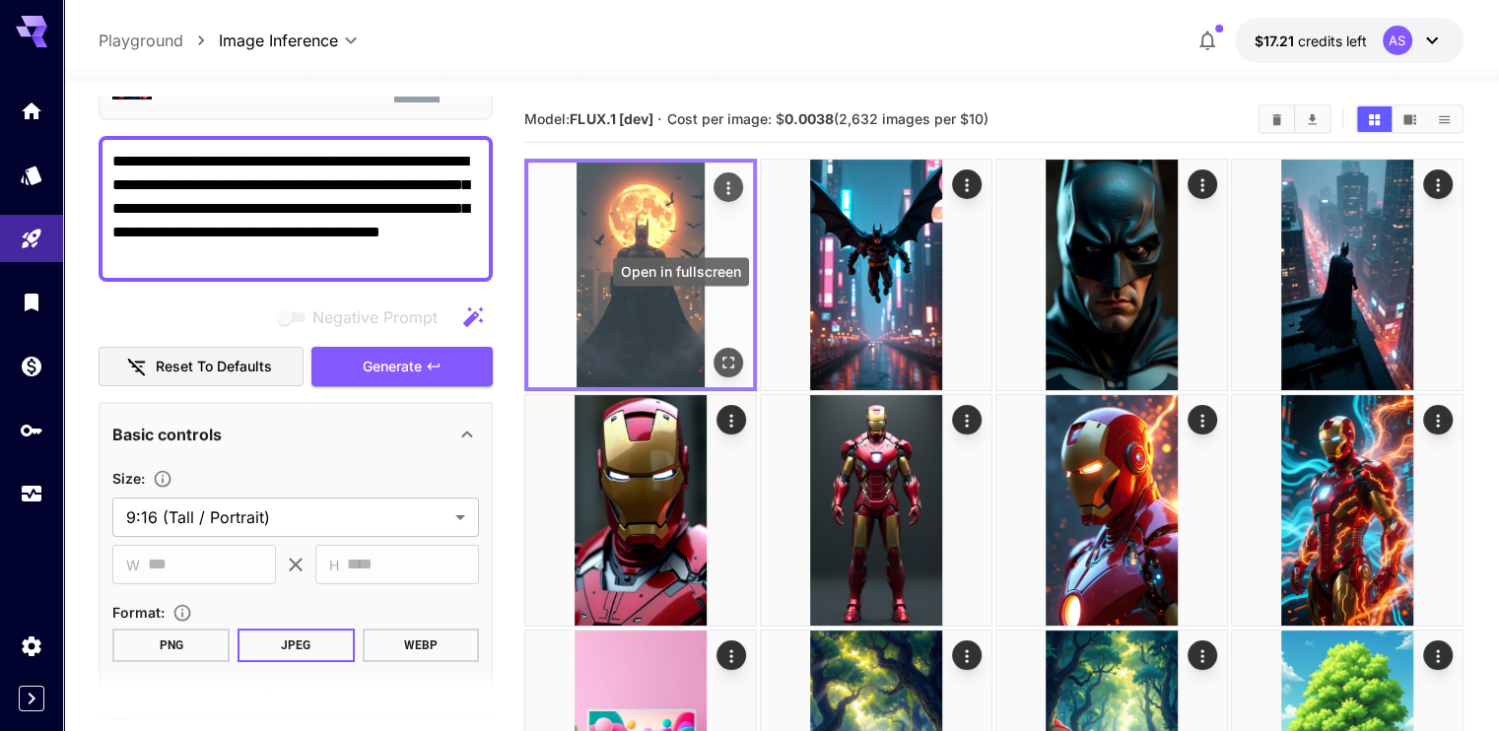
click at [719, 353] on icon "Open in fullscreen" at bounding box center [729, 363] width 20 height 20
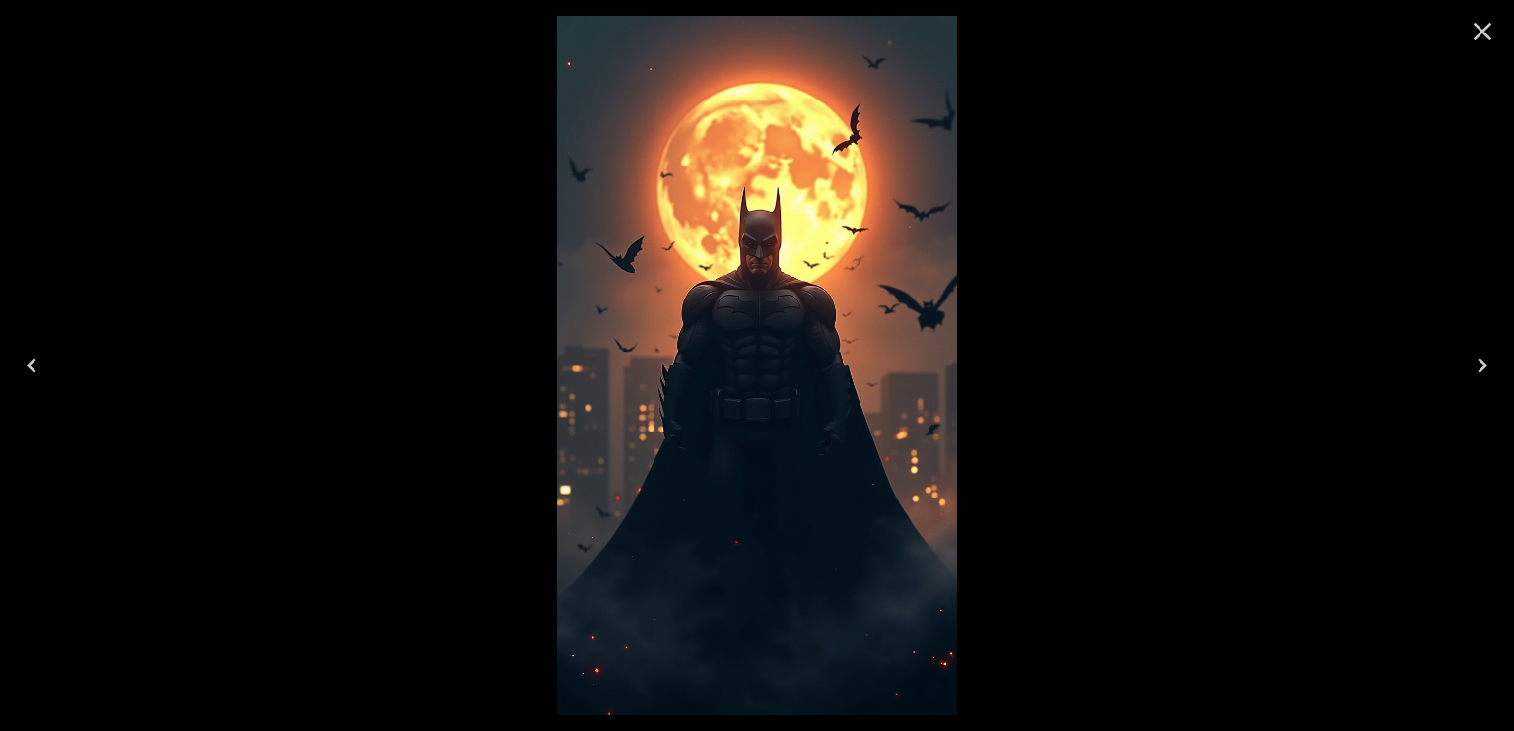
click at [456, 299] on div at bounding box center [757, 365] width 1514 height 731
click at [1486, 25] on icon "Close" at bounding box center [1483, 32] width 32 height 32
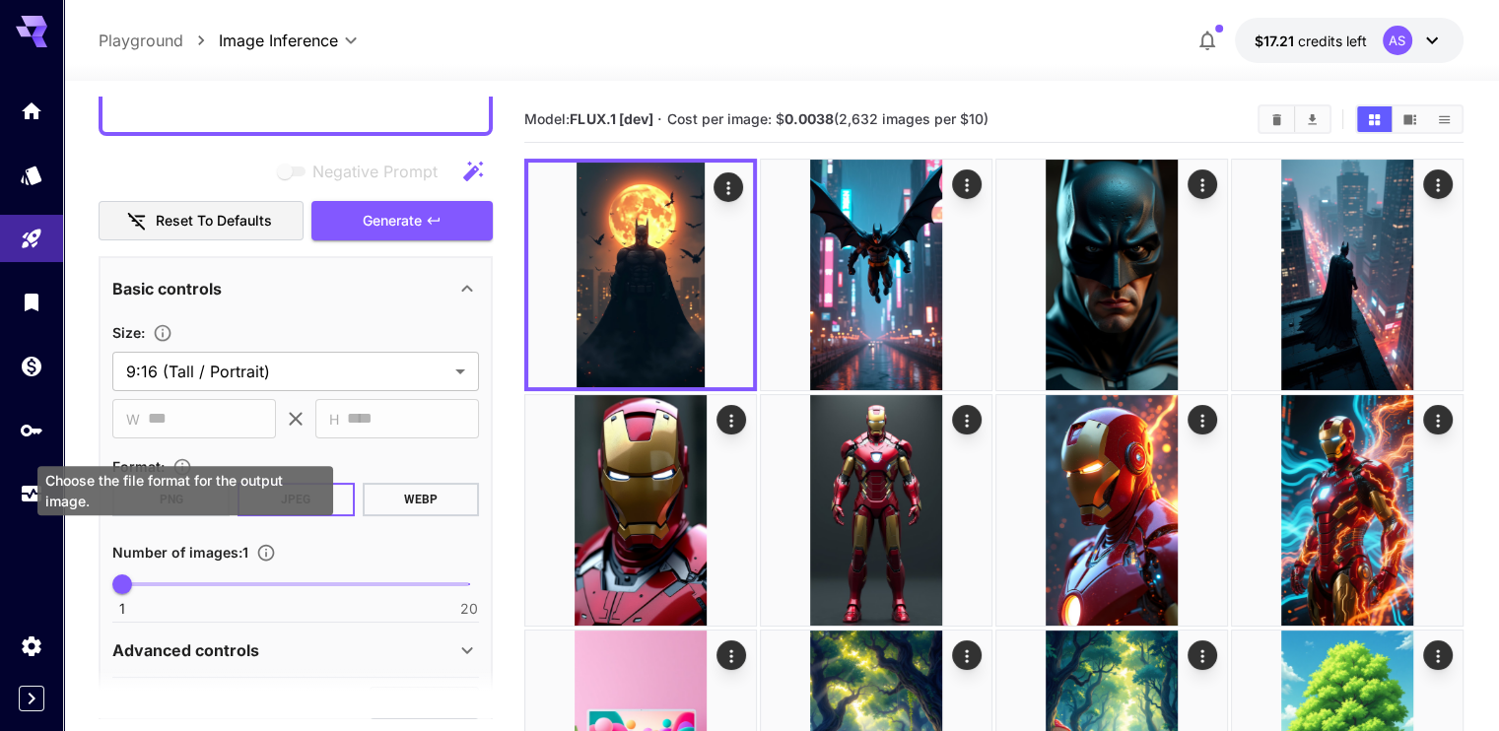
scroll to position [422, 0]
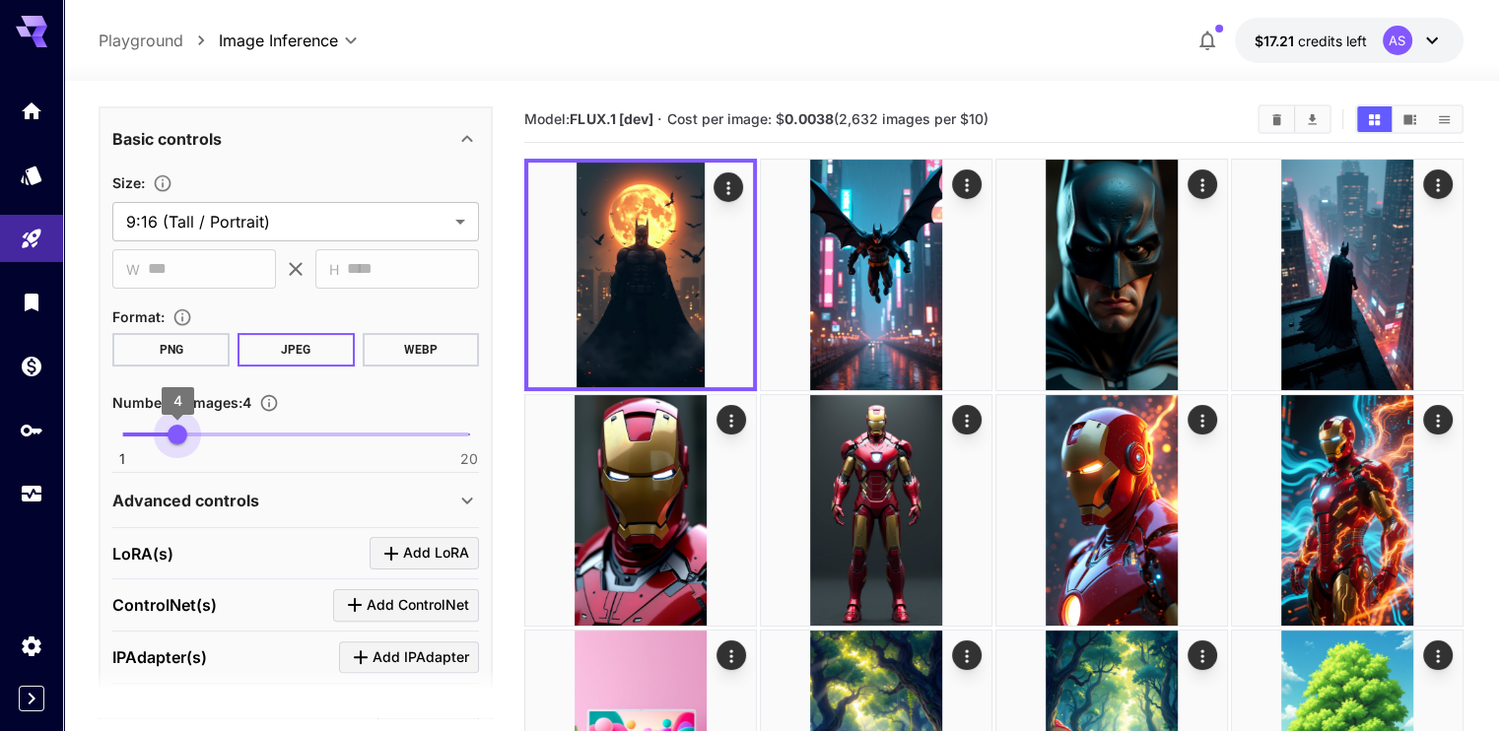
type input "*"
drag, startPoint x: 130, startPoint y: 432, endPoint x: 171, endPoint y: 426, distance: 40.8
click at [171, 426] on span "4" at bounding box center [178, 435] width 20 height 20
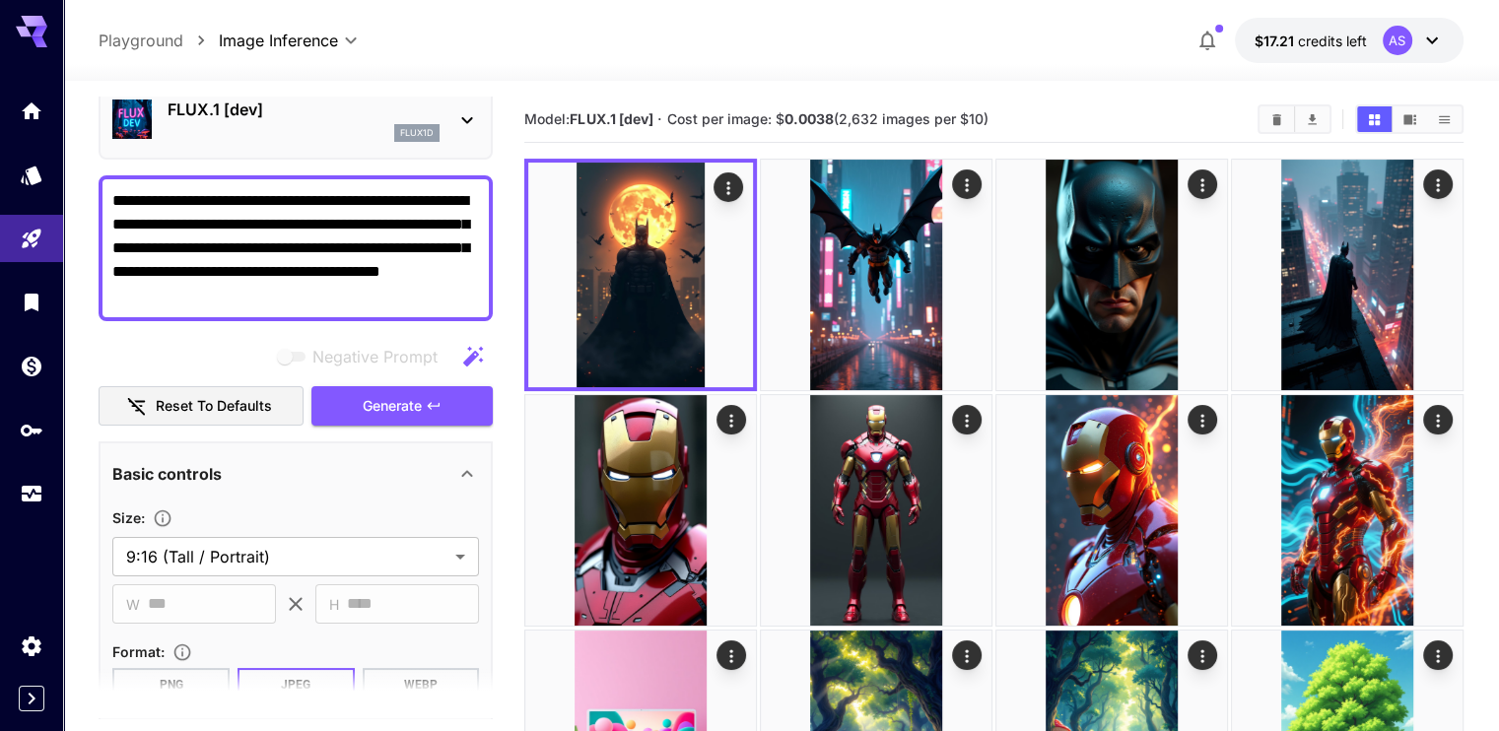
scroll to position [28, 0]
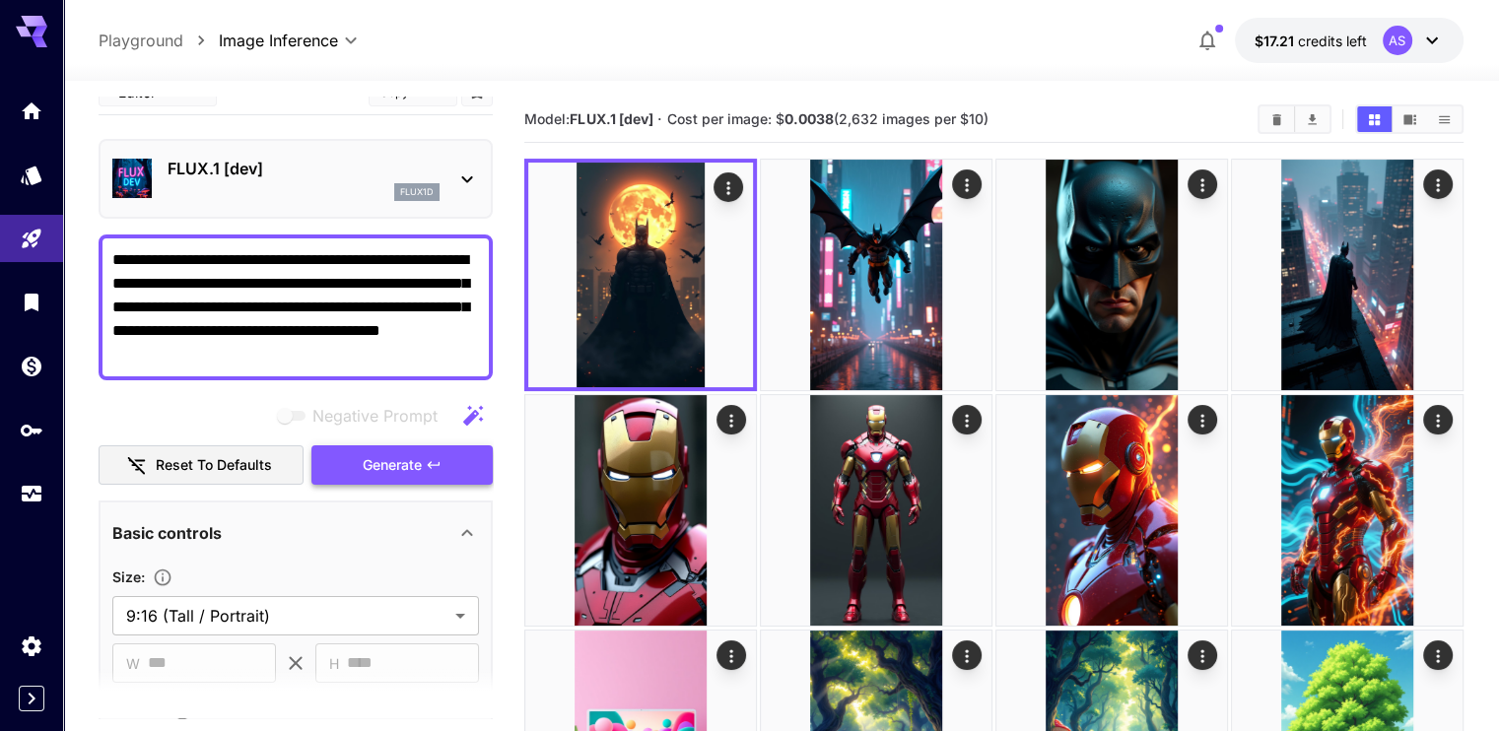
click at [378, 477] on button "Generate" at bounding box center [401, 466] width 181 height 40
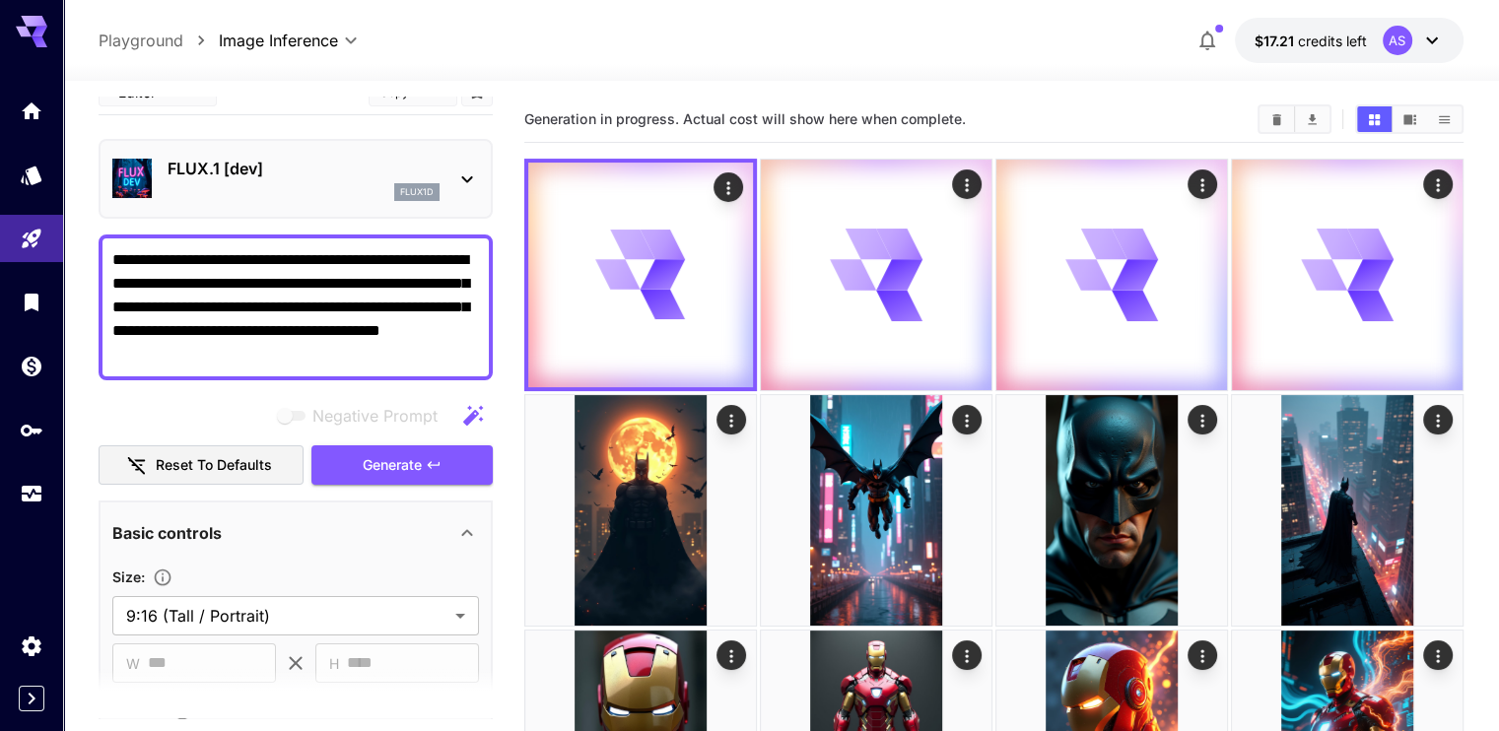
click at [349, 310] on textarea "**********" at bounding box center [295, 307] width 367 height 118
paste textarea
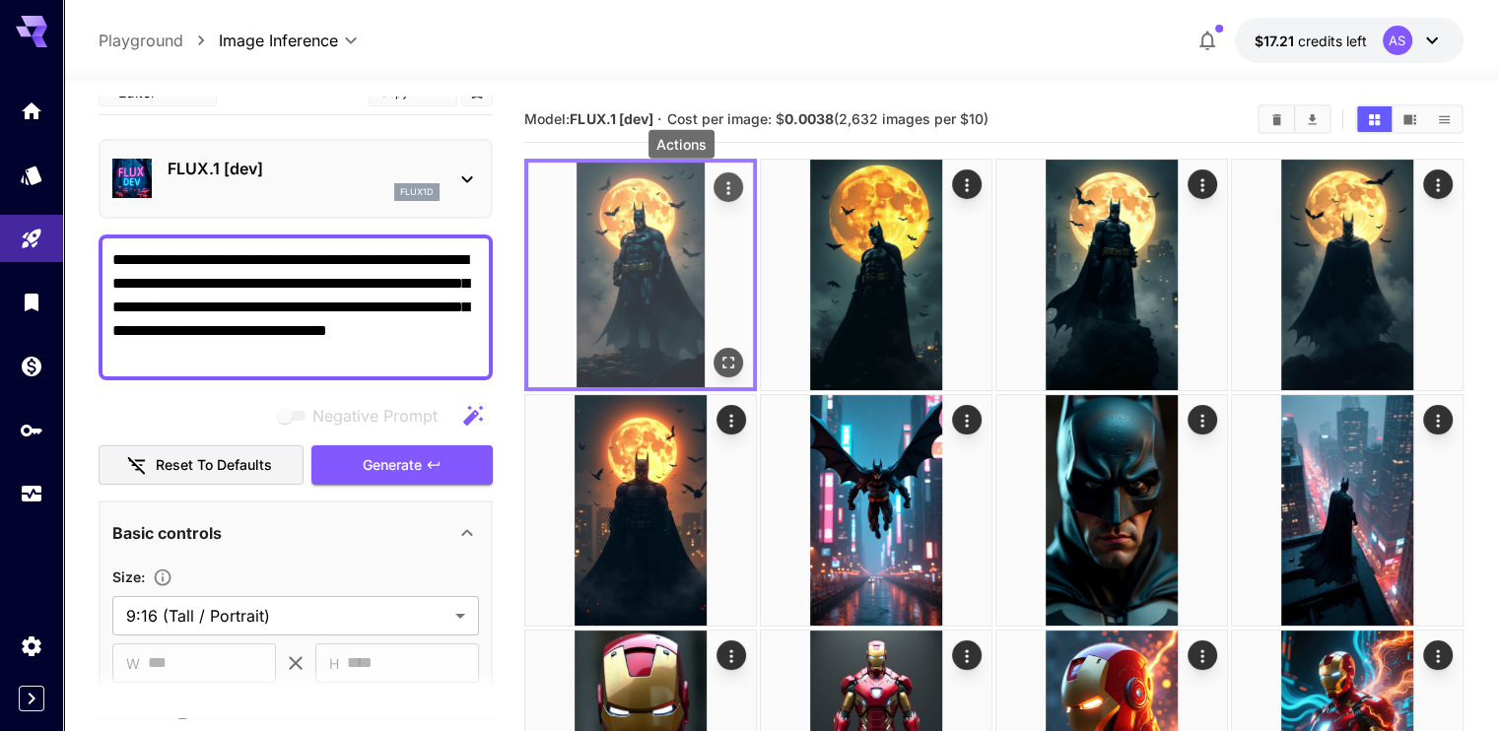
type textarea "**********"
click at [719, 184] on icon "Actions" at bounding box center [729, 188] width 20 height 20
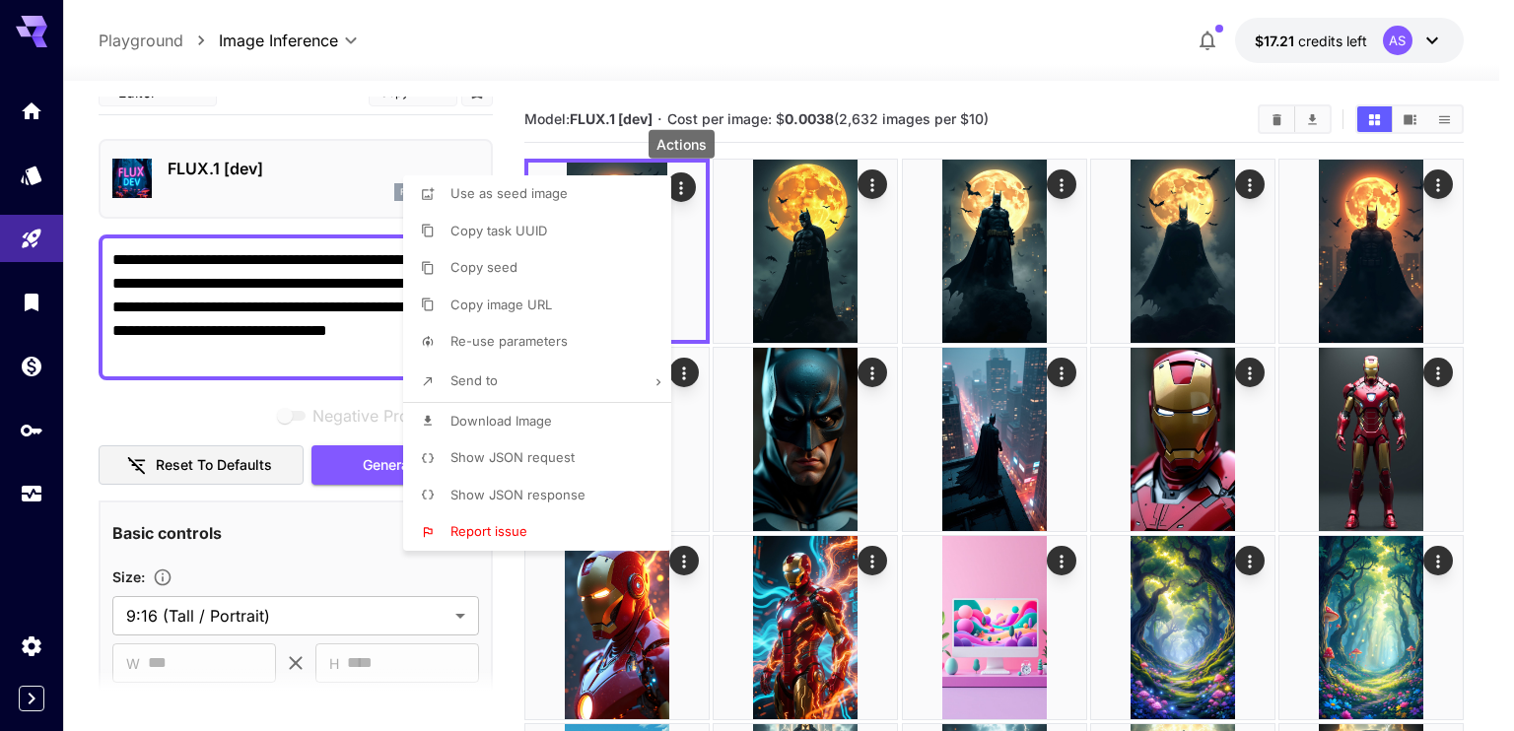
click at [493, 422] on span "Download Image" at bounding box center [501, 421] width 102 height 16
click at [877, 184] on div at bounding box center [757, 365] width 1514 height 731
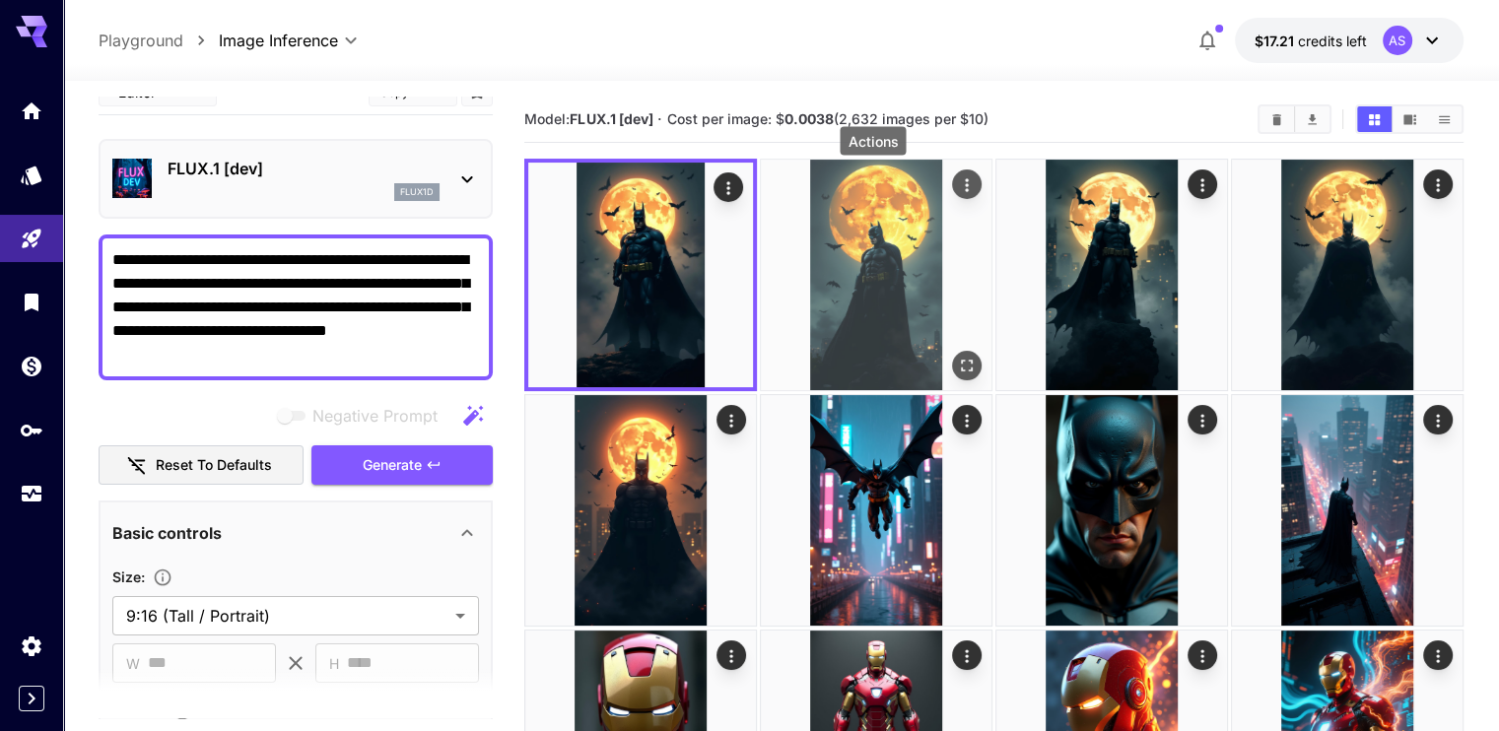
click at [965, 190] on icon "Actions" at bounding box center [966, 184] width 3 height 13
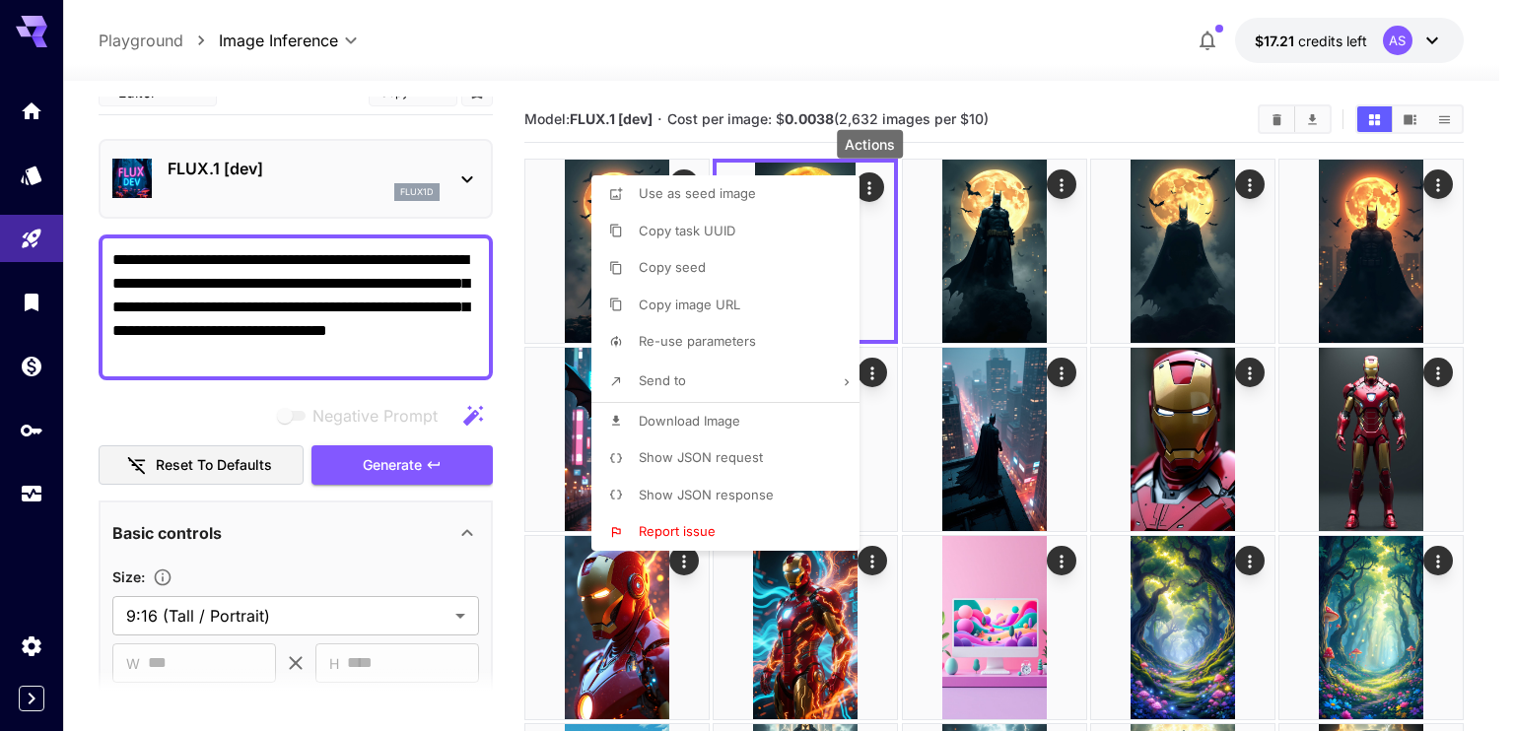
click at [702, 422] on span "Download Image" at bounding box center [690, 421] width 102 height 16
click at [1067, 184] on div at bounding box center [757, 365] width 1514 height 731
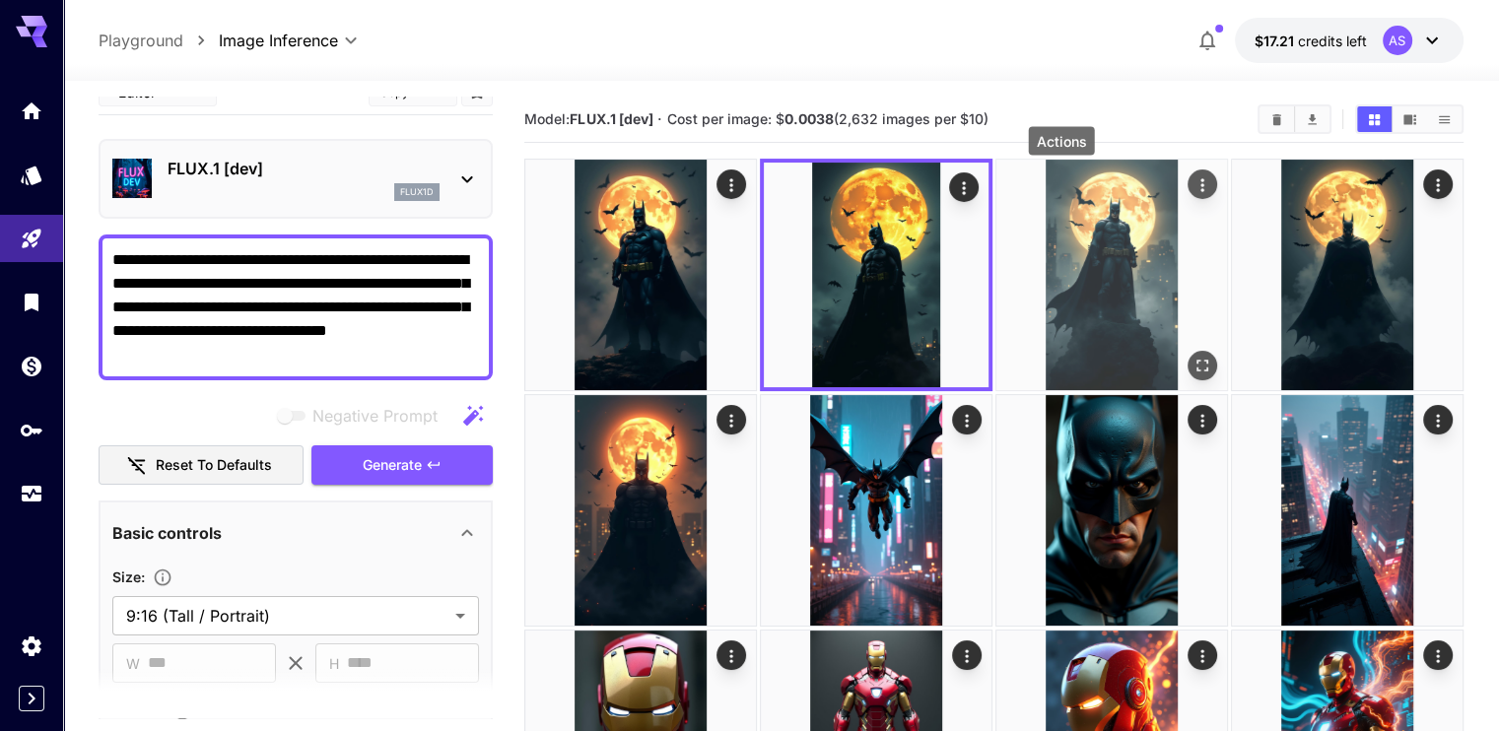
click at [1193, 186] on icon "Actions" at bounding box center [1203, 185] width 20 height 20
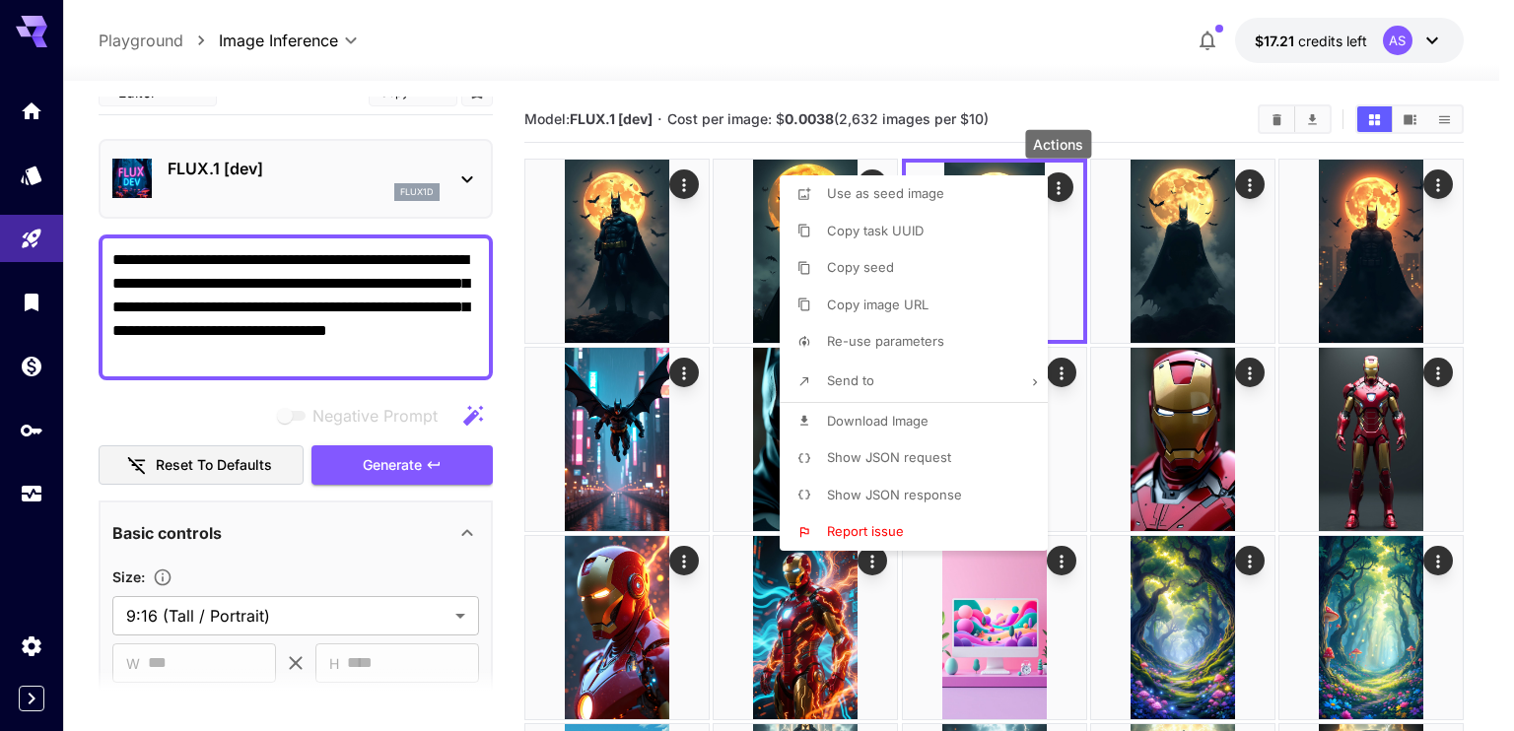
click at [907, 429] on span "Download Image" at bounding box center [878, 421] width 102 height 16
click at [1255, 179] on div at bounding box center [757, 365] width 1514 height 731
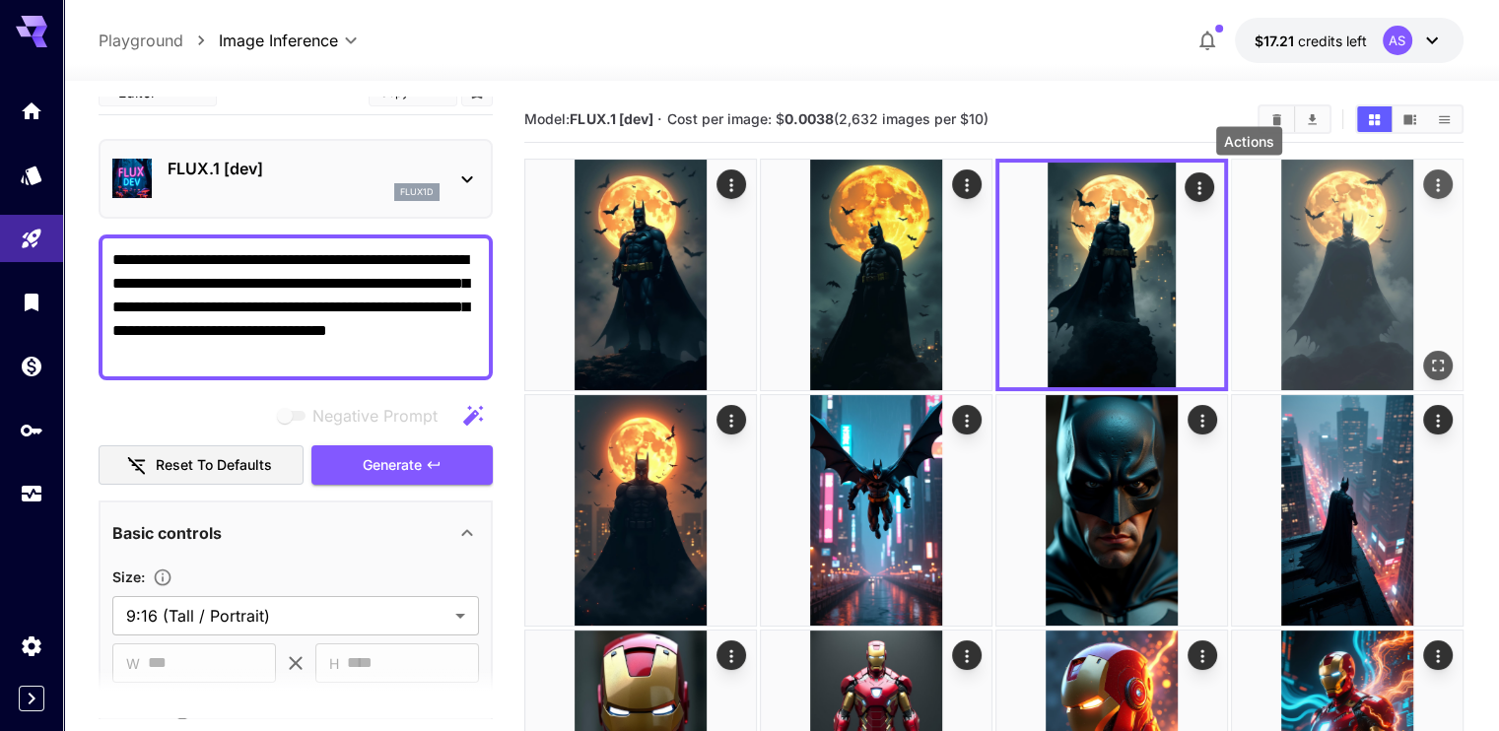
click at [1428, 188] on icon "Actions" at bounding box center [1438, 185] width 20 height 20
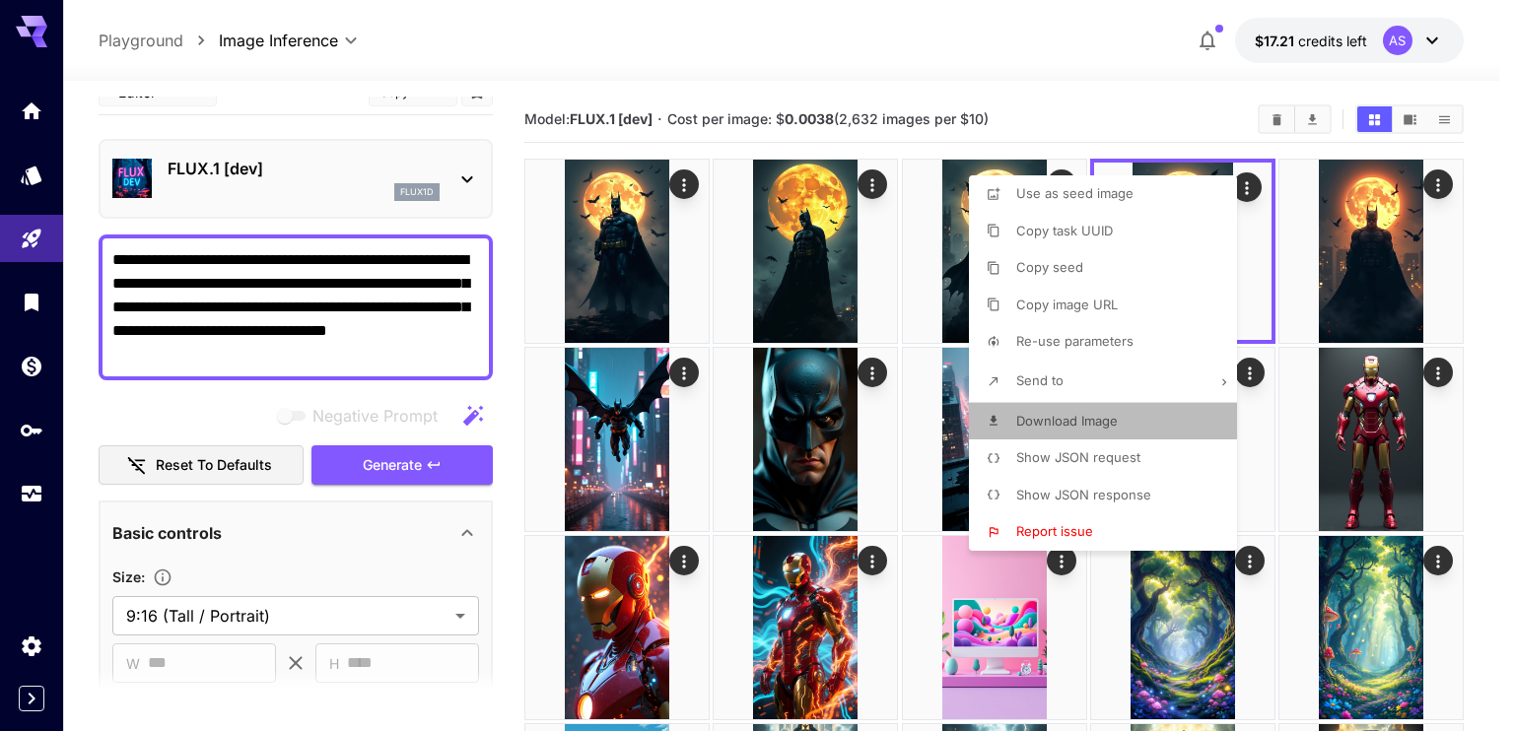
click at [1089, 405] on li "Download Image" at bounding box center [1109, 421] width 280 height 37
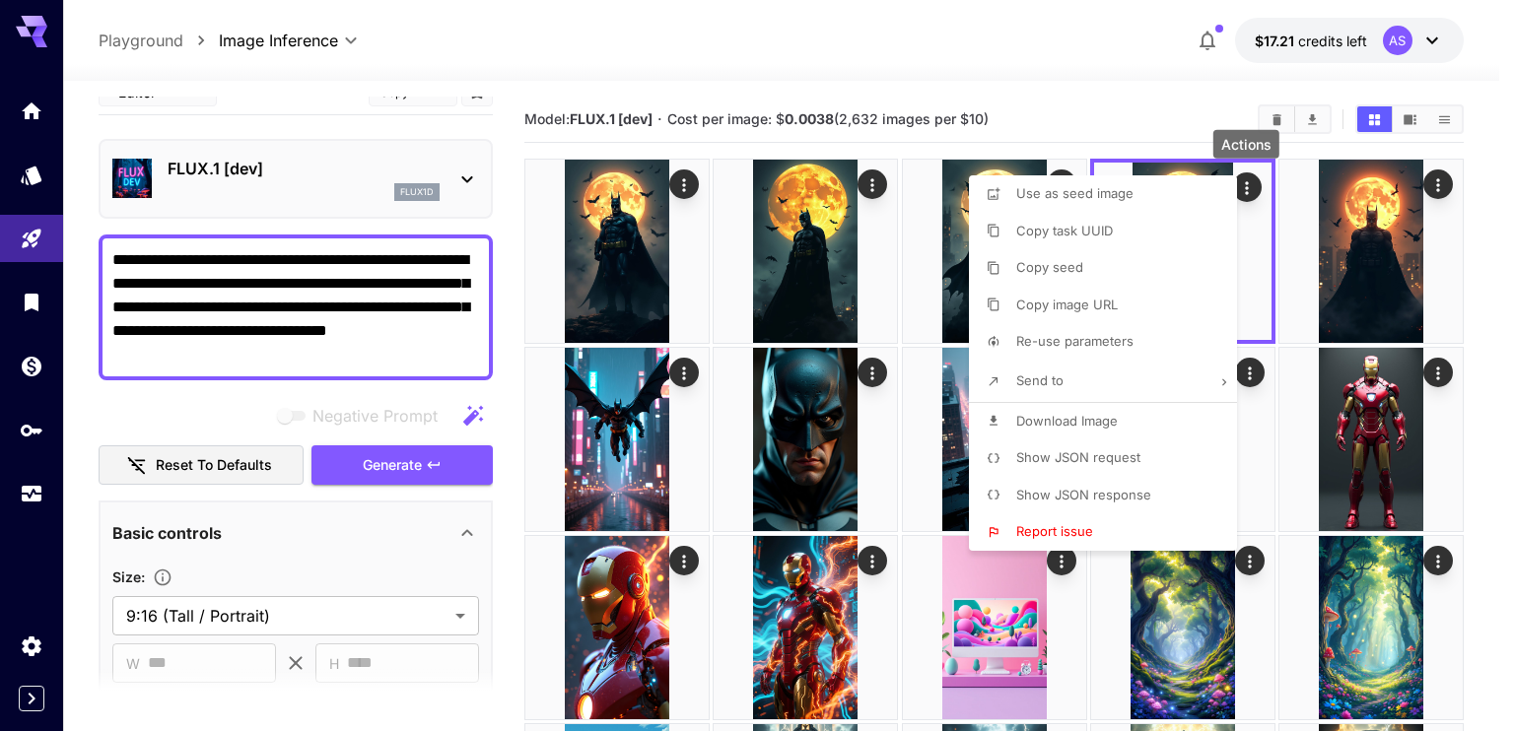
click at [1443, 181] on div at bounding box center [757, 365] width 1514 height 731
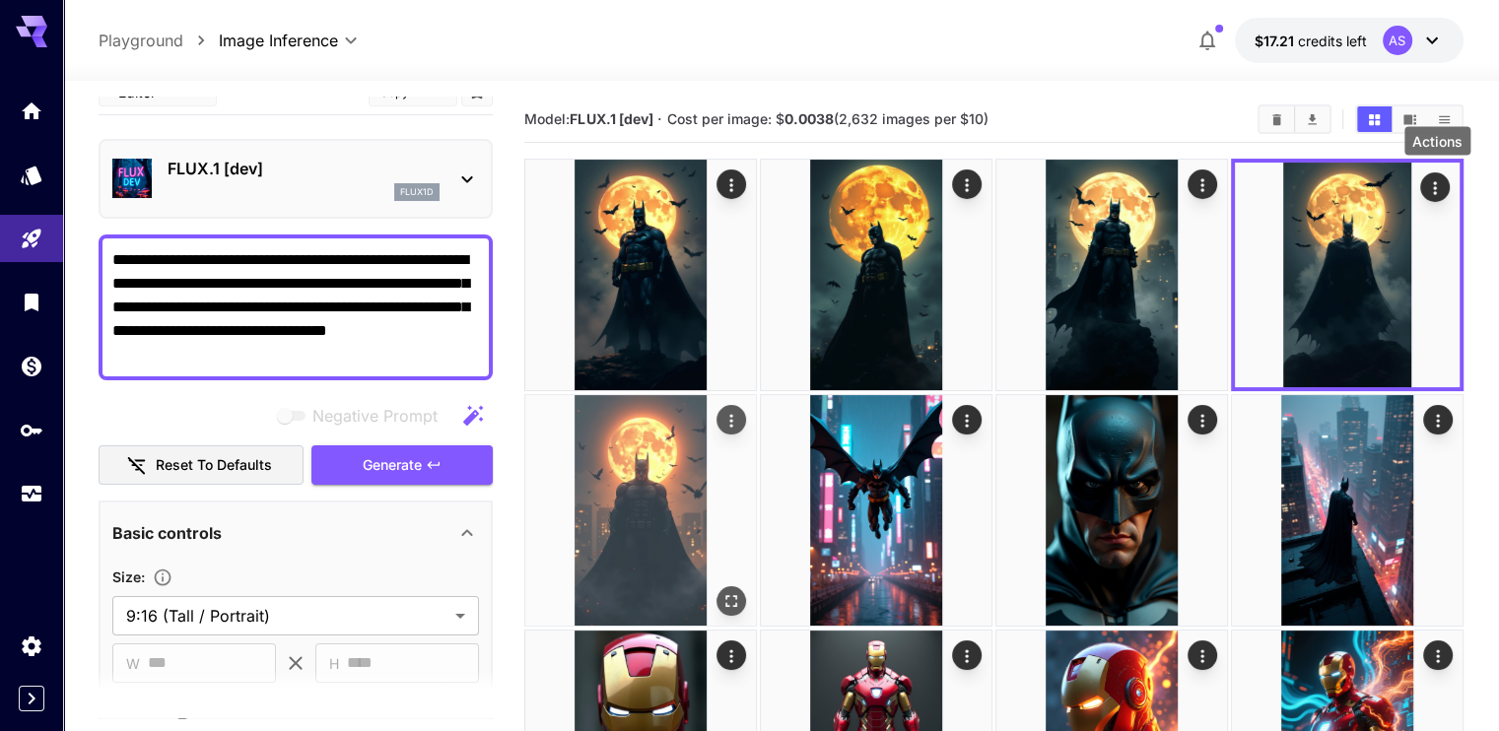
click at [741, 411] on icon "Actions" at bounding box center [732, 421] width 20 height 20
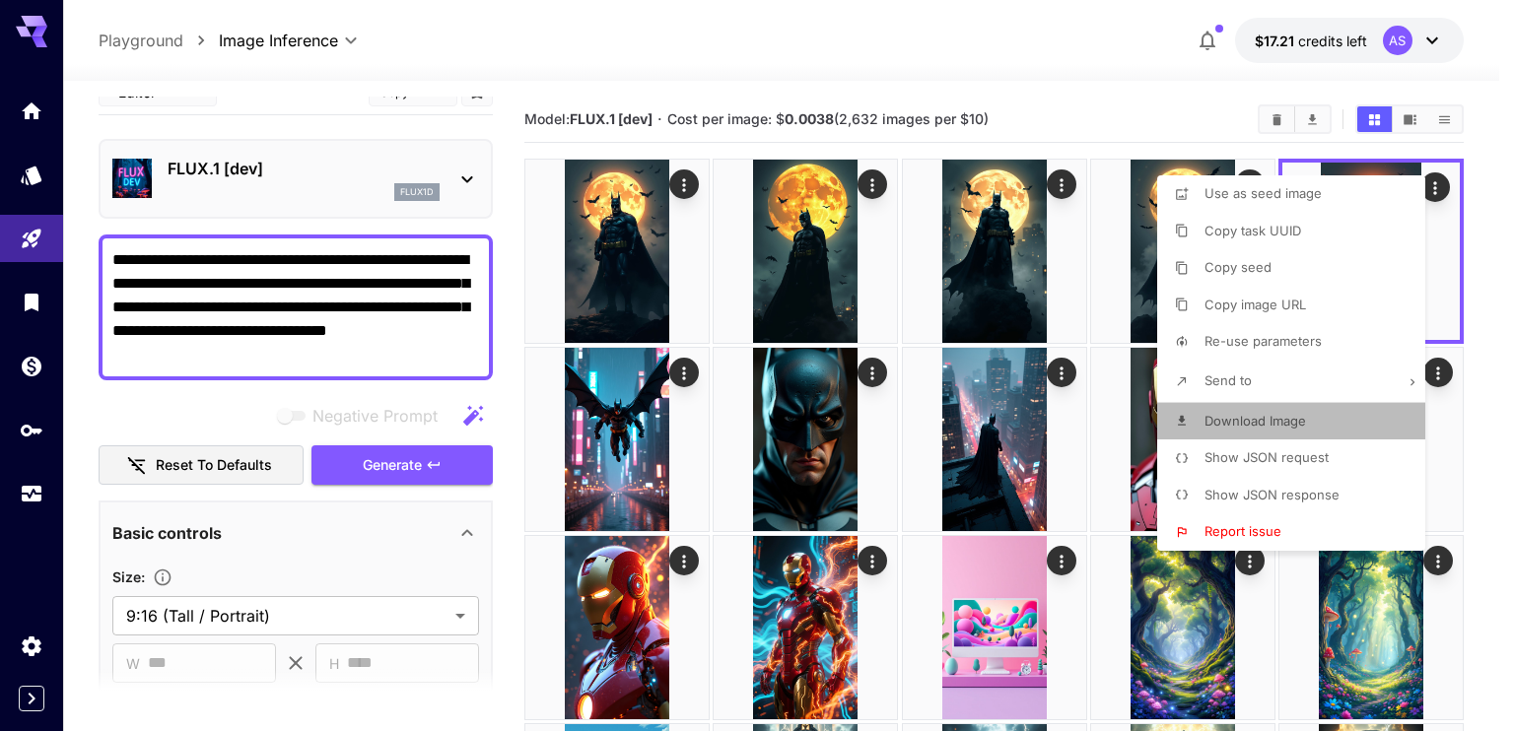
click at [1248, 405] on li "Download Image" at bounding box center [1297, 421] width 280 height 37
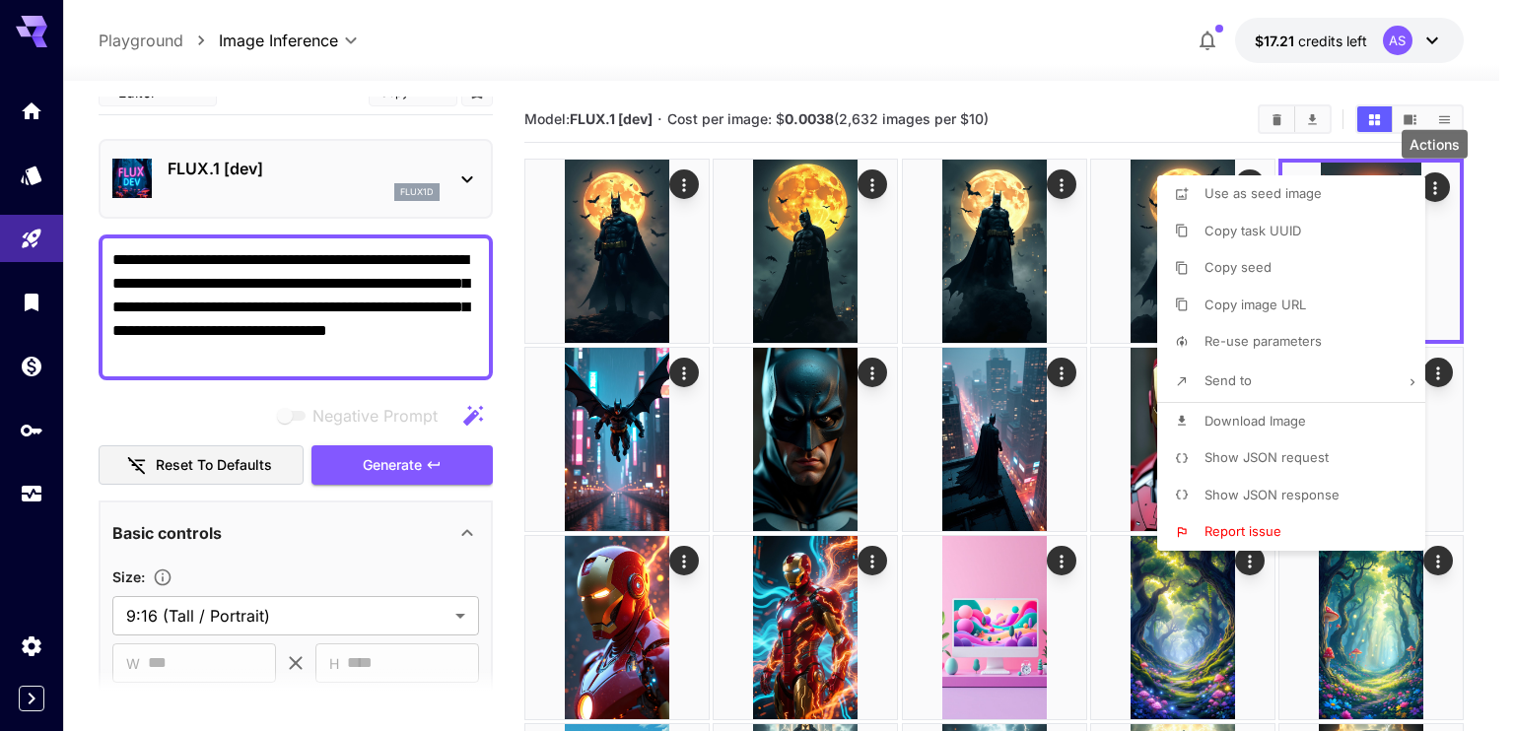
click at [833, 264] on div at bounding box center [757, 365] width 1514 height 731
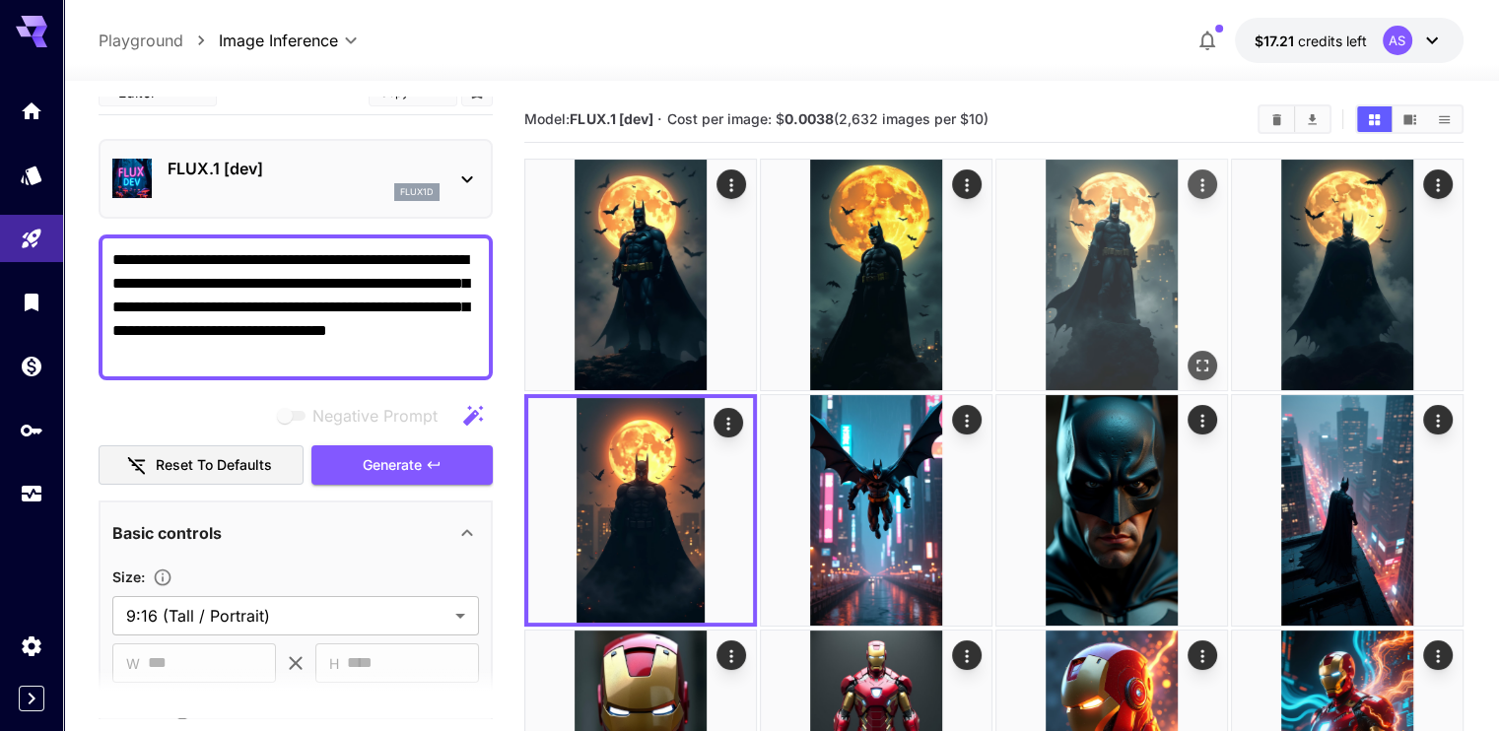
click at [997, 252] on img at bounding box center [1112, 275] width 231 height 231
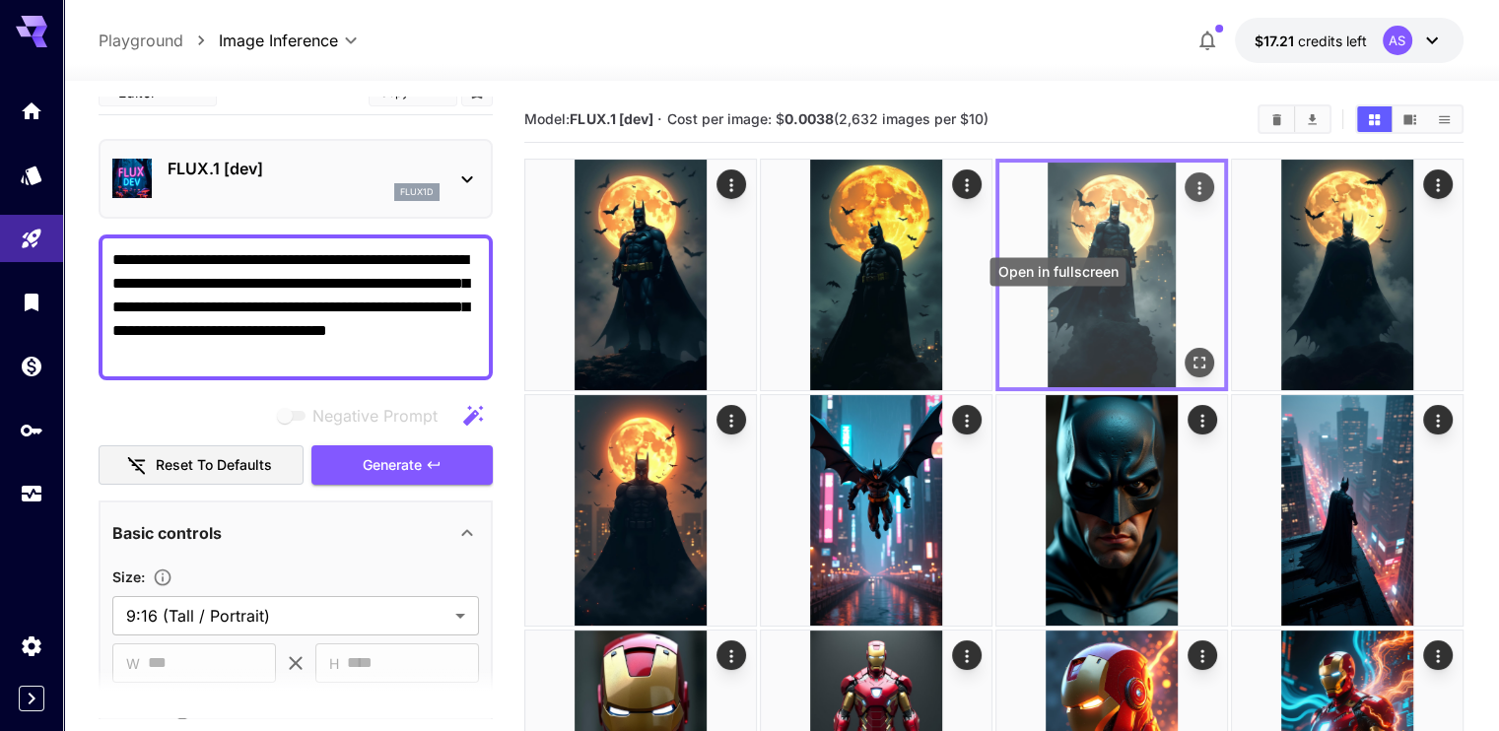
click at [1190, 353] on icon "Open in fullscreen" at bounding box center [1200, 363] width 20 height 20
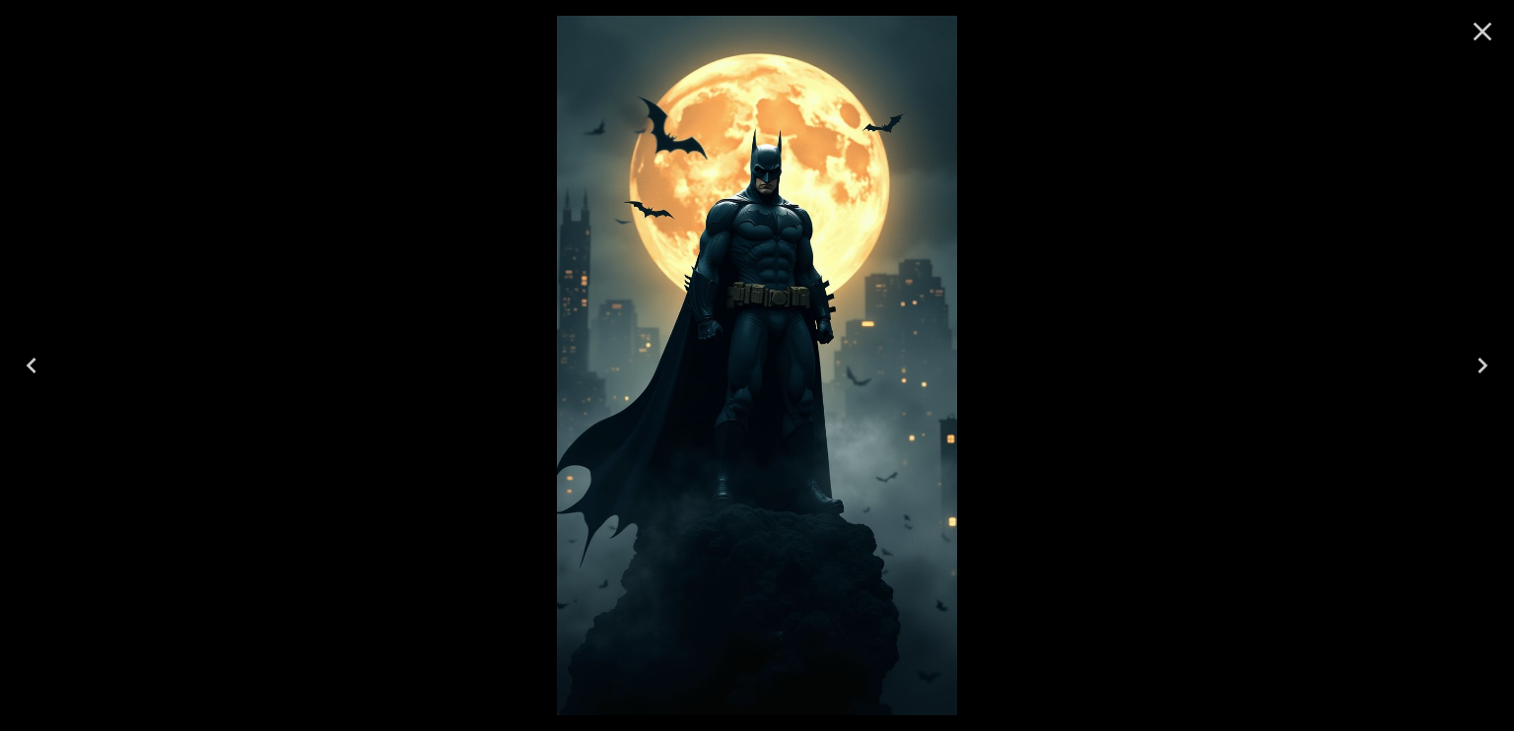
click at [536, 297] on div at bounding box center [757, 365] width 1514 height 731
click at [1475, 41] on icon "Close" at bounding box center [1483, 32] width 32 height 32
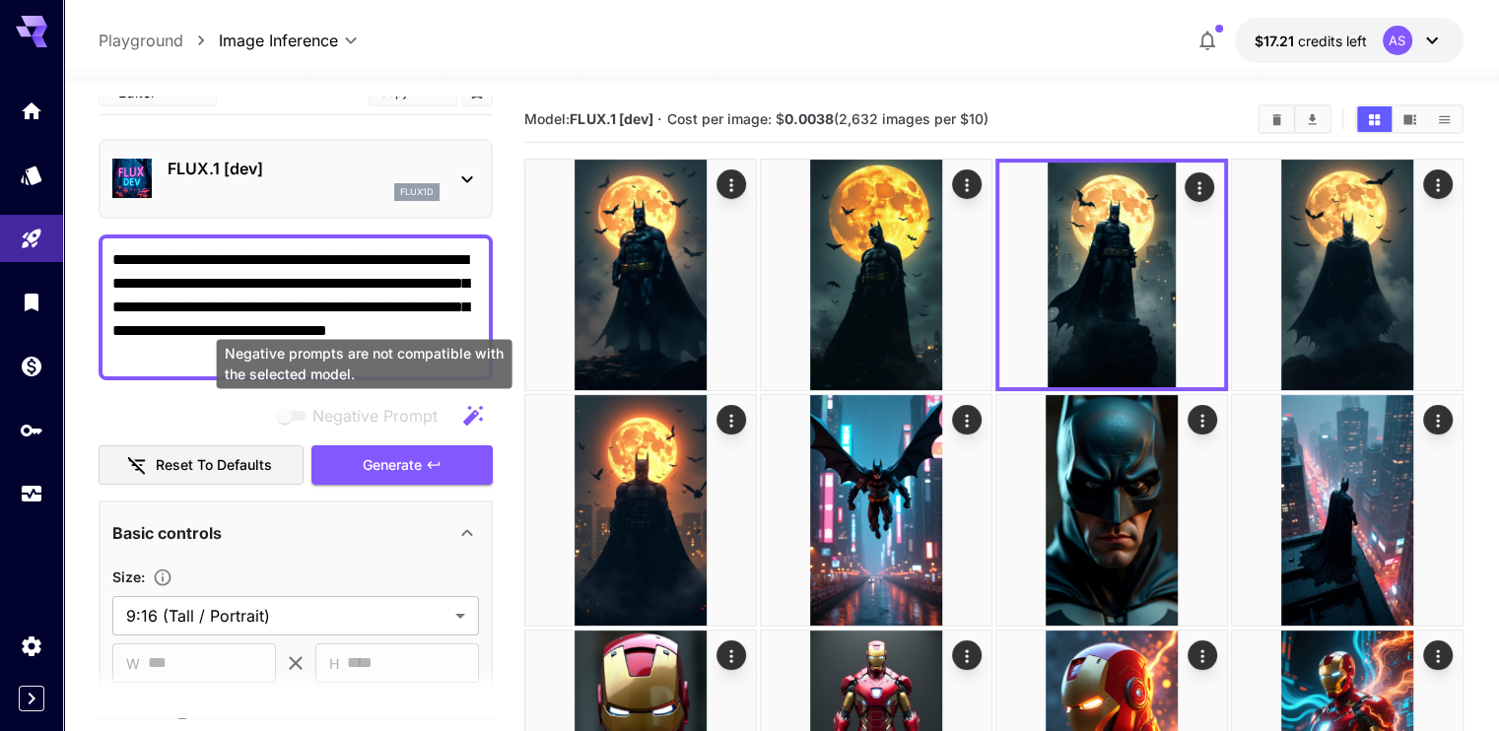
click at [363, 346] on div "Negative prompts are not compatible with the selected model." at bounding box center [365, 363] width 296 height 49
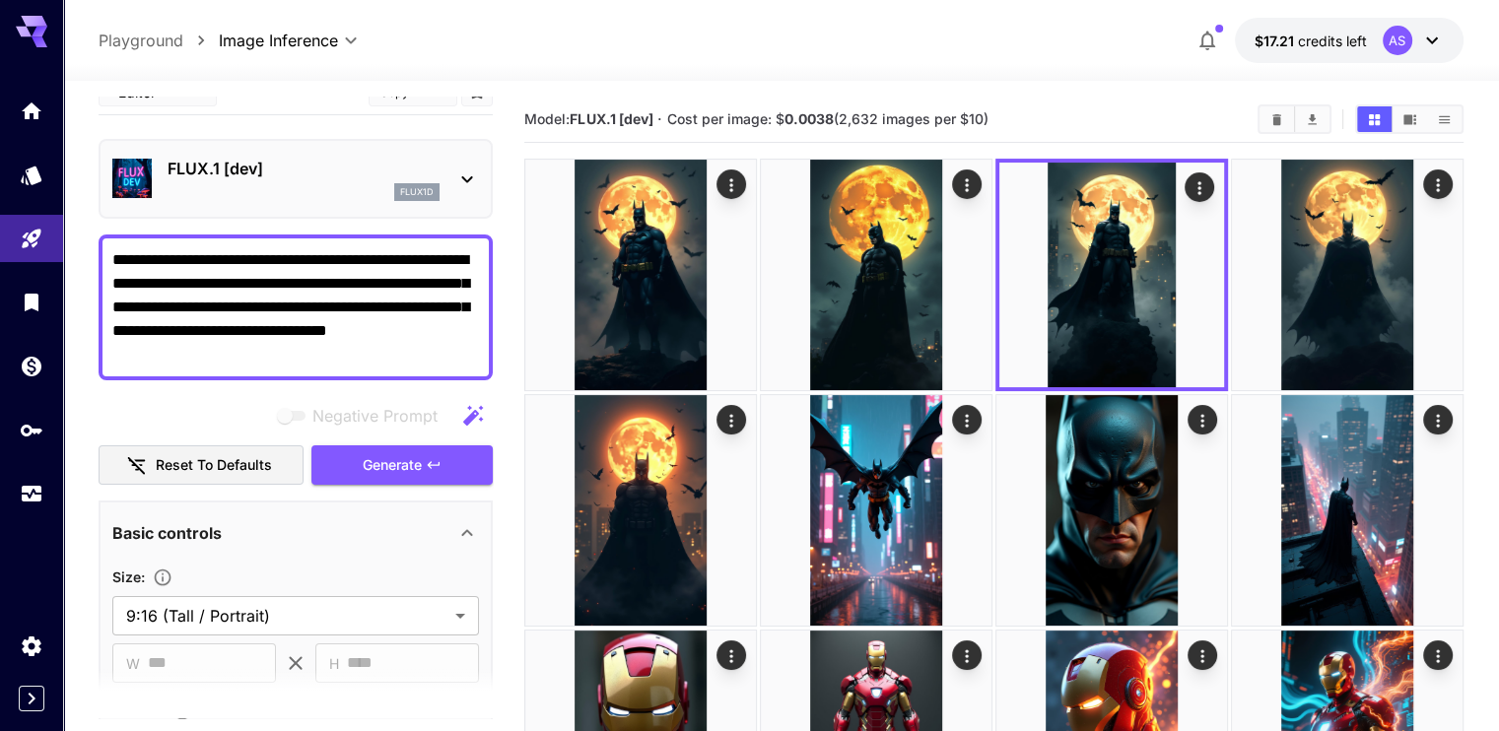
click at [335, 298] on textarea "**********" at bounding box center [295, 307] width 367 height 118
click at [401, 453] on span "Generate" at bounding box center [392, 465] width 59 height 25
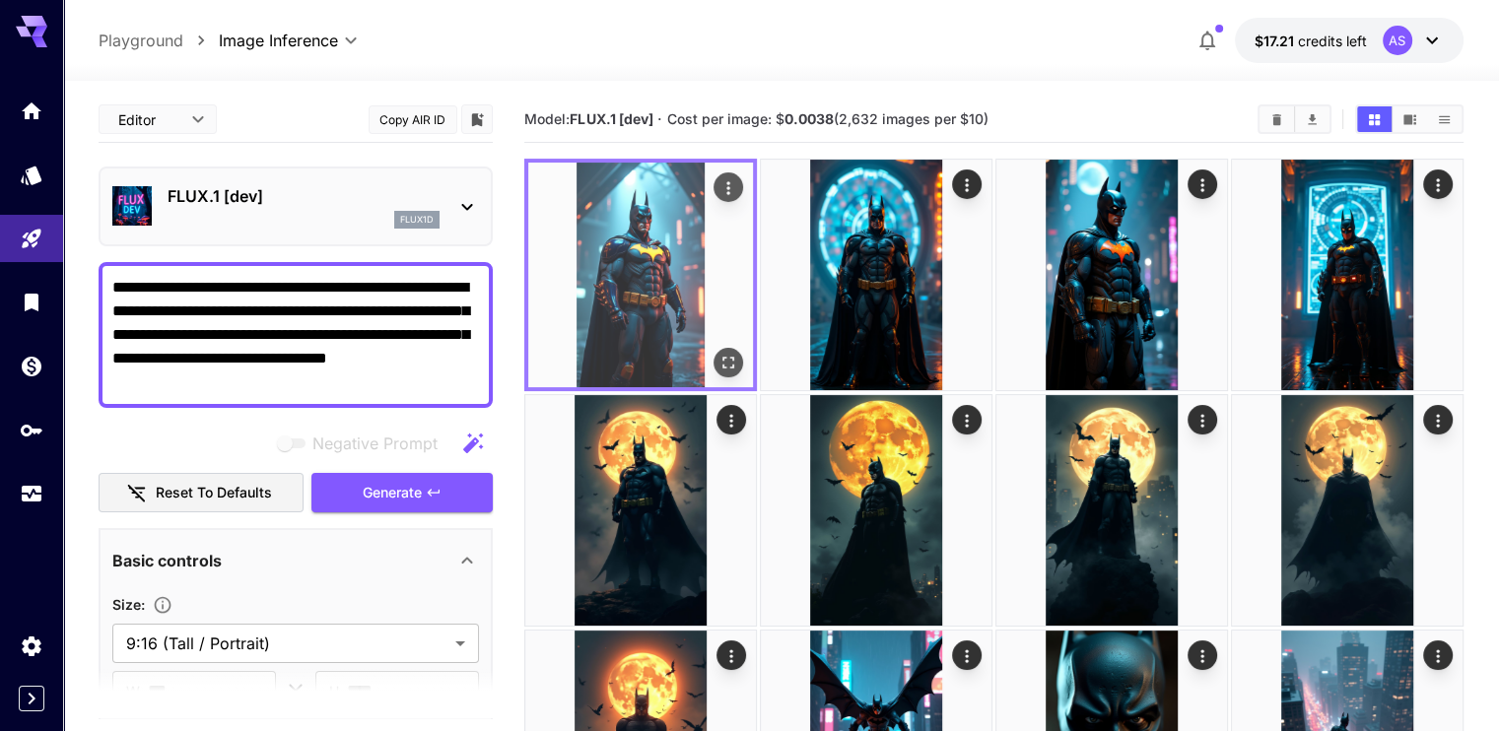
scroll to position [28, 0]
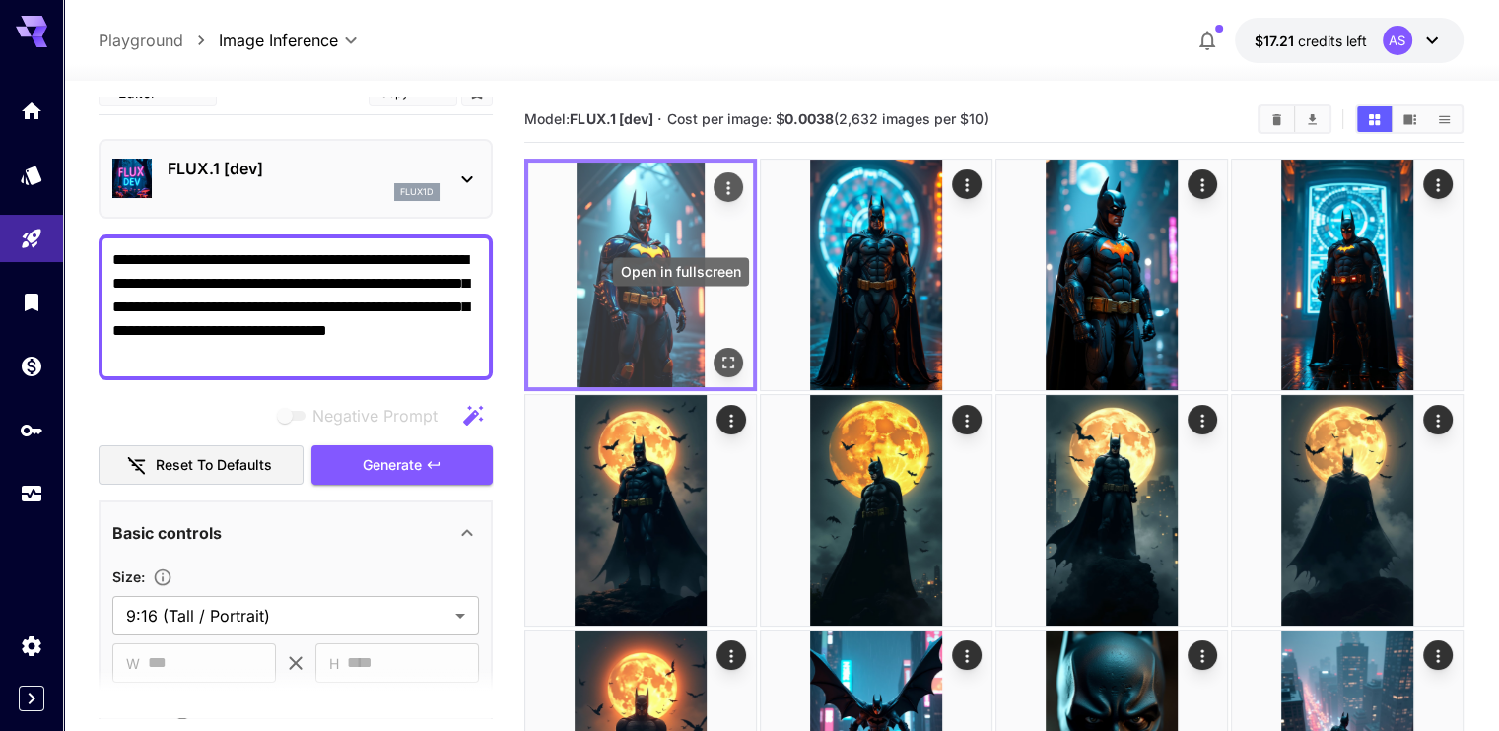
click at [719, 353] on icon "Open in fullscreen" at bounding box center [729, 363] width 20 height 20
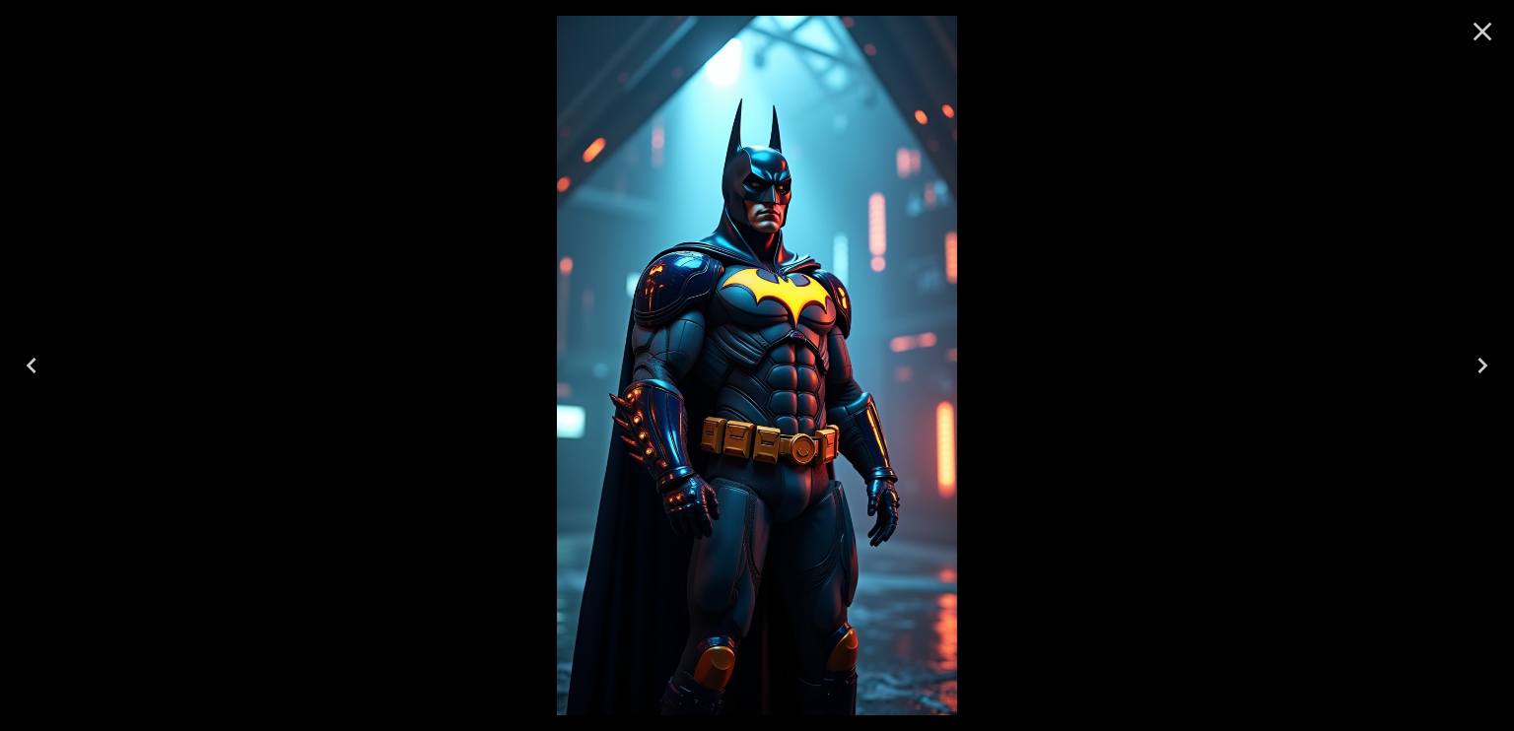
click at [513, 298] on div at bounding box center [757, 365] width 1514 height 731
click at [409, 258] on div at bounding box center [757, 365] width 1514 height 731
click at [1473, 30] on icon "Close" at bounding box center [1483, 32] width 32 height 32
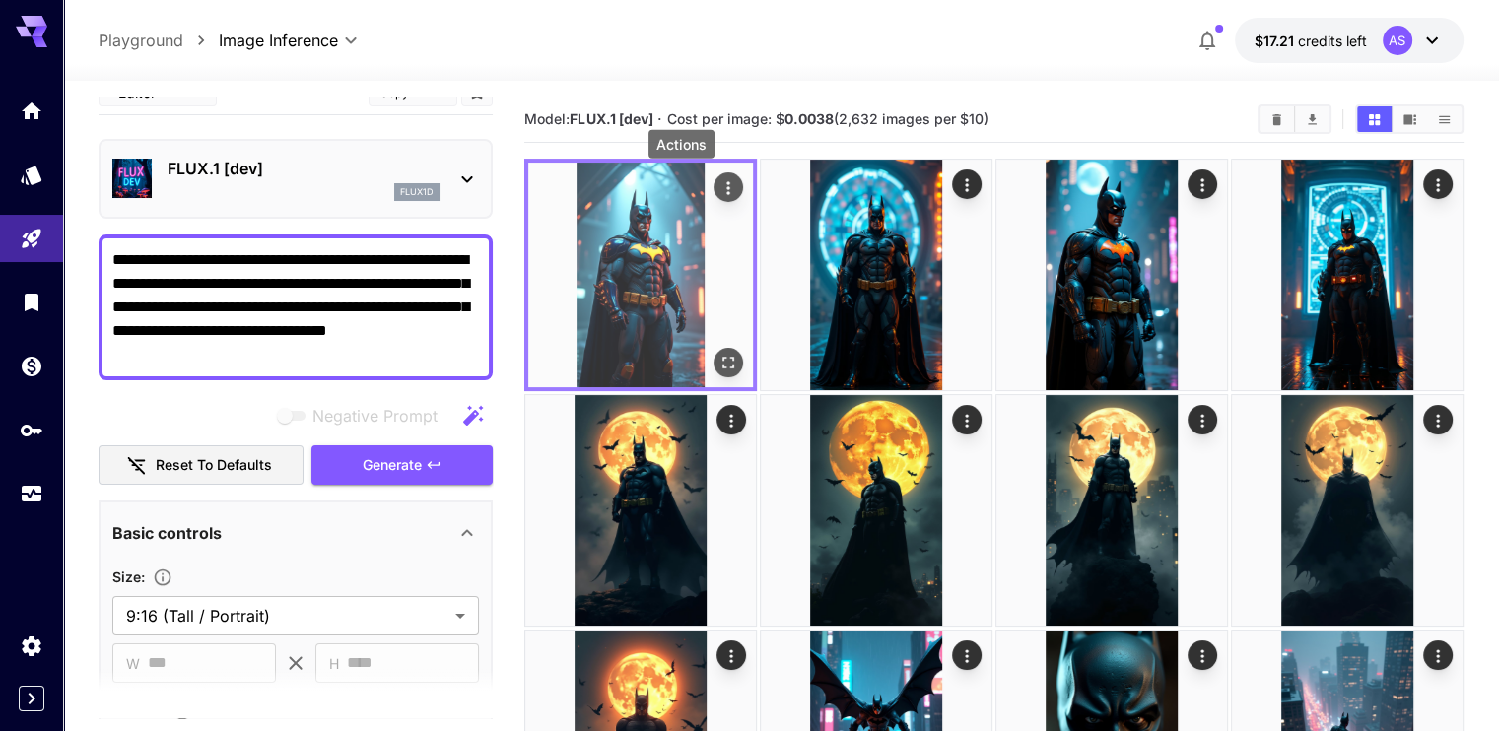
click at [719, 180] on icon "Actions" at bounding box center [729, 188] width 20 height 20
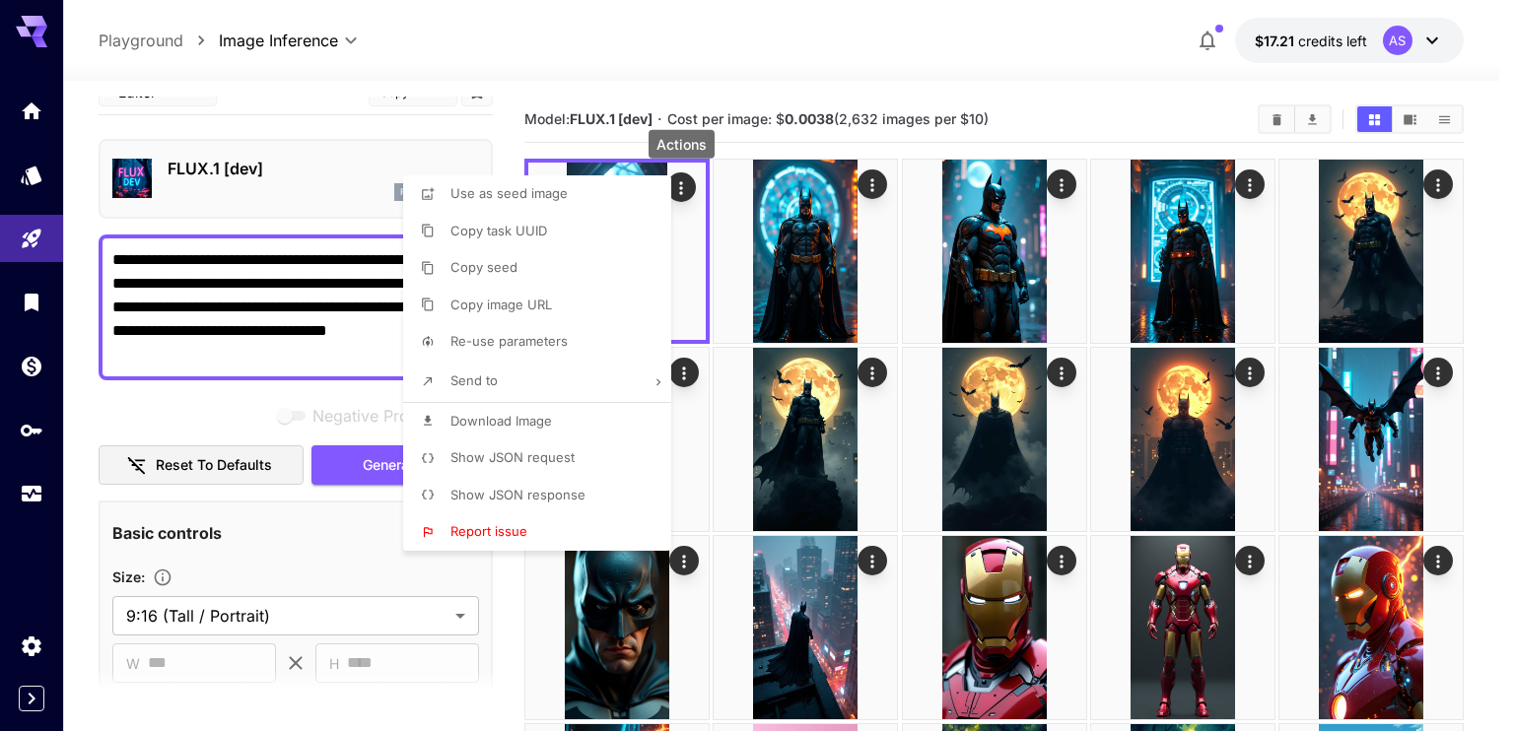
click at [534, 412] on p "Download Image" at bounding box center [501, 422] width 102 height 20
click at [869, 194] on div at bounding box center [757, 365] width 1514 height 731
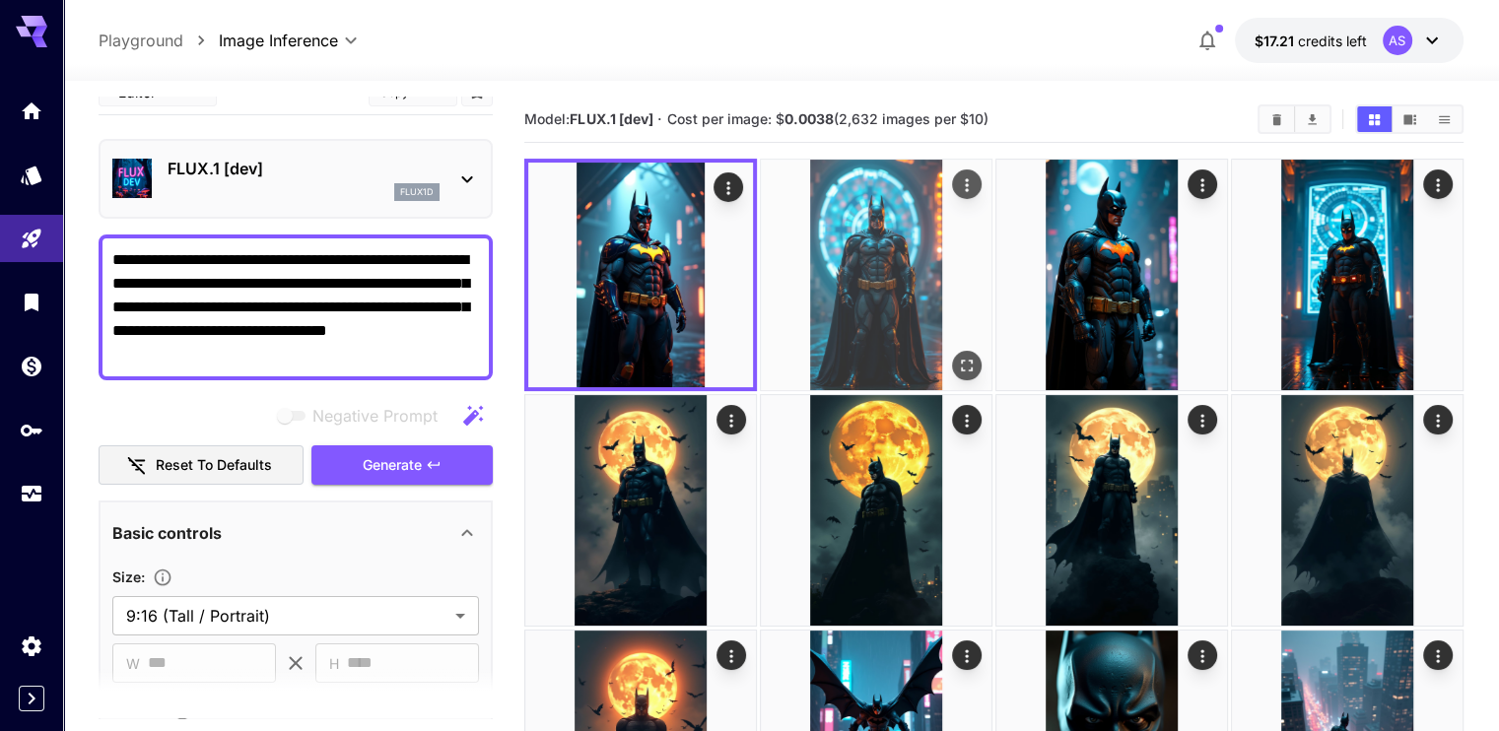
click at [889, 186] on img at bounding box center [876, 275] width 231 height 231
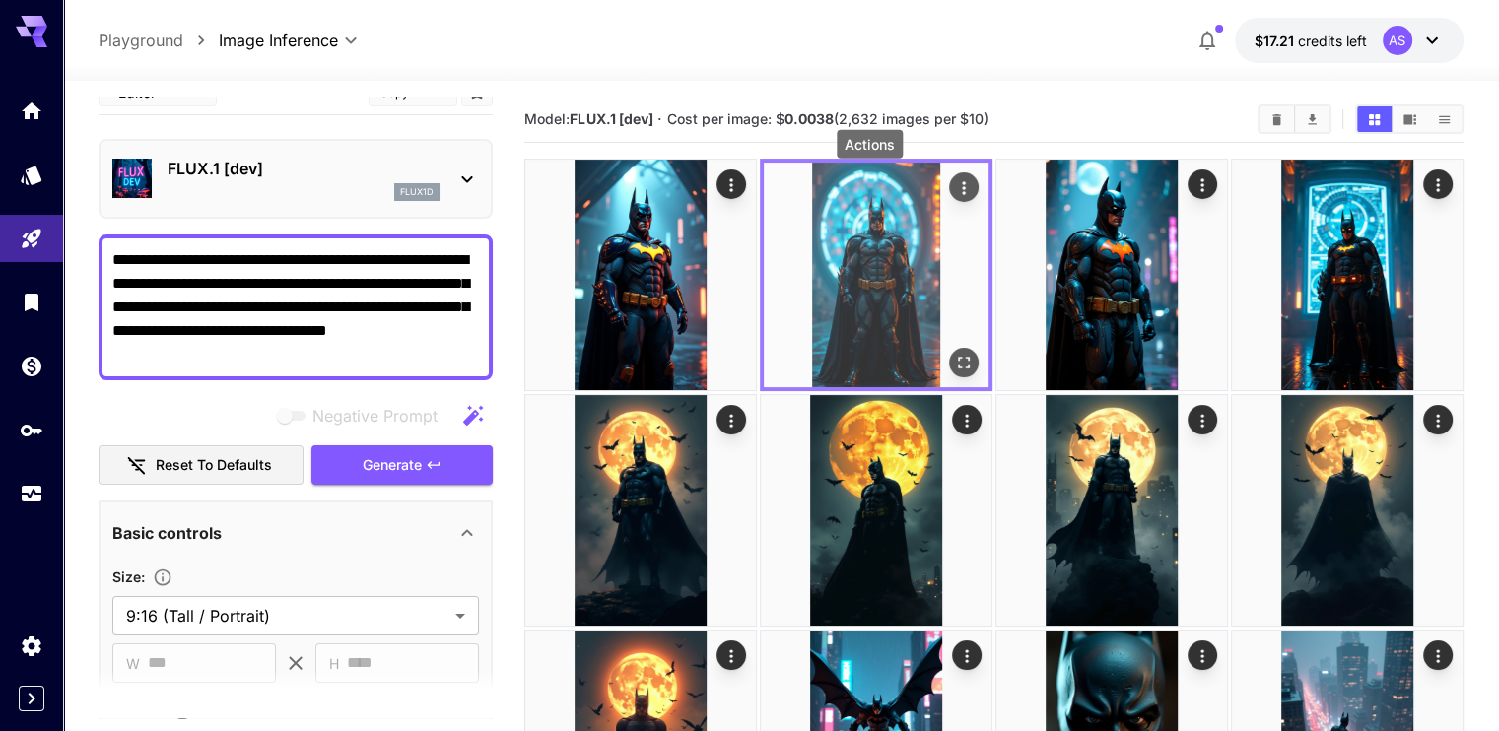
click at [962, 188] on icon "Actions" at bounding box center [963, 187] width 3 height 13
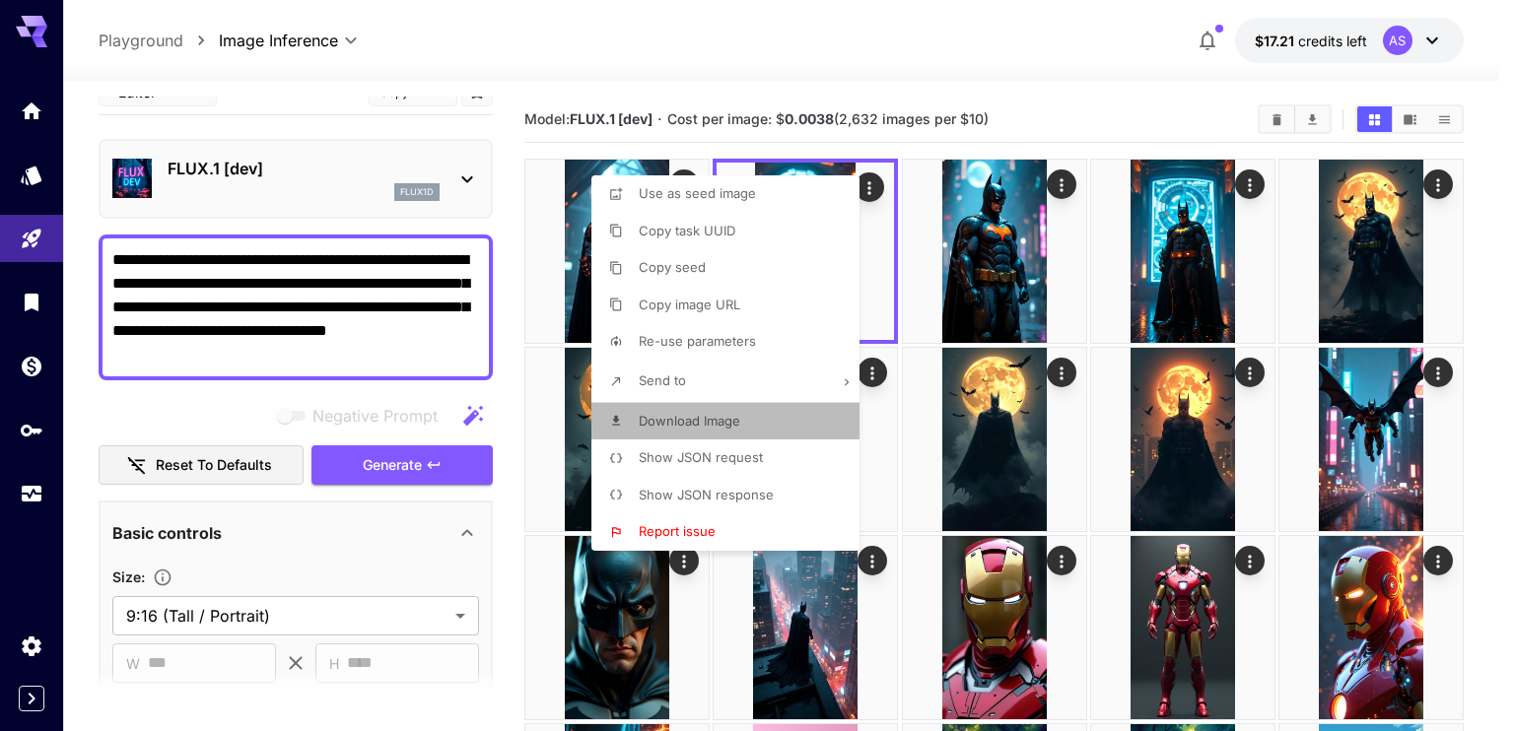
click at [731, 430] on p "Download Image" at bounding box center [690, 422] width 102 height 20
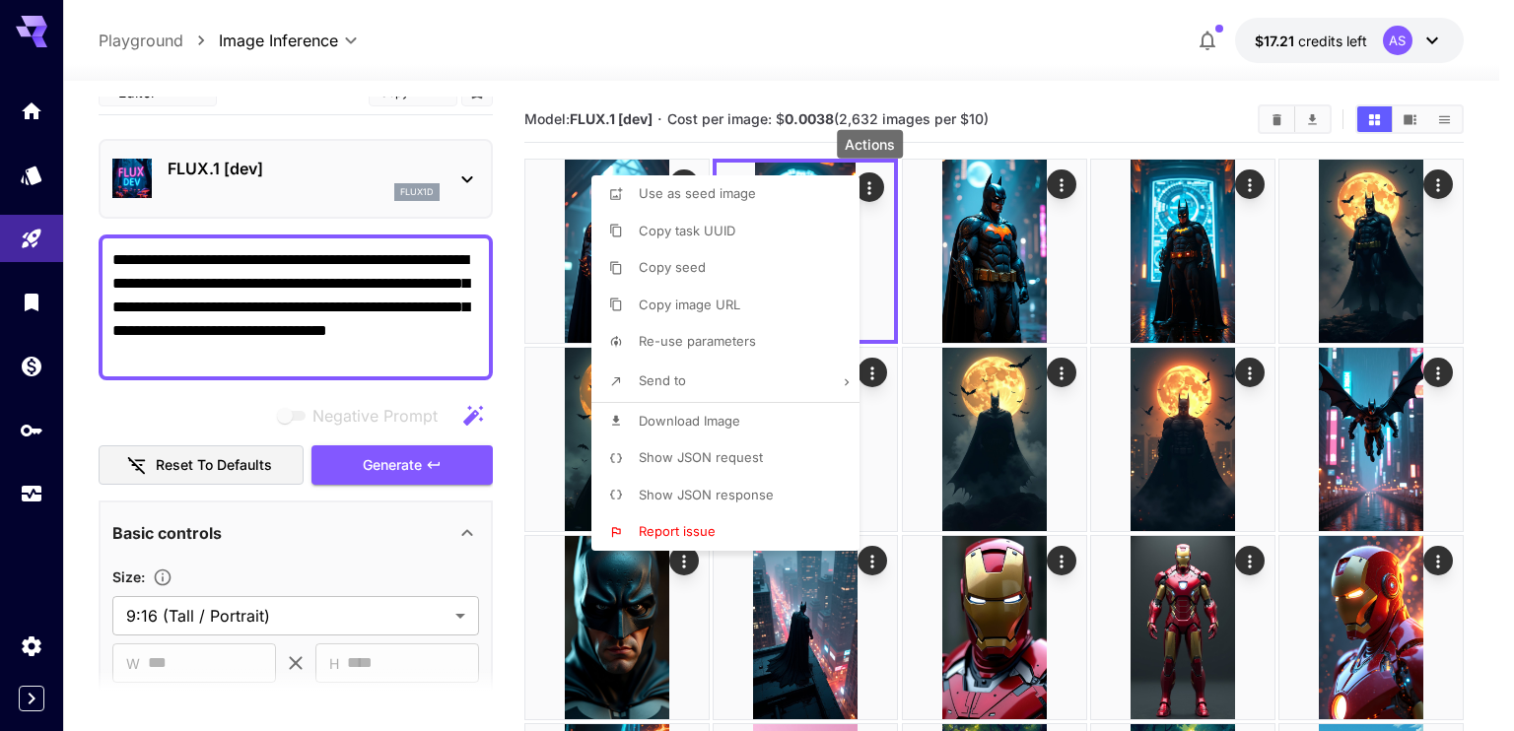
click at [1063, 190] on div at bounding box center [757, 365] width 1514 height 731
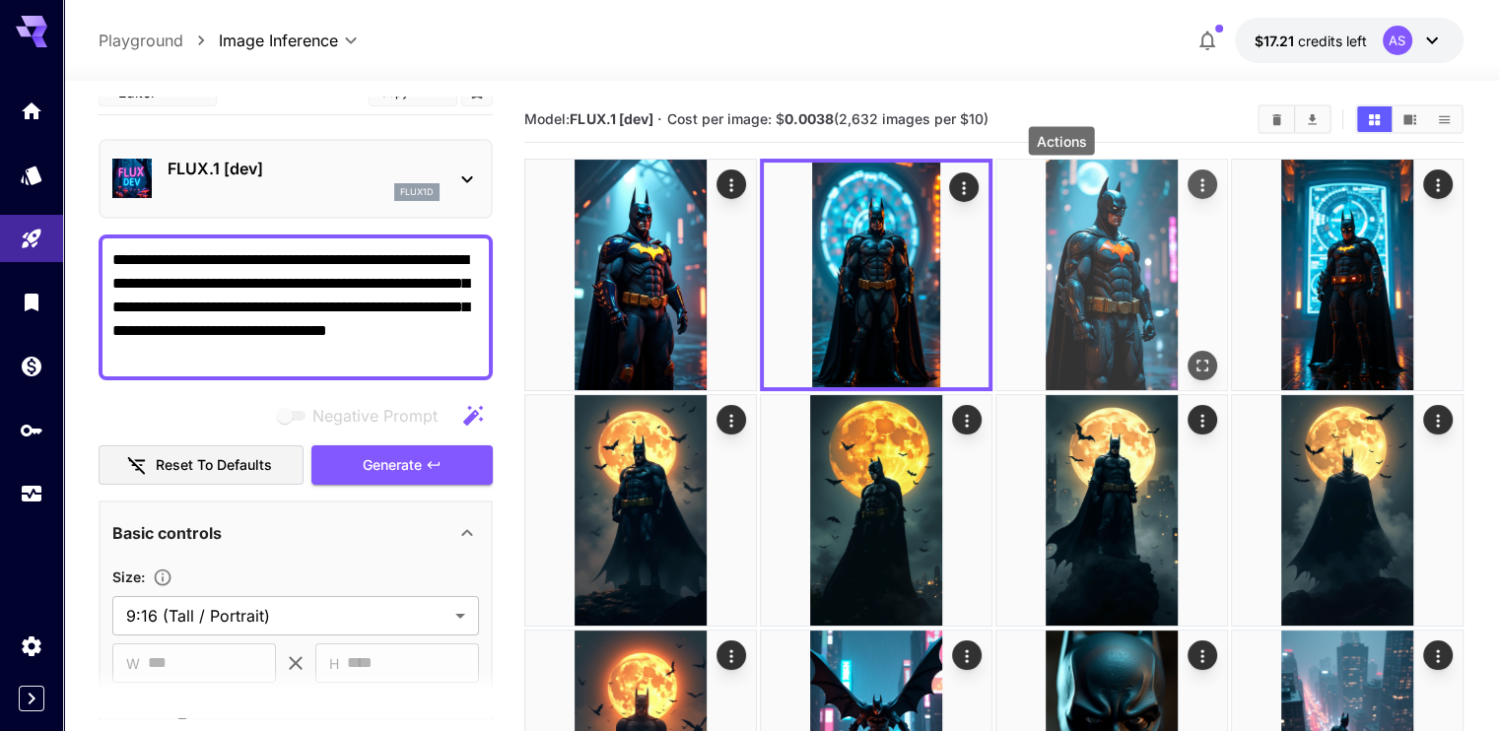
click at [1188, 183] on button "Actions" at bounding box center [1203, 185] width 30 height 30
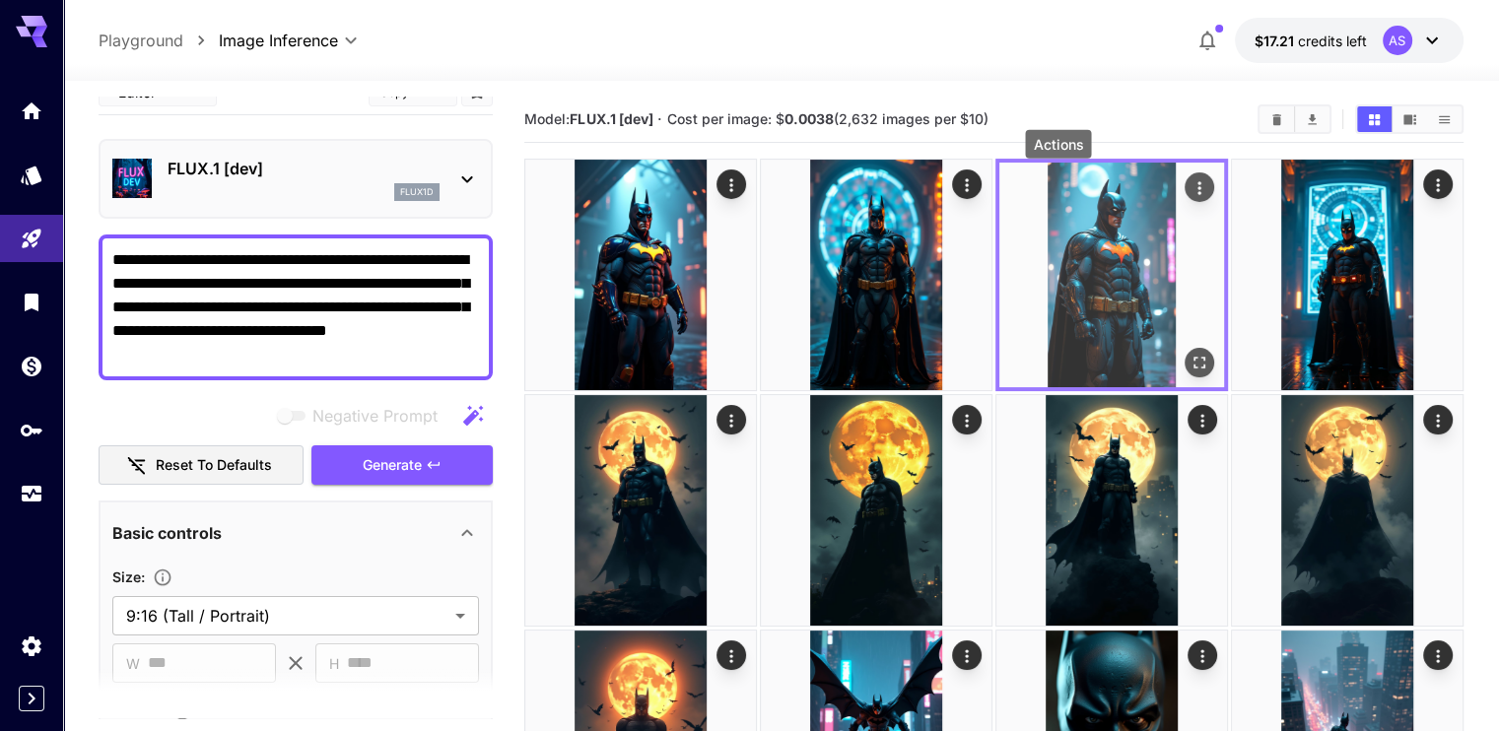
click at [1198, 188] on icon "Actions" at bounding box center [1199, 187] width 3 height 13
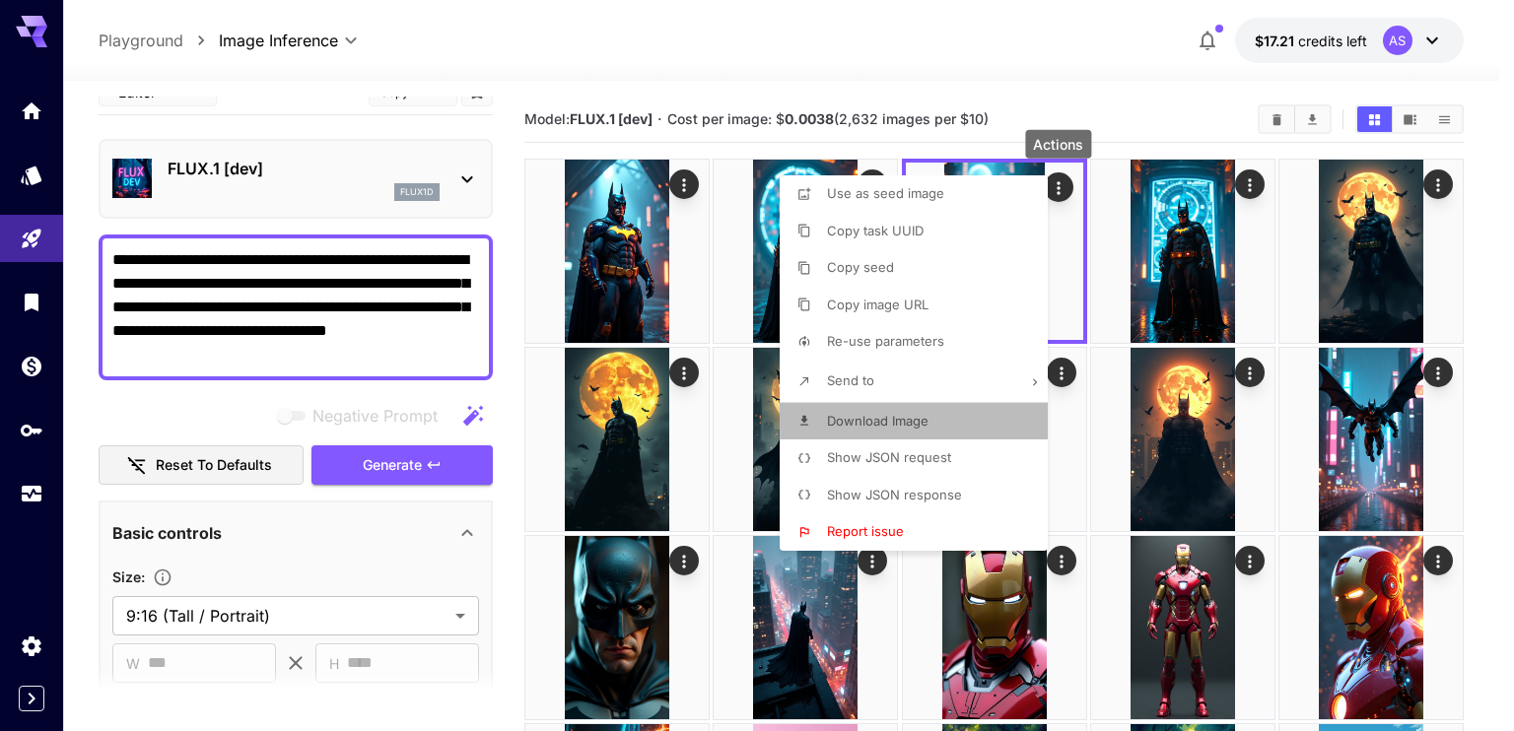
click at [865, 413] on span "Download Image" at bounding box center [878, 421] width 102 height 16
click at [1254, 185] on div at bounding box center [757, 365] width 1514 height 731
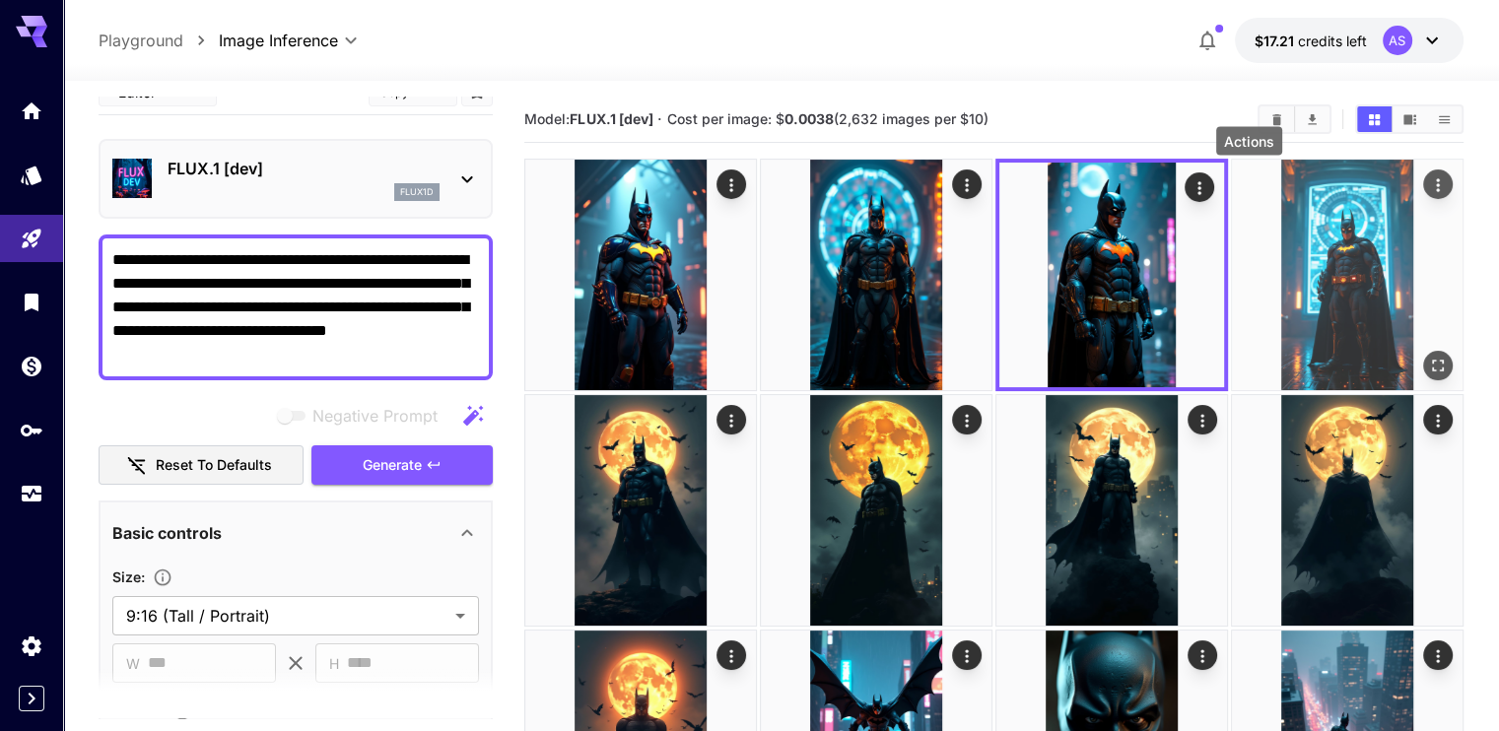
click at [1428, 180] on icon "Actions" at bounding box center [1438, 185] width 20 height 20
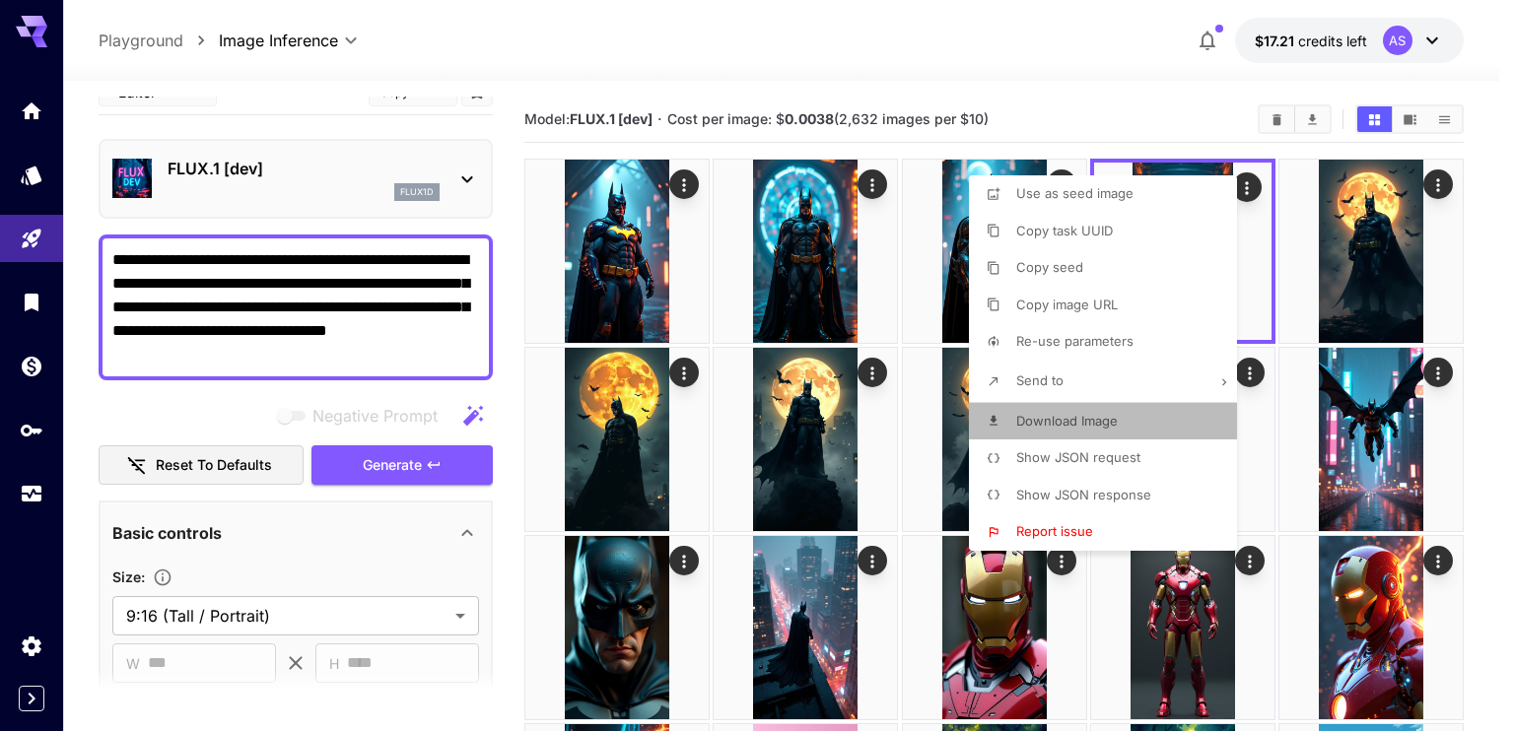
click at [1047, 409] on li "Download Image" at bounding box center [1109, 421] width 280 height 37
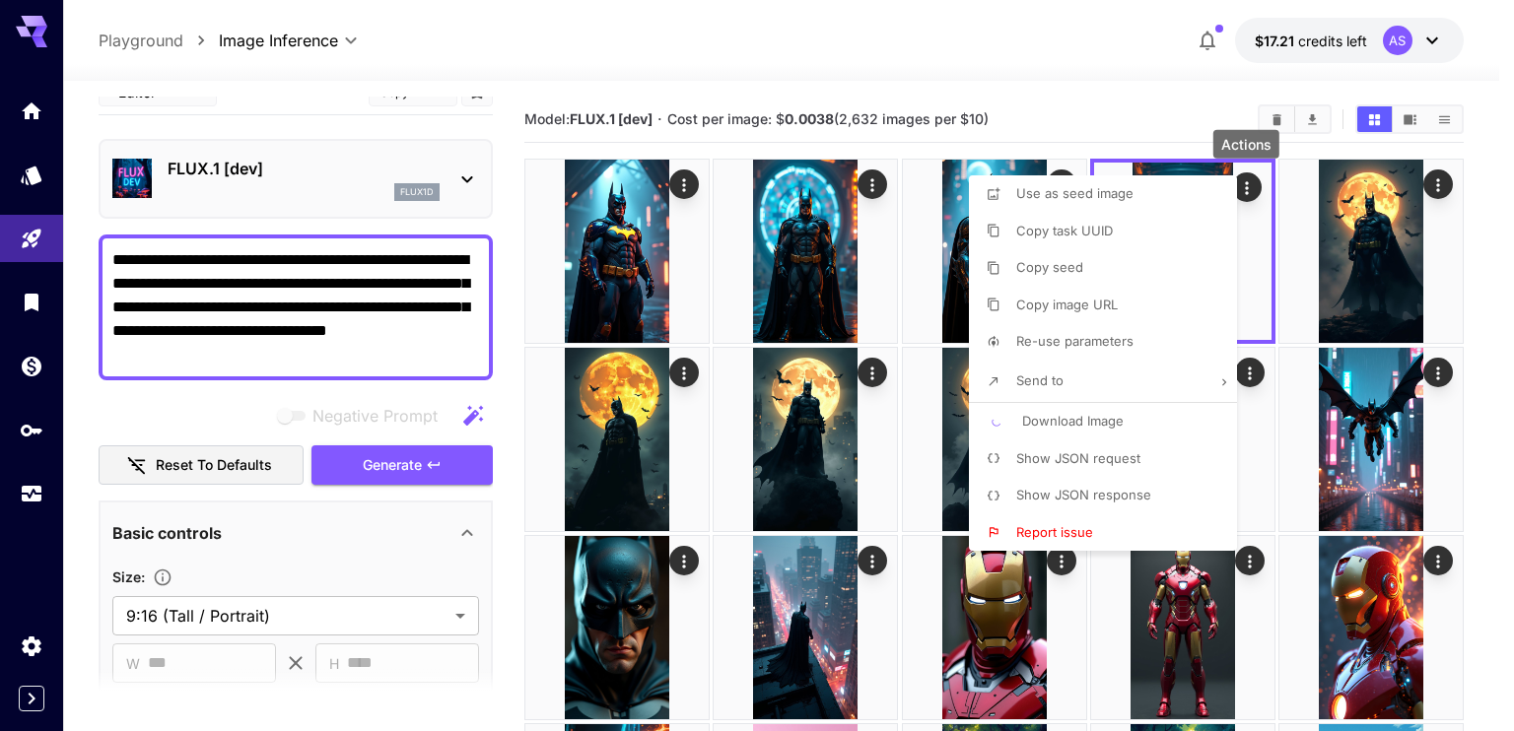
click at [521, 340] on div at bounding box center [757, 365] width 1514 height 731
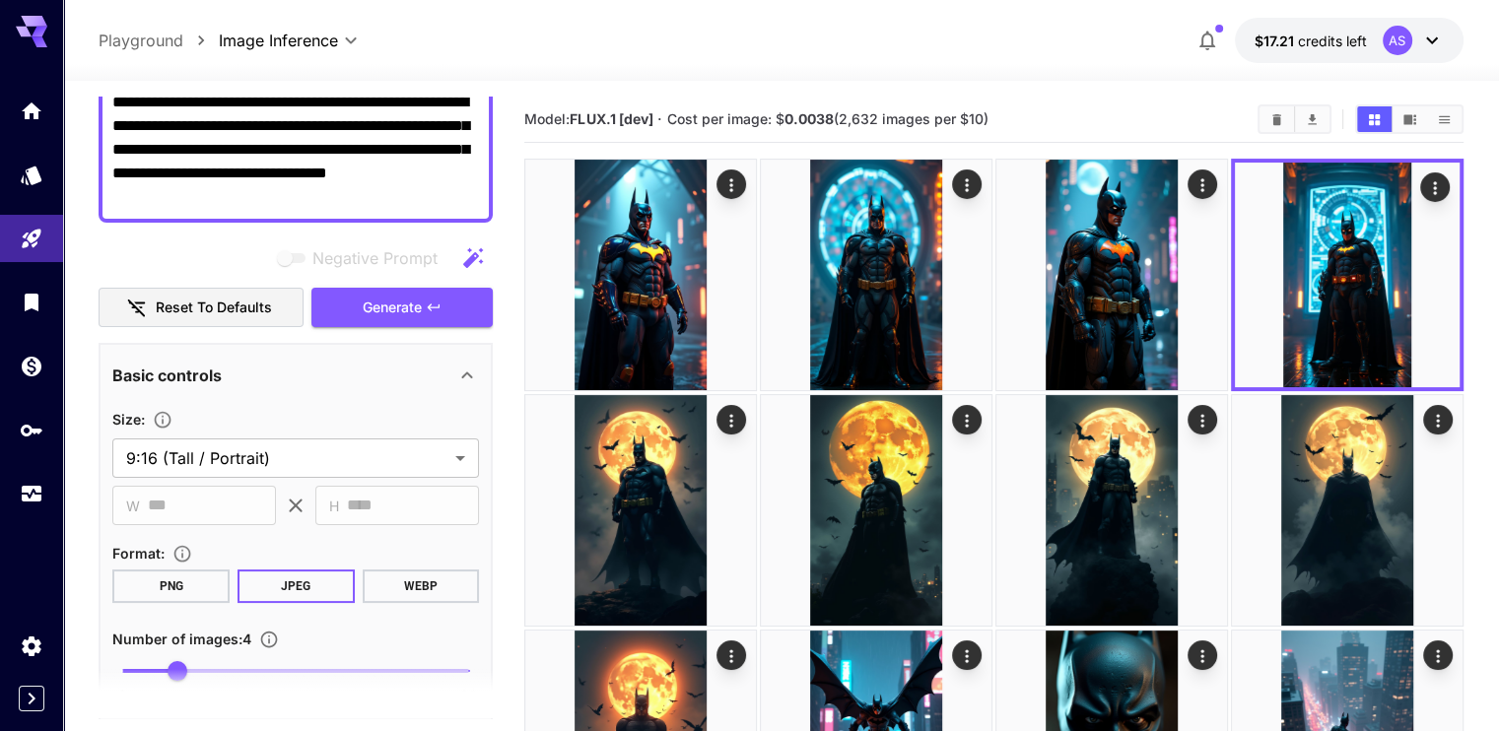
scroll to position [225, 0]
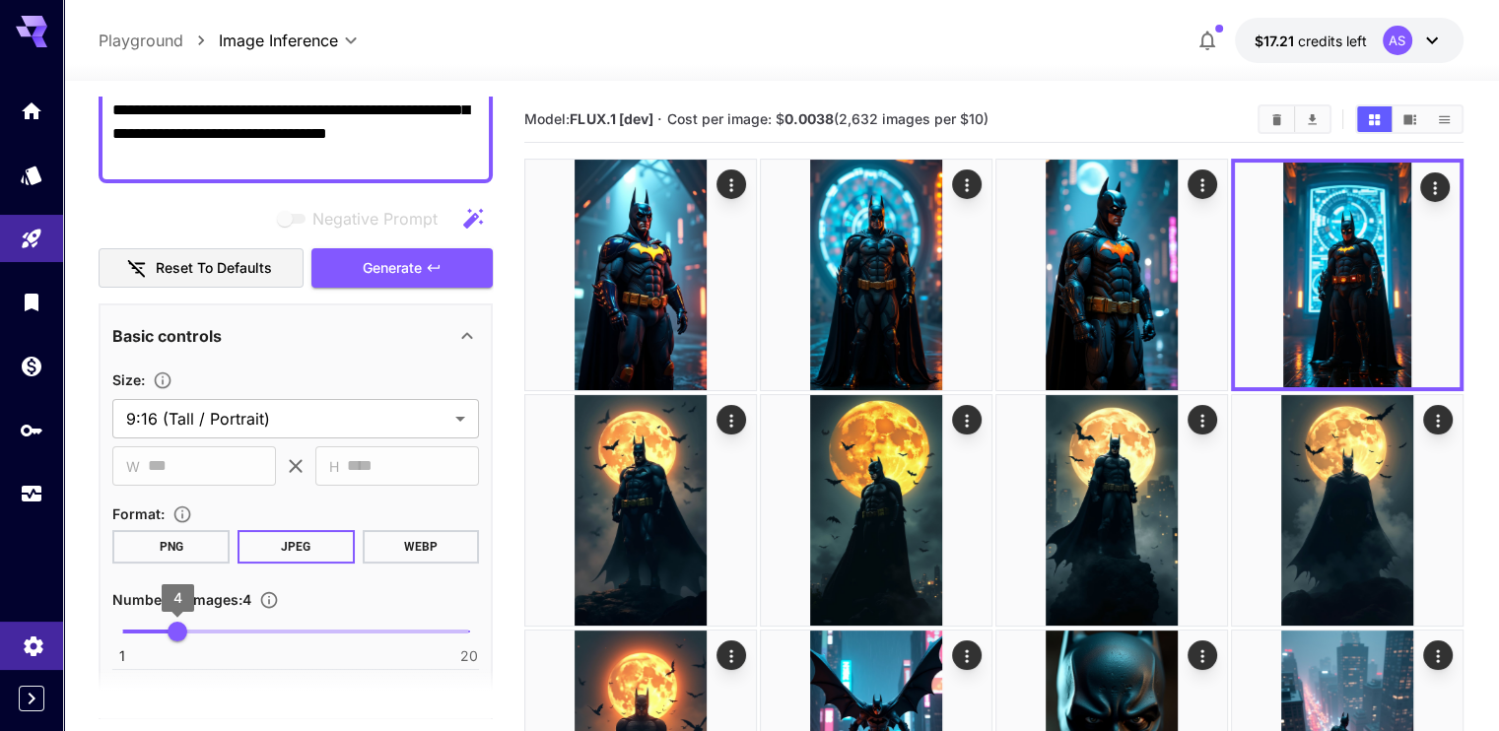
drag, startPoint x: 172, startPoint y: 626, endPoint x: 38, endPoint y: 622, distance: 133.1
type input "*"
click at [410, 263] on span "Generate" at bounding box center [392, 268] width 59 height 25
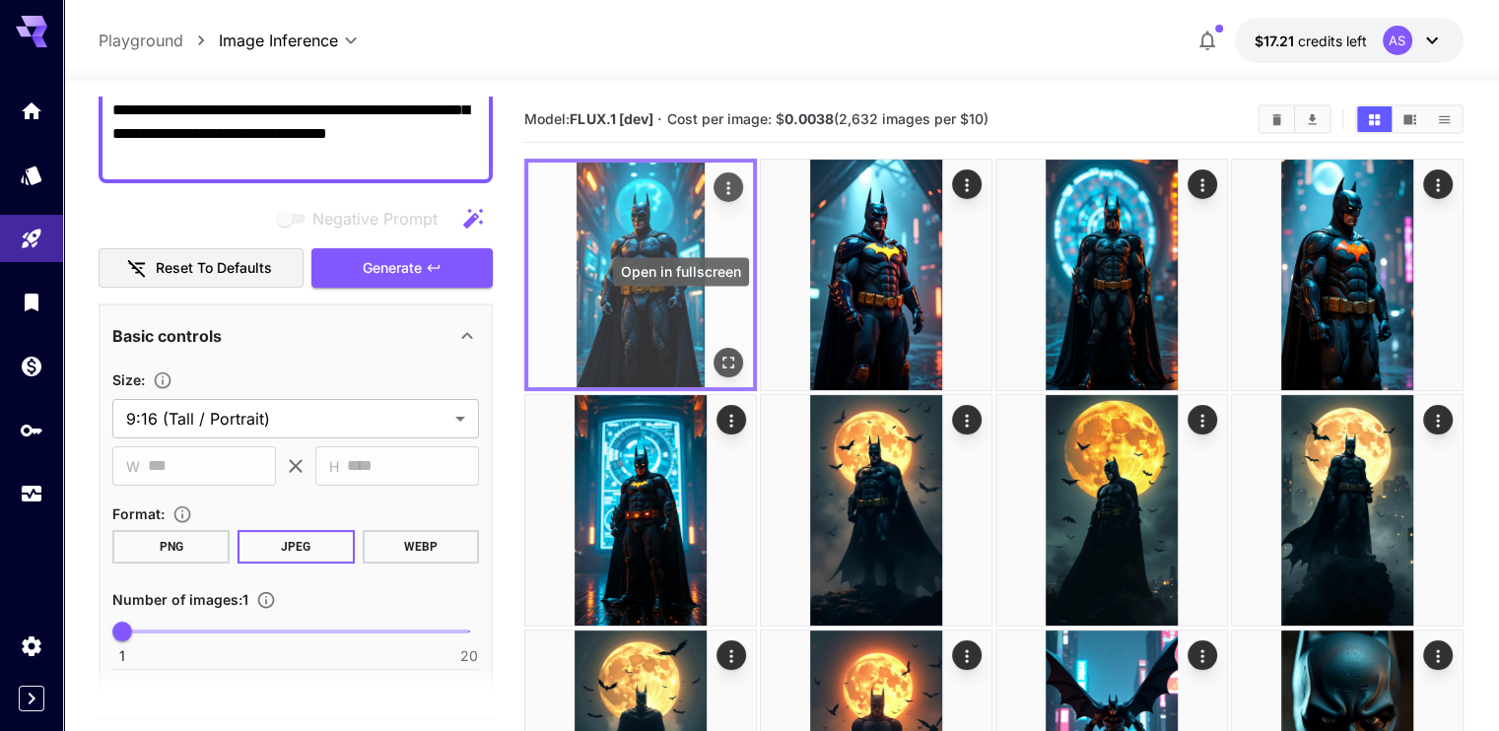
click at [714, 348] on button "Open in fullscreen" at bounding box center [729, 363] width 30 height 30
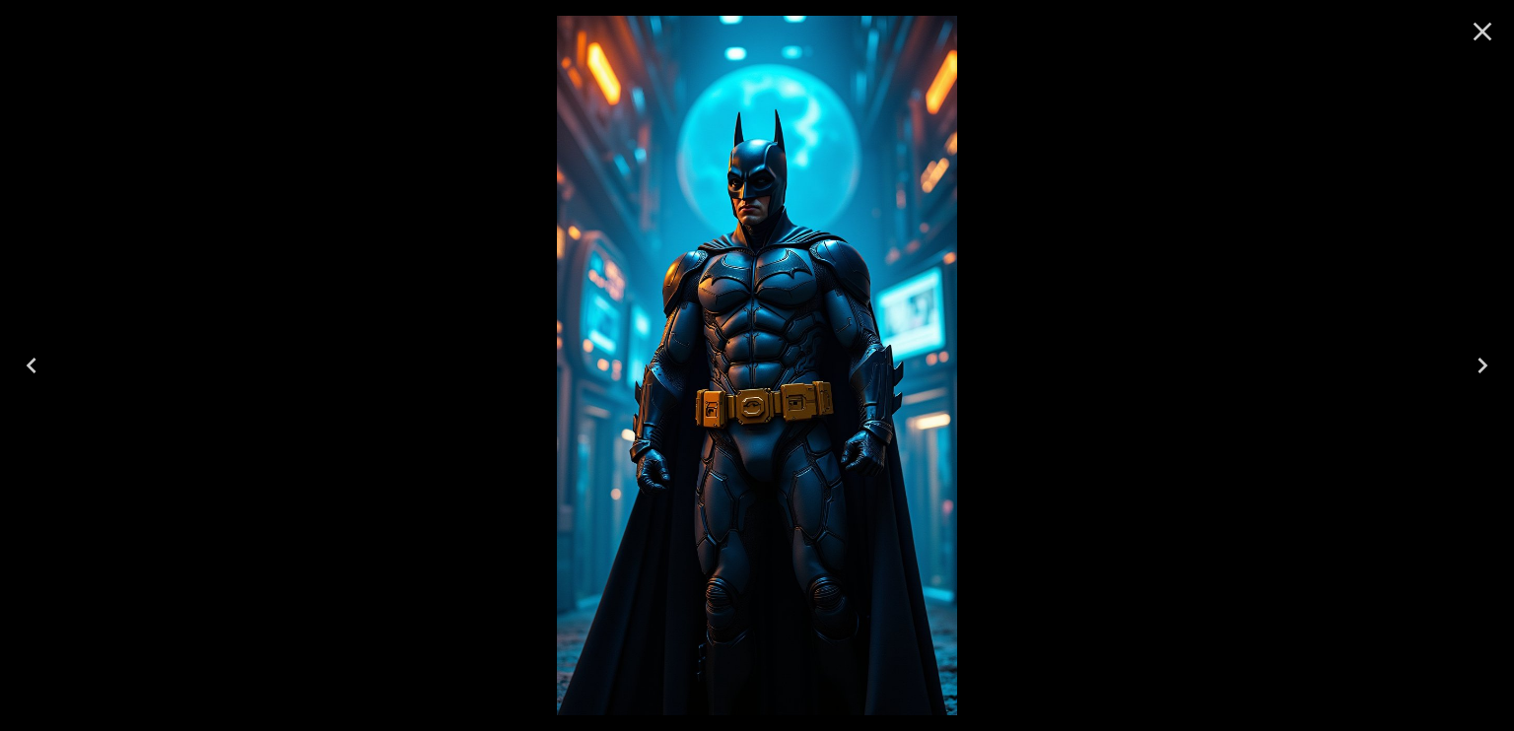
click at [494, 303] on div at bounding box center [757, 365] width 1514 height 731
click at [1487, 30] on icon "Close" at bounding box center [1483, 32] width 32 height 32
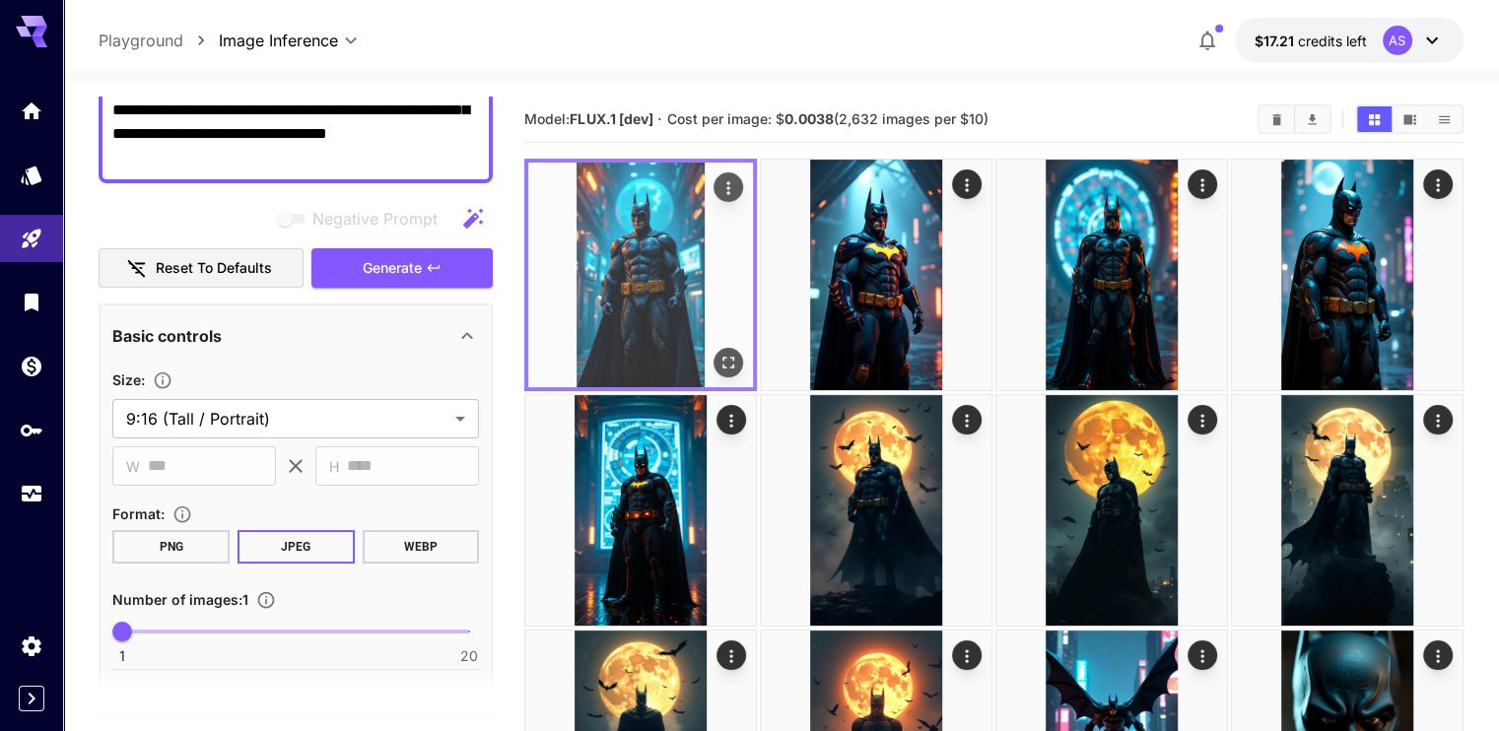
click at [726, 188] on icon "Actions" at bounding box center [727, 187] width 3 height 13
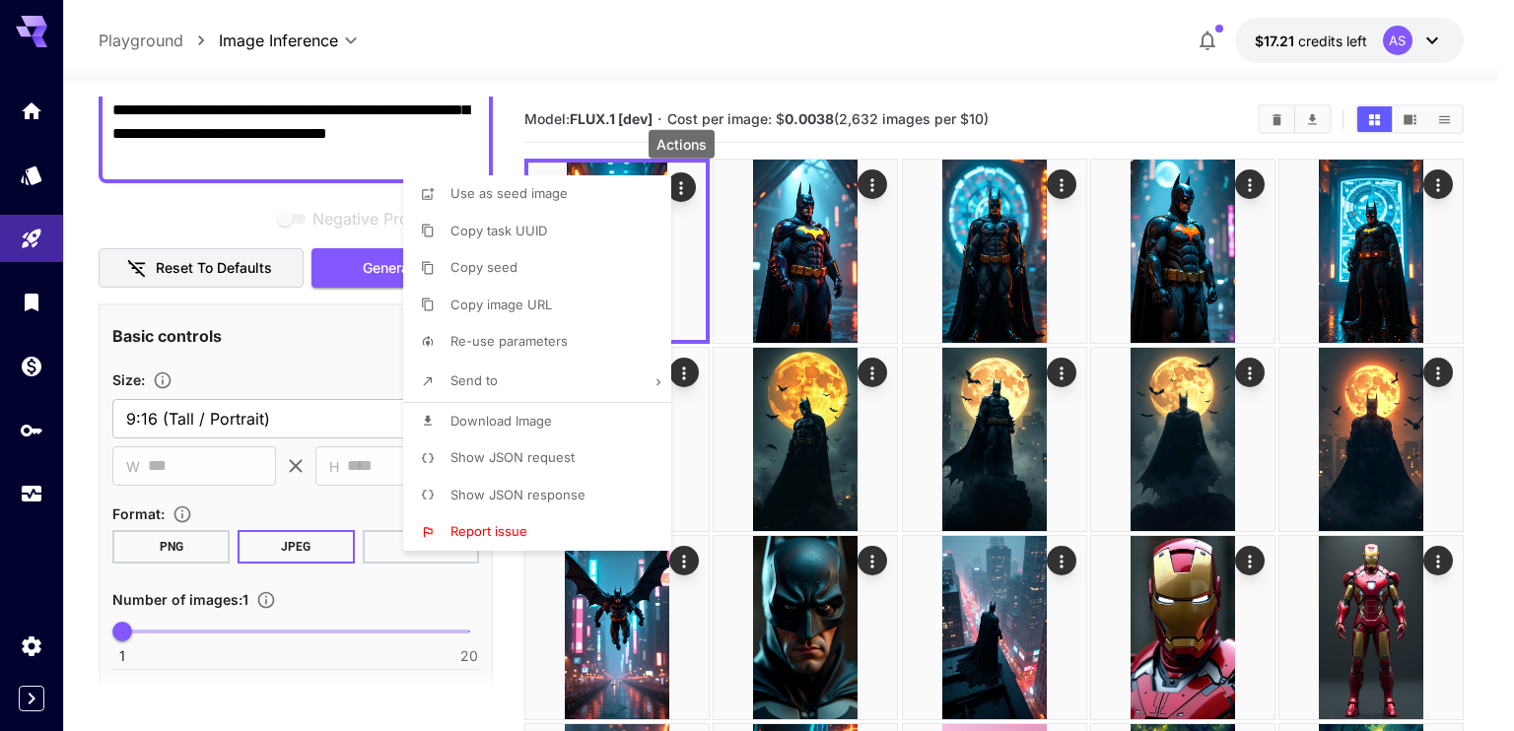
click at [528, 429] on span "Download Image" at bounding box center [501, 421] width 102 height 16
click at [246, 137] on div at bounding box center [757, 365] width 1514 height 731
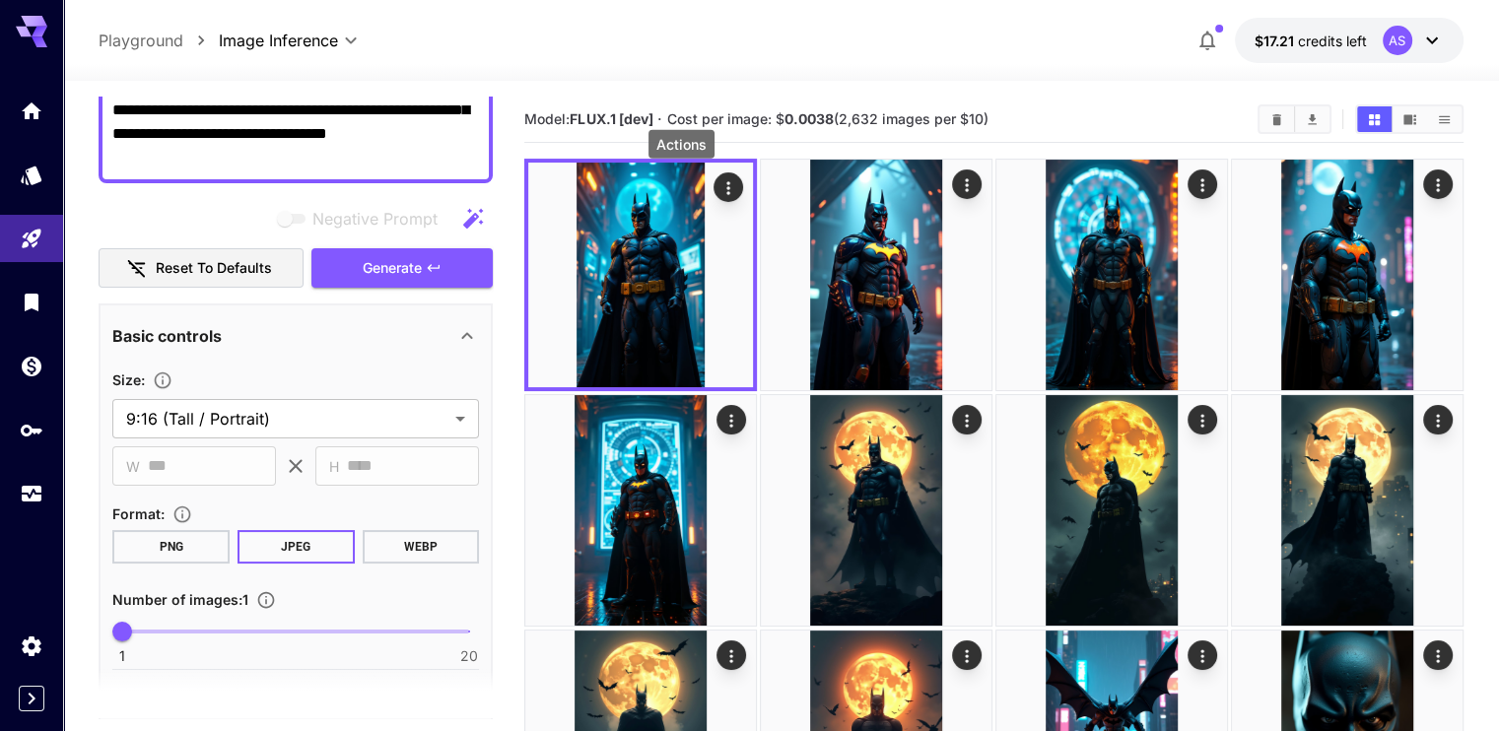
click at [257, 155] on textarea "**********" at bounding box center [295, 110] width 367 height 118
paste textarea "**********"
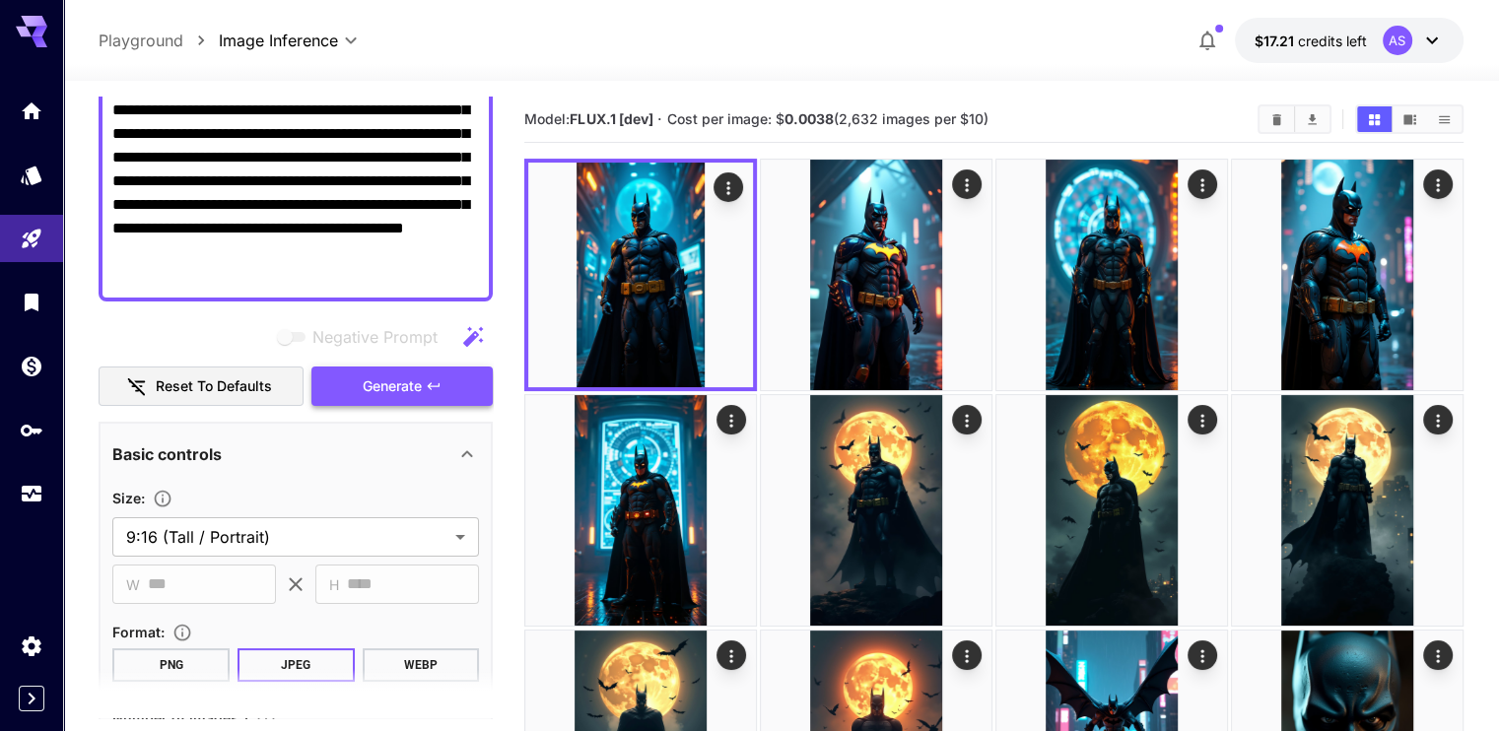
type textarea "**********"
click at [407, 369] on button "Generate" at bounding box center [401, 387] width 181 height 40
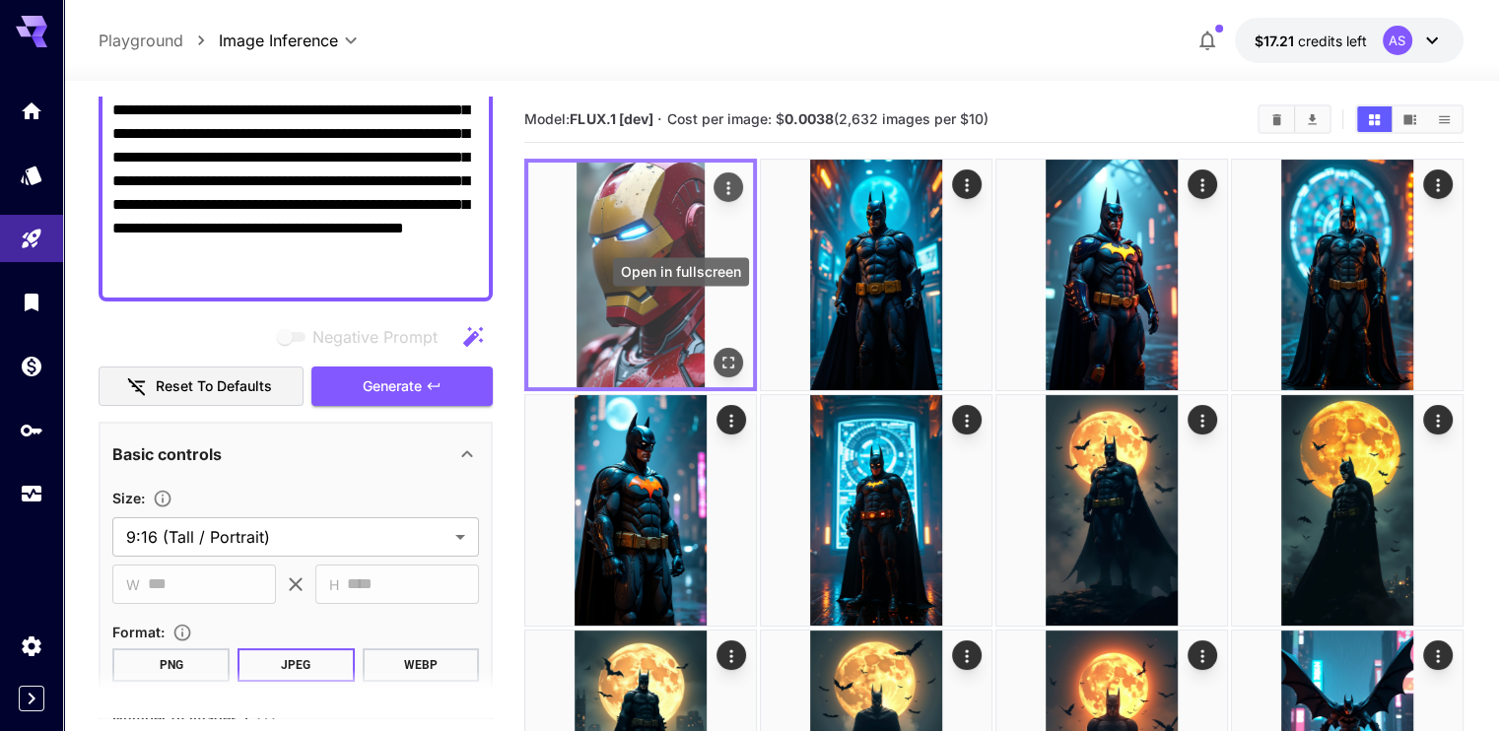
click at [719, 353] on icon "Open in fullscreen" at bounding box center [729, 363] width 20 height 20
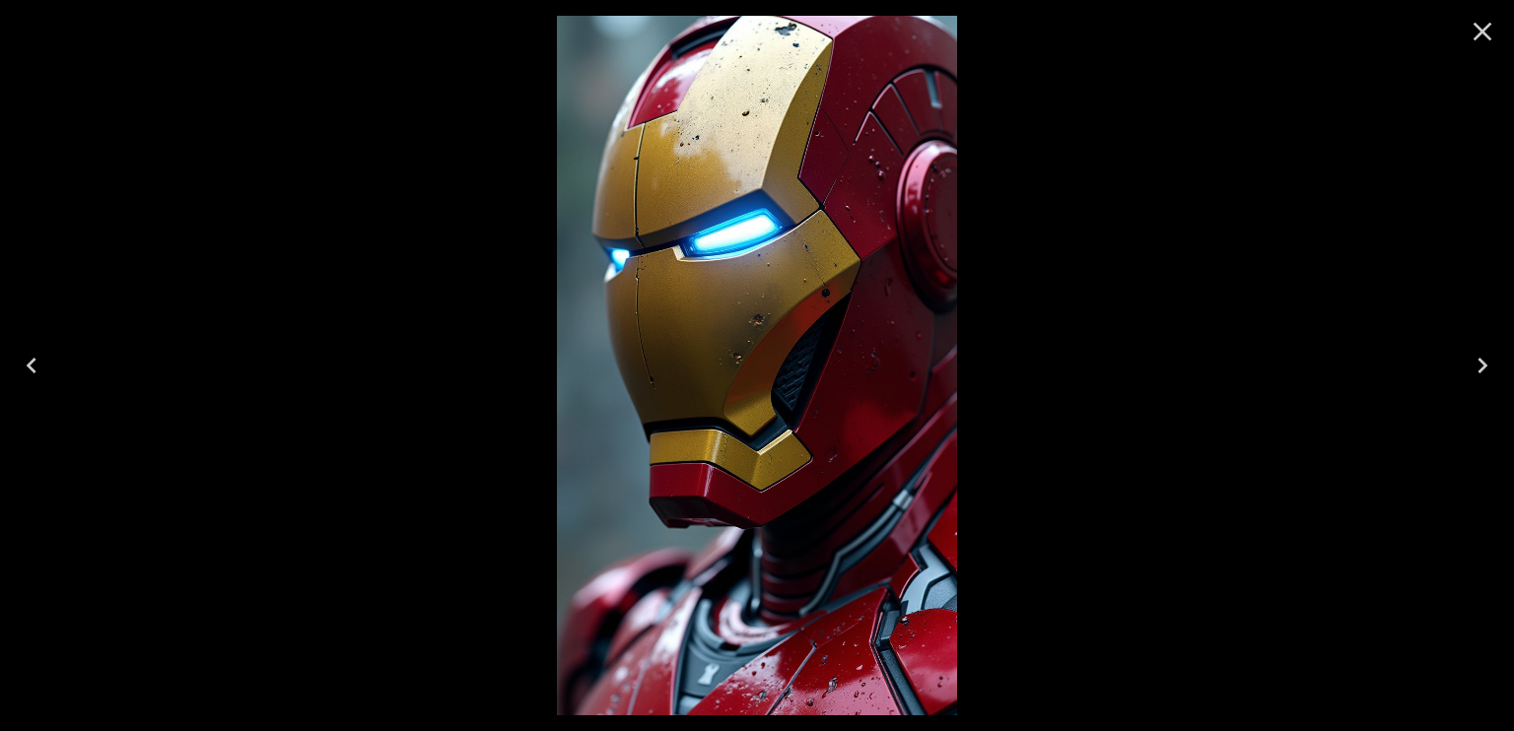
click at [435, 358] on div at bounding box center [757, 365] width 1514 height 731
click at [1482, 22] on icon "Close" at bounding box center [1483, 32] width 32 height 32
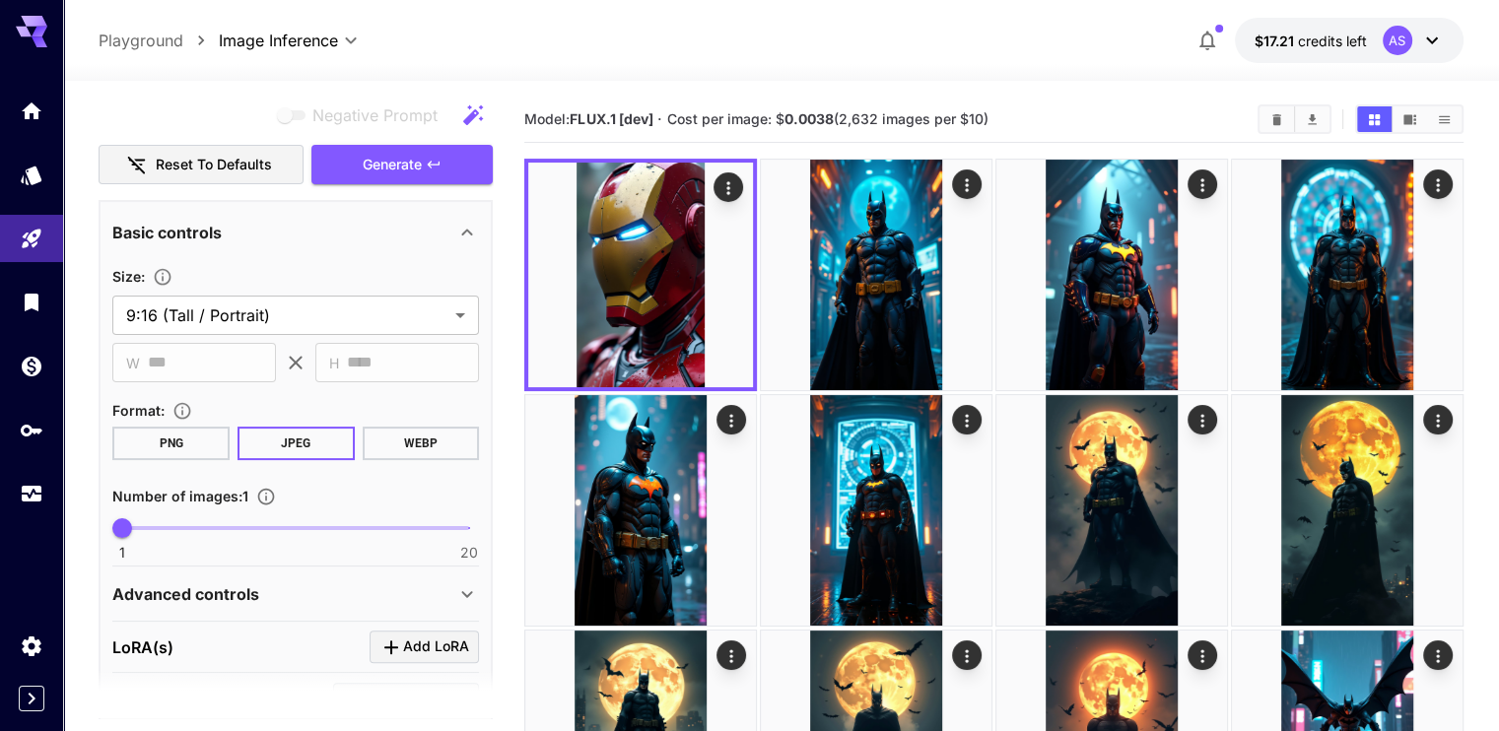
scroll to position [520, 0]
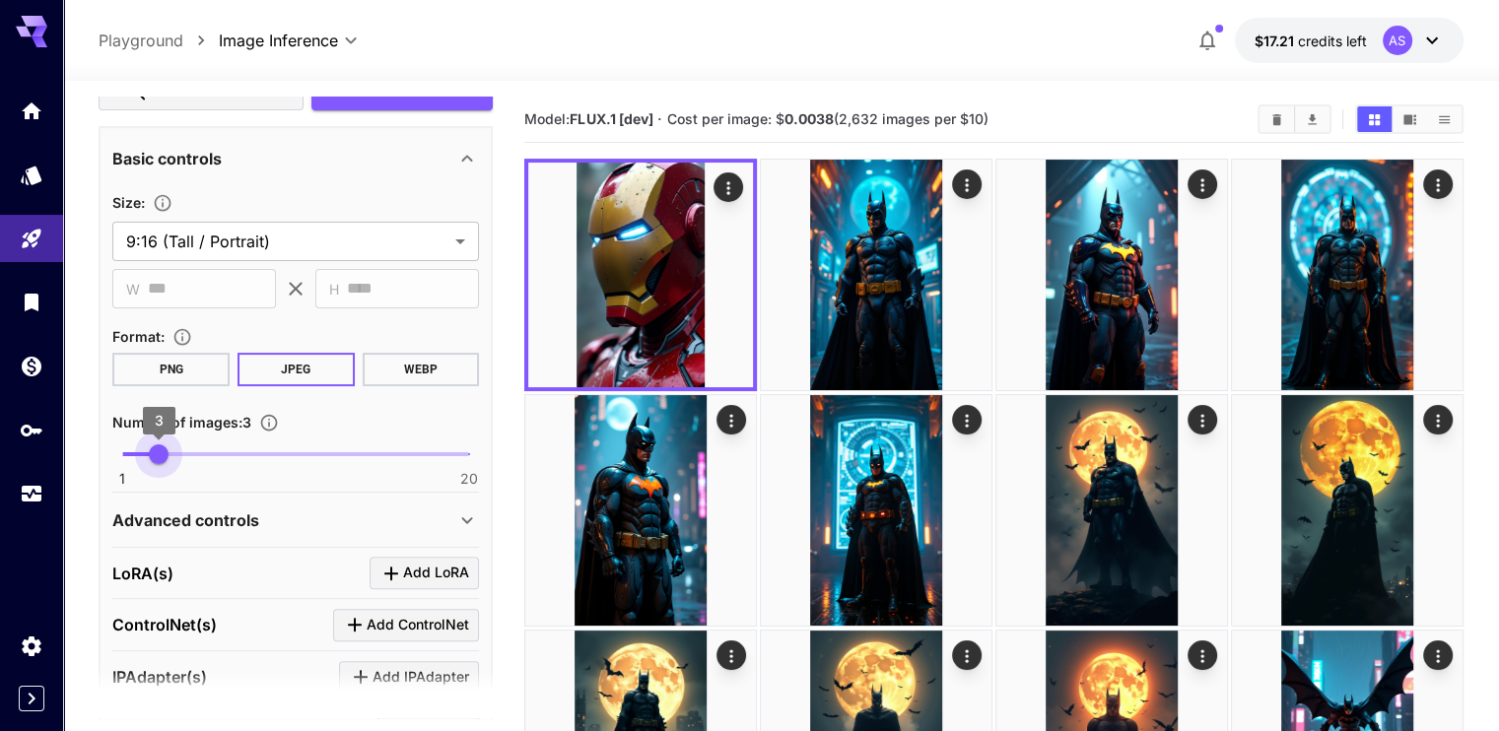
type input "*"
drag, startPoint x: 126, startPoint y: 452, endPoint x: 172, endPoint y: 447, distance: 45.7
click at [172, 447] on span "4" at bounding box center [178, 455] width 20 height 20
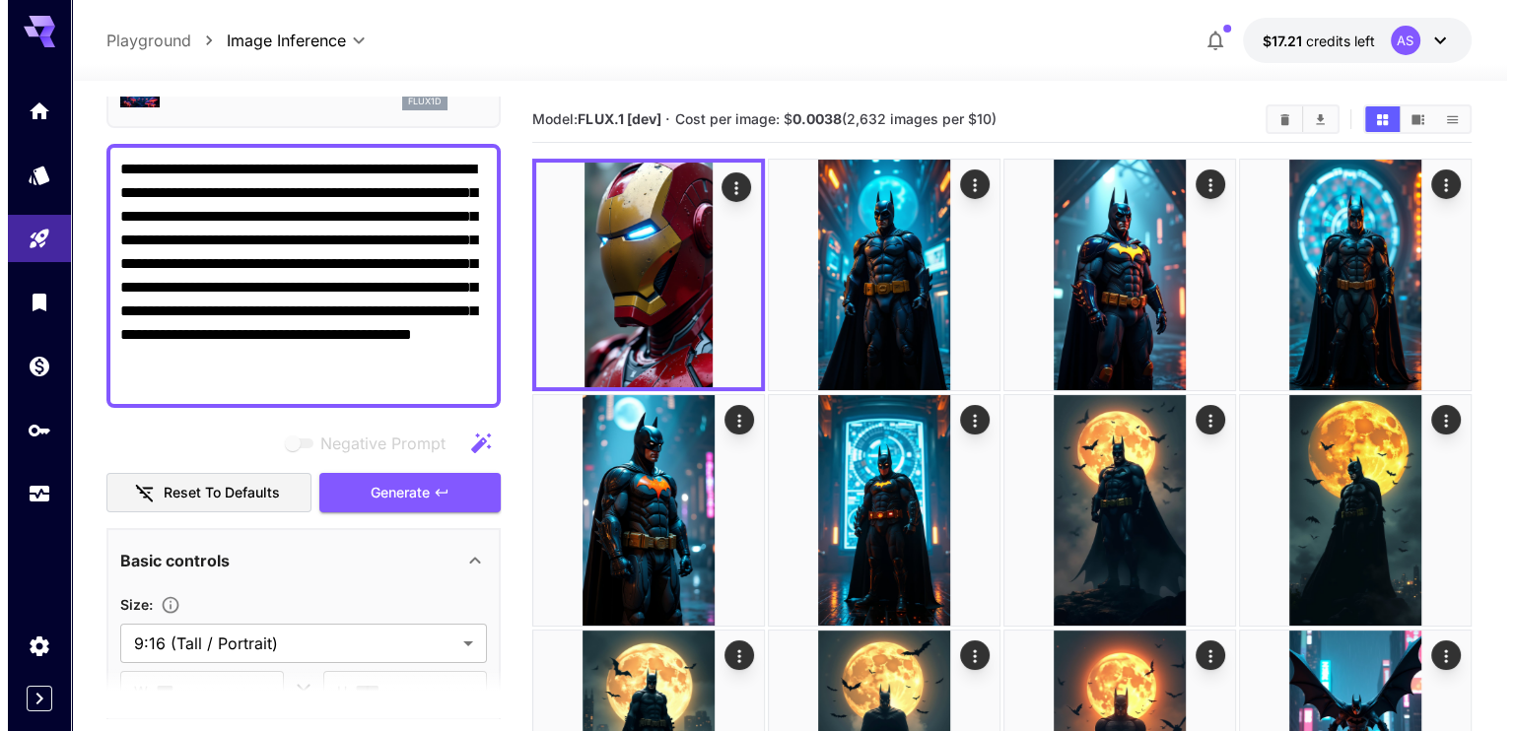
scroll to position [28, 0]
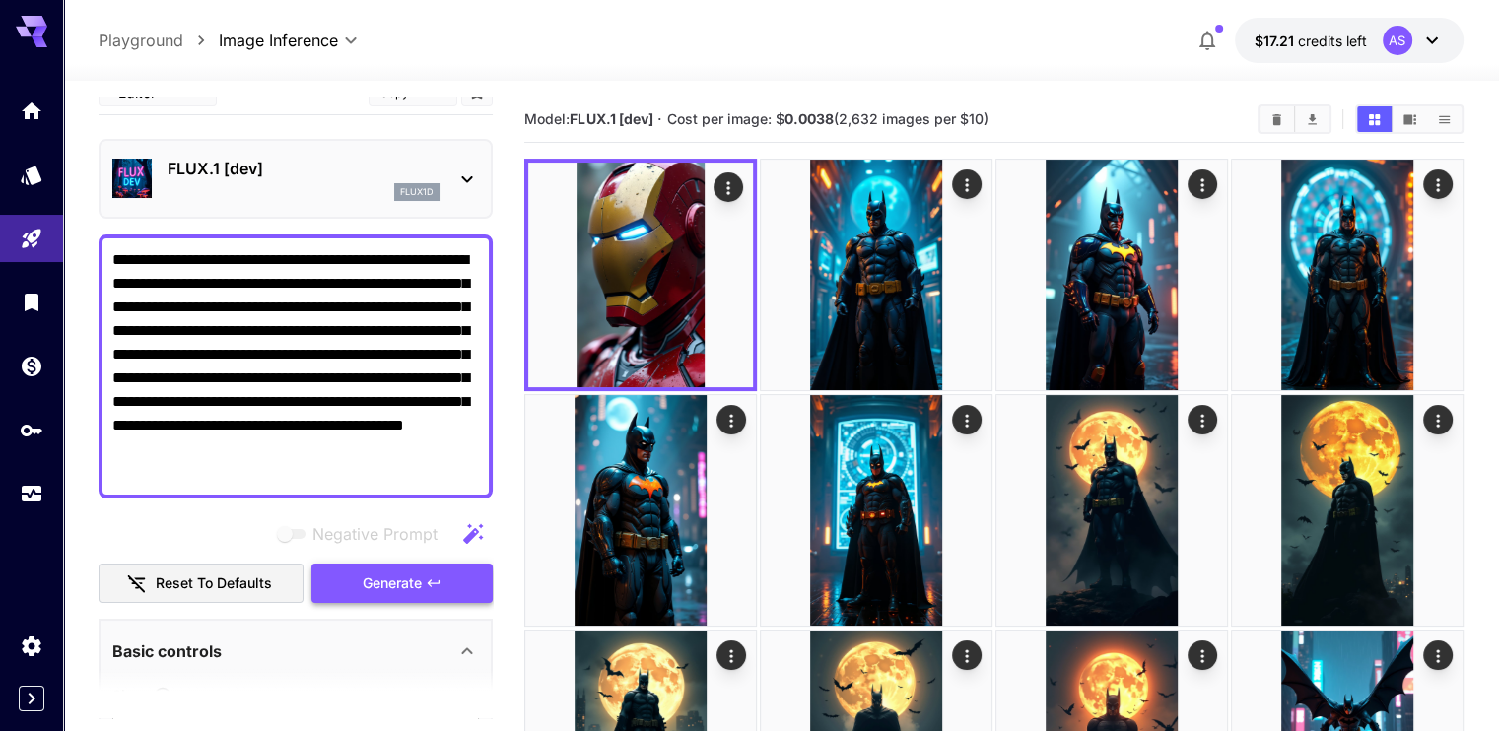
click at [414, 580] on span "Generate" at bounding box center [392, 584] width 59 height 25
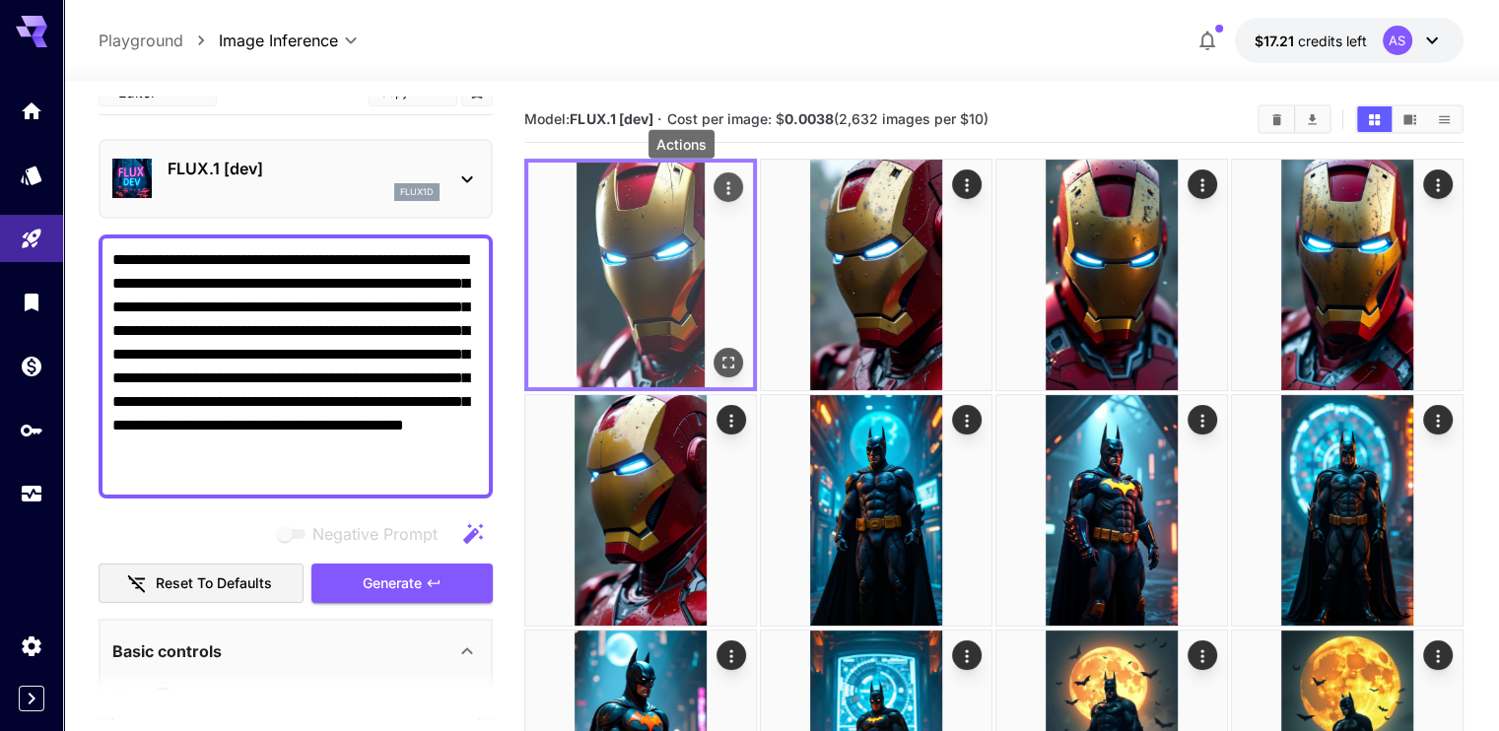
click at [719, 188] on icon "Actions" at bounding box center [729, 188] width 20 height 20
